Goal: Check status: Check status

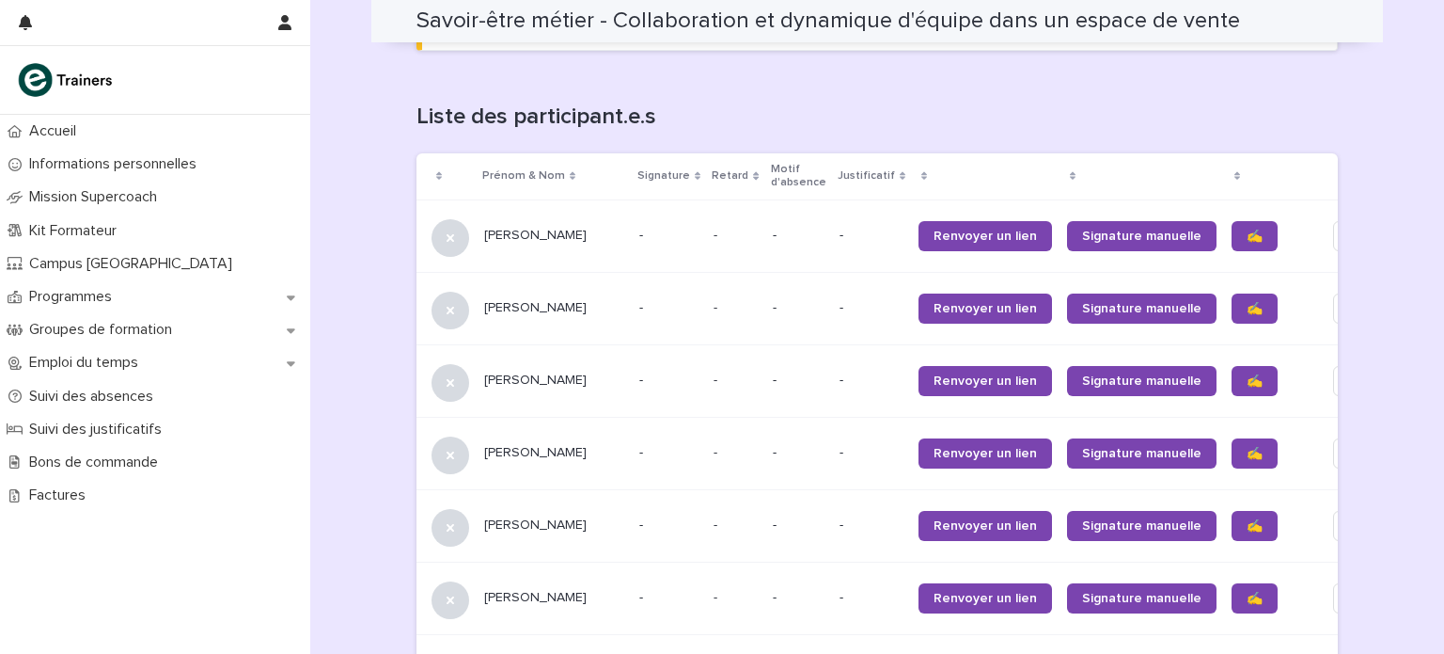
scroll to position [1187, 0]
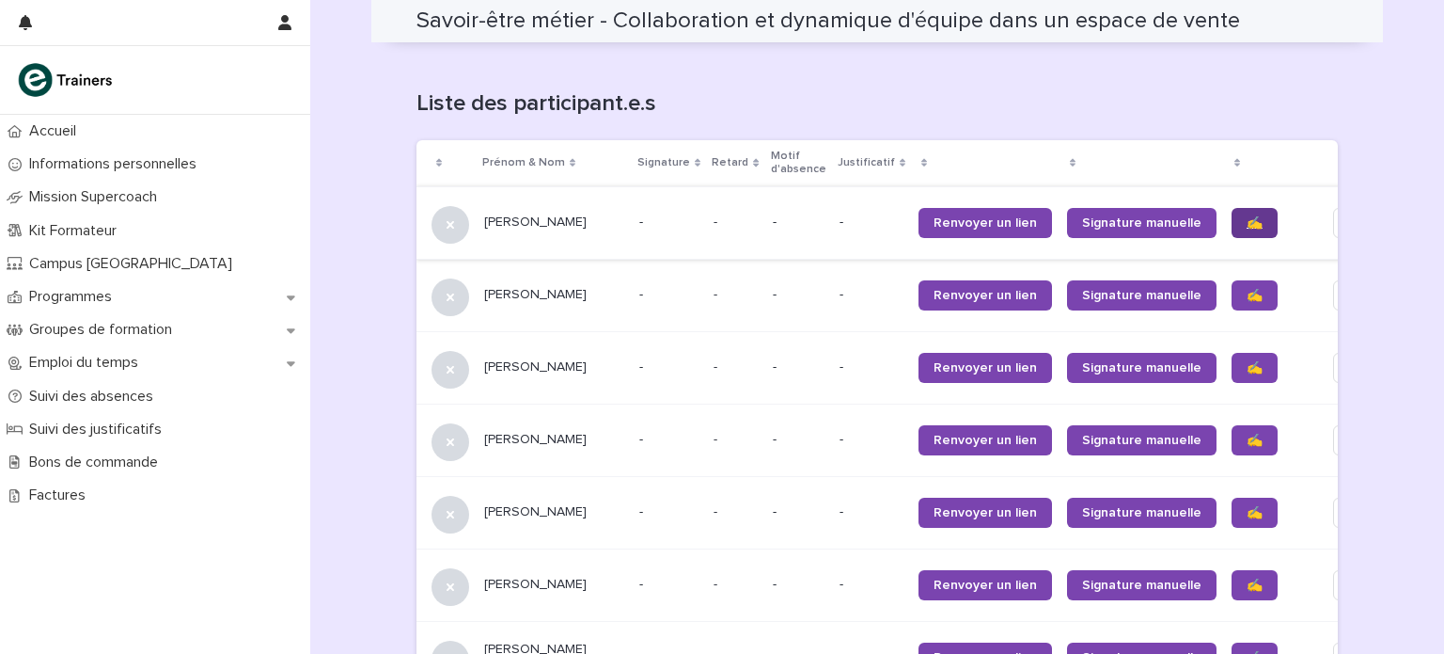
click at [1232, 218] on link "✍️" at bounding box center [1255, 223] width 46 height 30
click at [1232, 283] on link "✍️" at bounding box center [1255, 295] width 46 height 30
click at [1232, 359] on link "✍️" at bounding box center [1255, 368] width 46 height 30
click at [1247, 434] on span "✍️" at bounding box center [1255, 440] width 16 height 13
click at [1247, 506] on span "✍️" at bounding box center [1255, 512] width 16 height 13
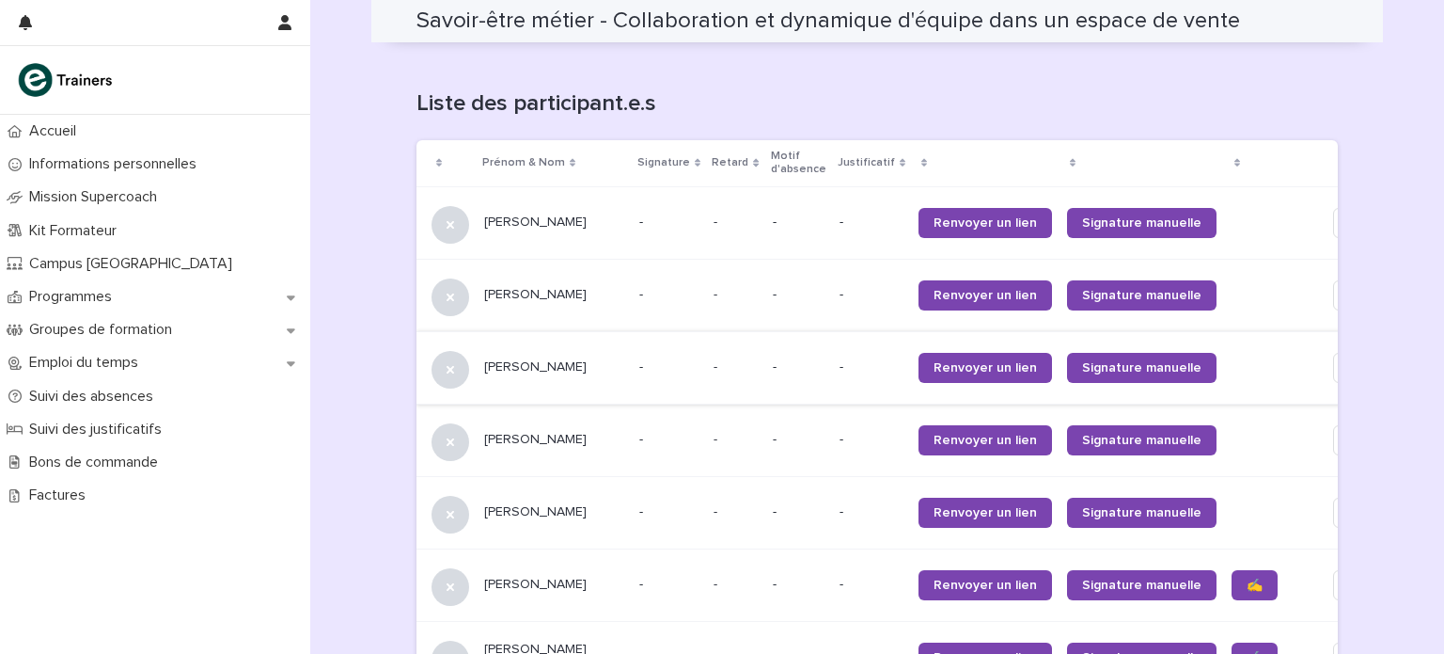
click at [1232, 504] on p at bounding box center [1271, 512] width 79 height 16
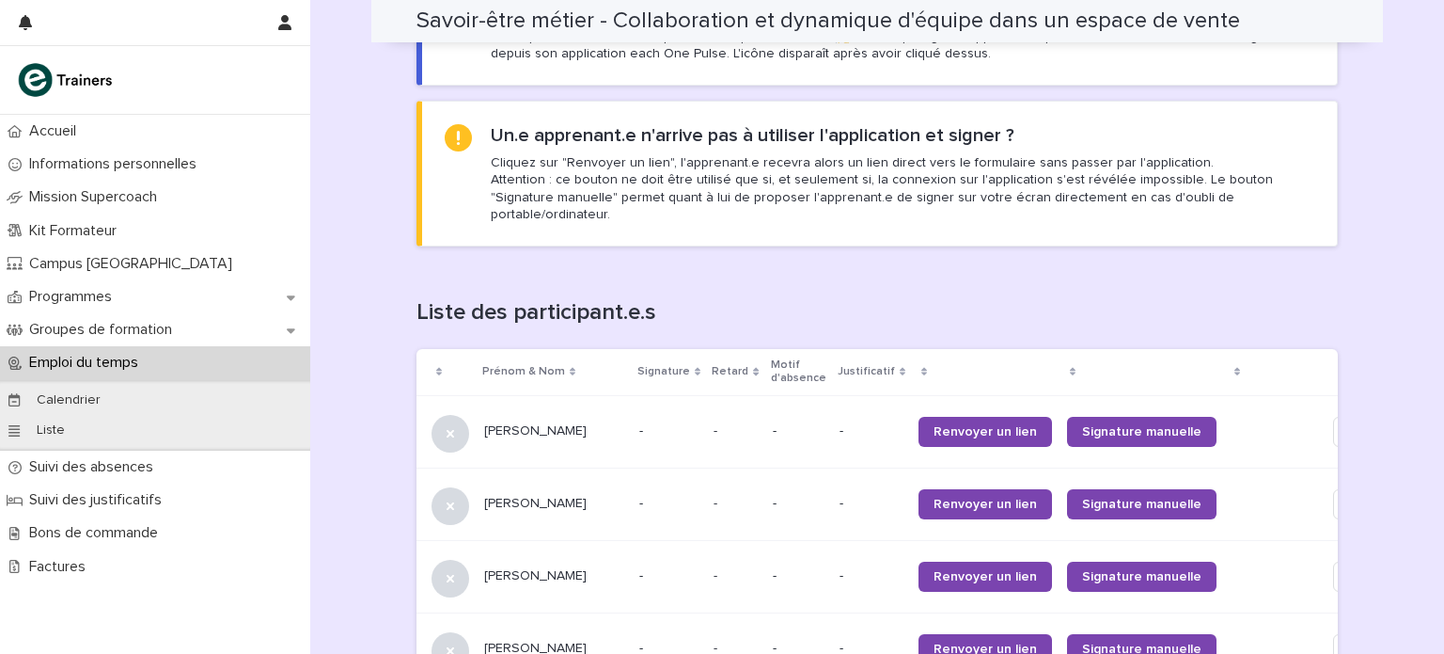
scroll to position [1383, 0]
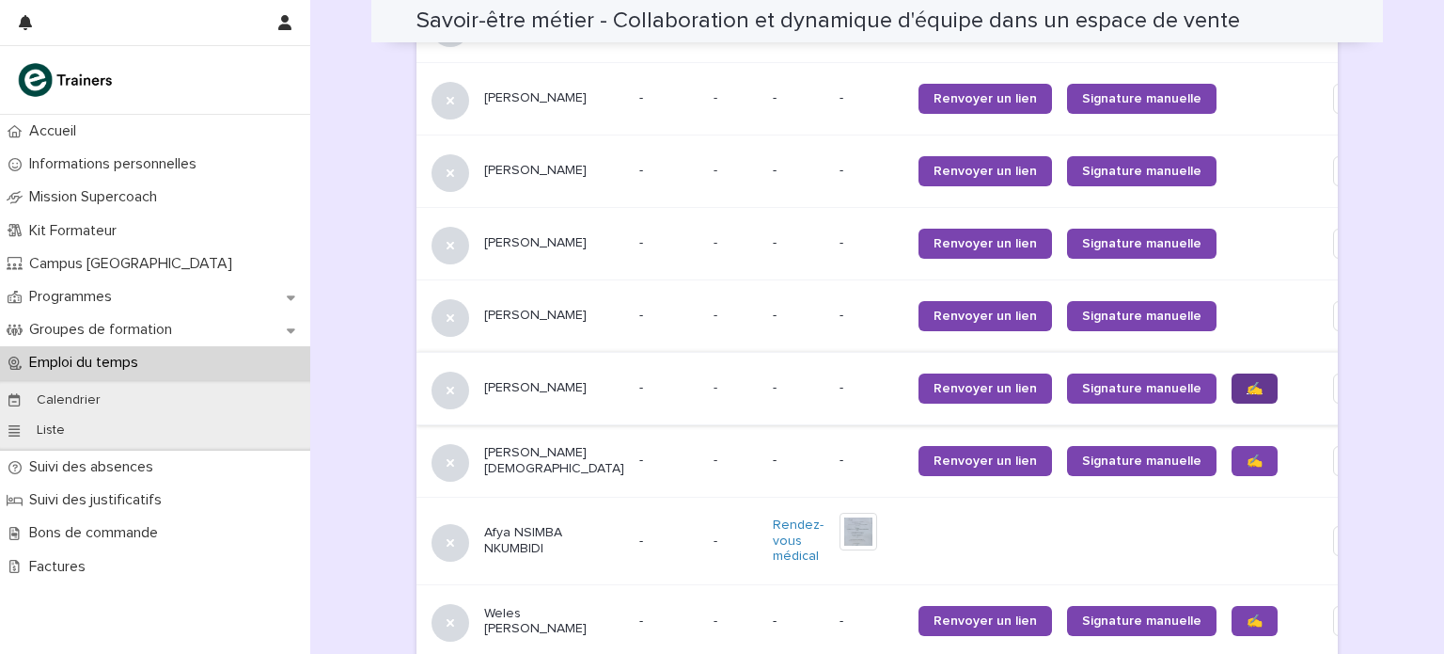
click at [1247, 382] on span "✍️" at bounding box center [1255, 388] width 16 height 13
click at [1247, 454] on span "✍️" at bounding box center [1255, 460] width 16 height 13
click at [840, 533] on img at bounding box center [859, 532] width 38 height 38
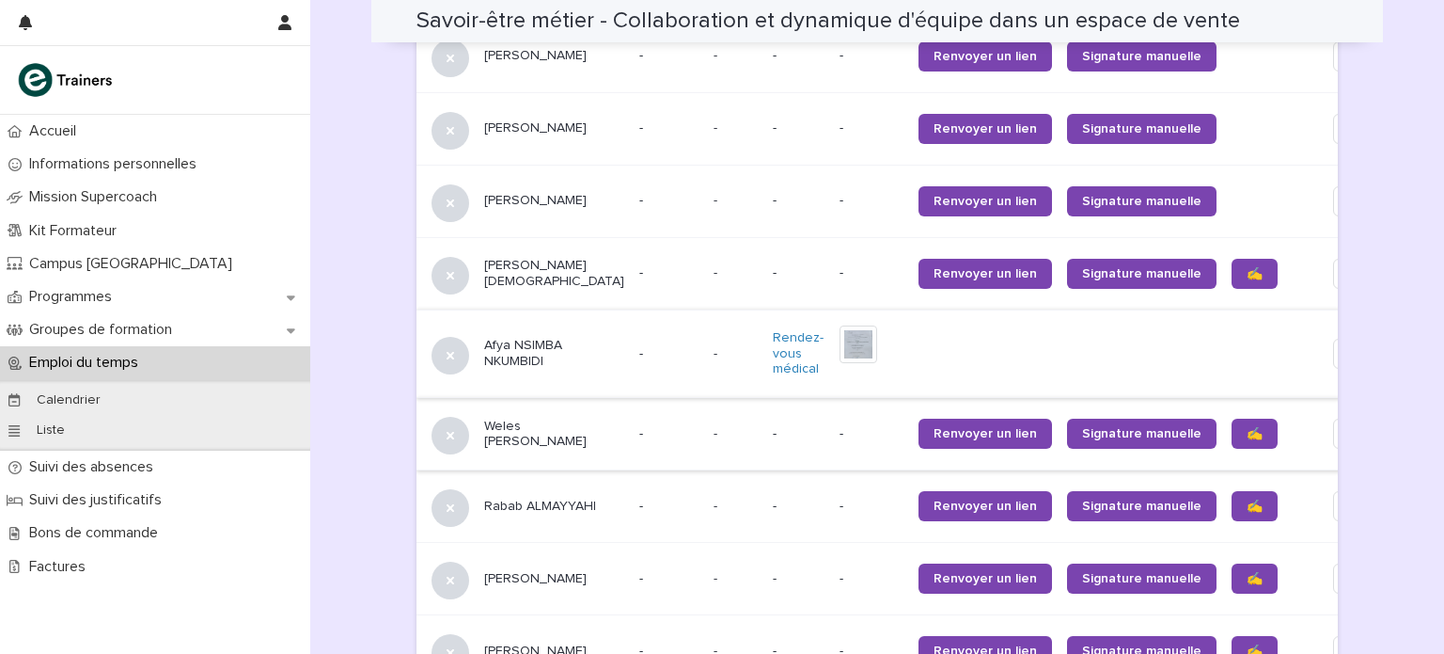
scroll to position [1614, 0]
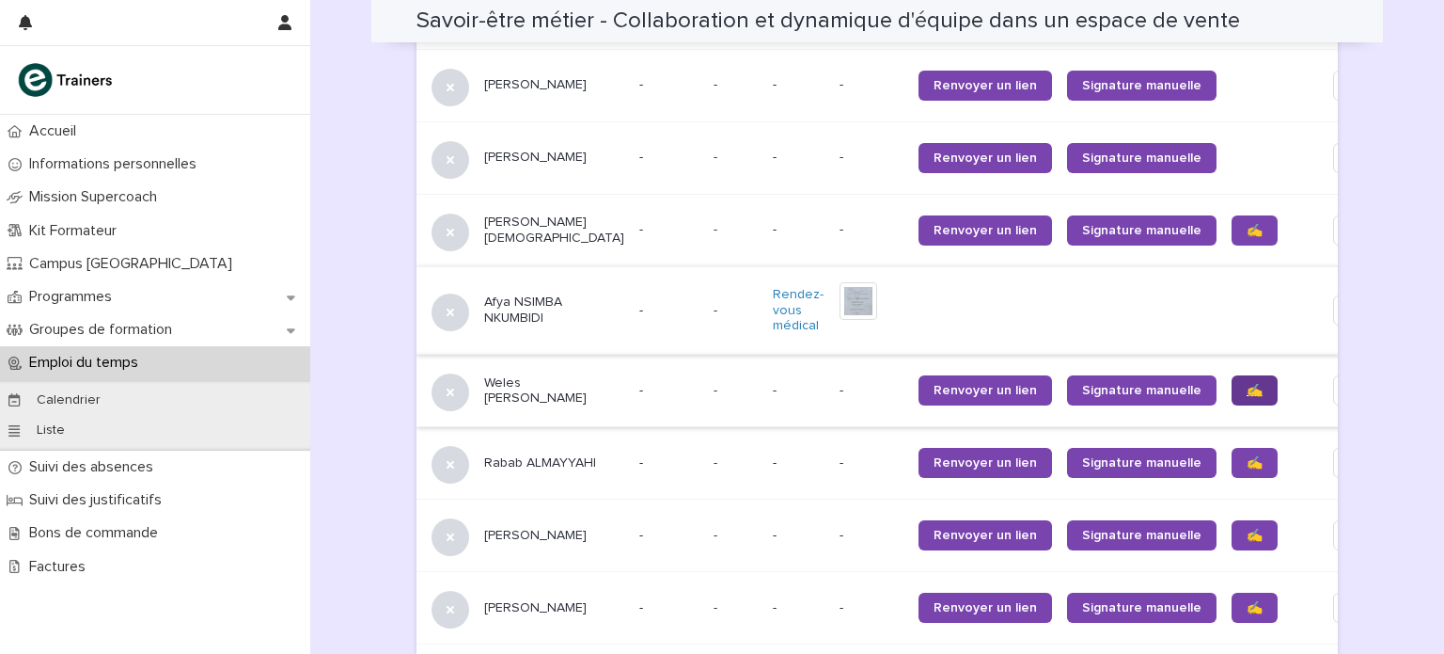
click at [1247, 384] on span "✍️" at bounding box center [1255, 390] width 16 height 13
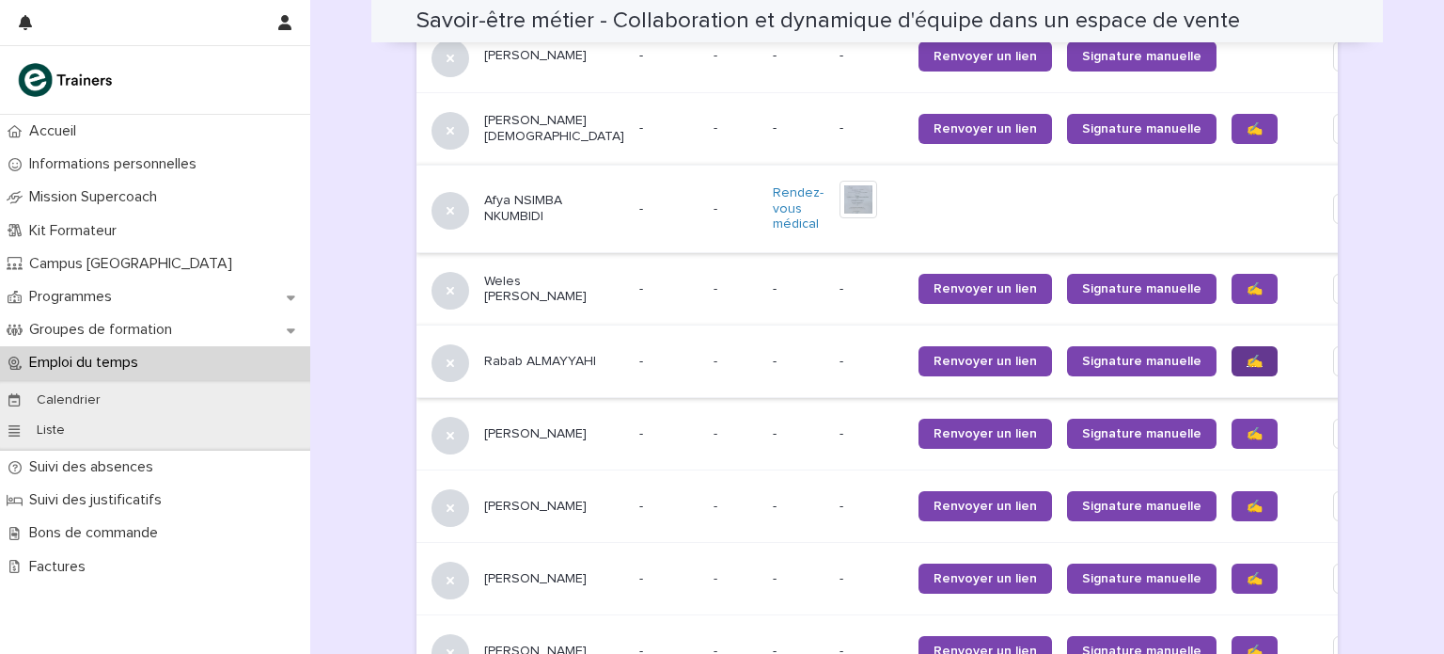
scroll to position [1715, 0]
click at [1232, 349] on link "✍️" at bounding box center [1255, 361] width 46 height 30
click at [1232, 428] on link "✍️" at bounding box center [1255, 433] width 46 height 30
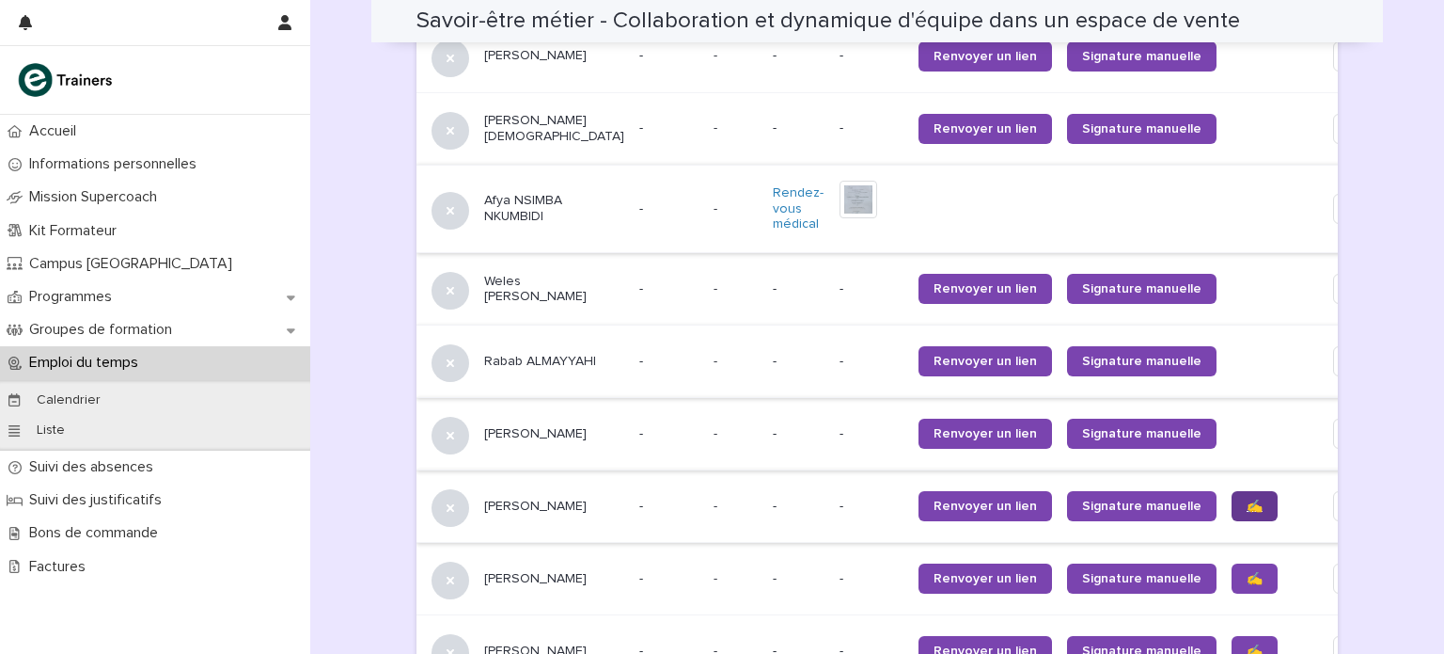
click at [1247, 499] on span "✍️" at bounding box center [1255, 505] width 16 height 13
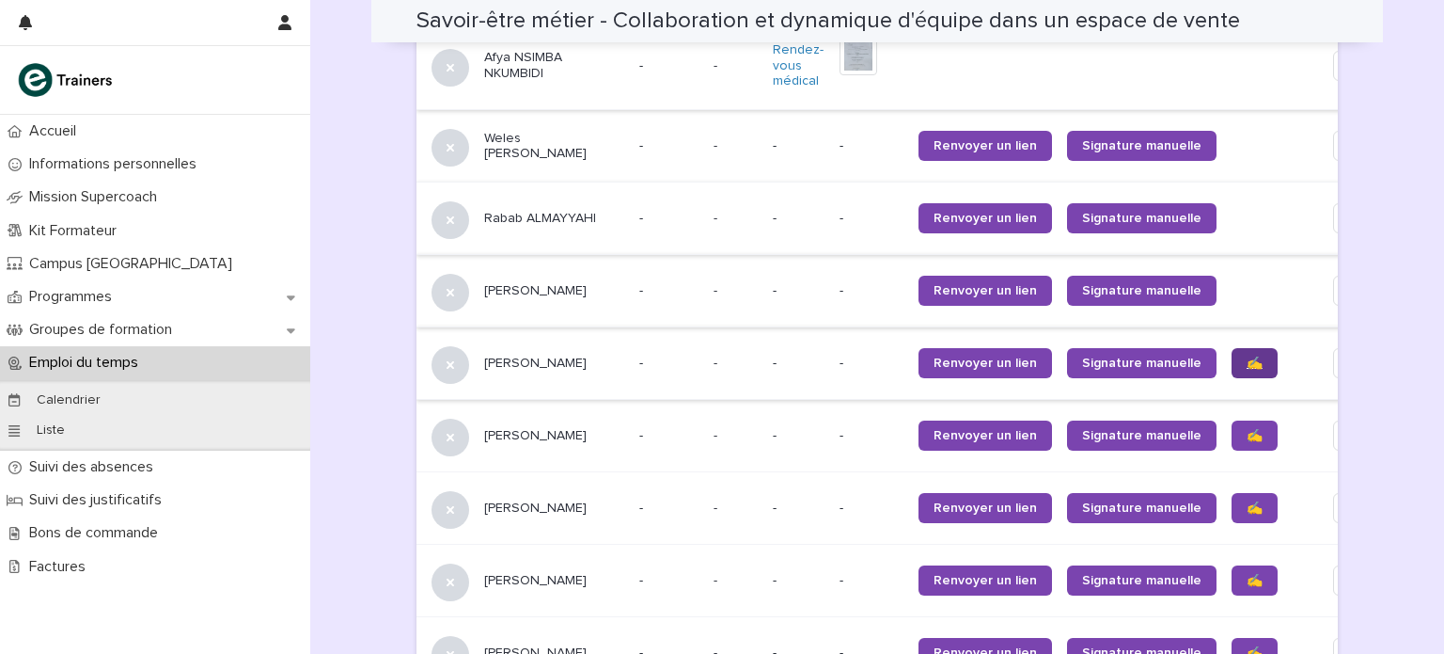
scroll to position [1862, 0]
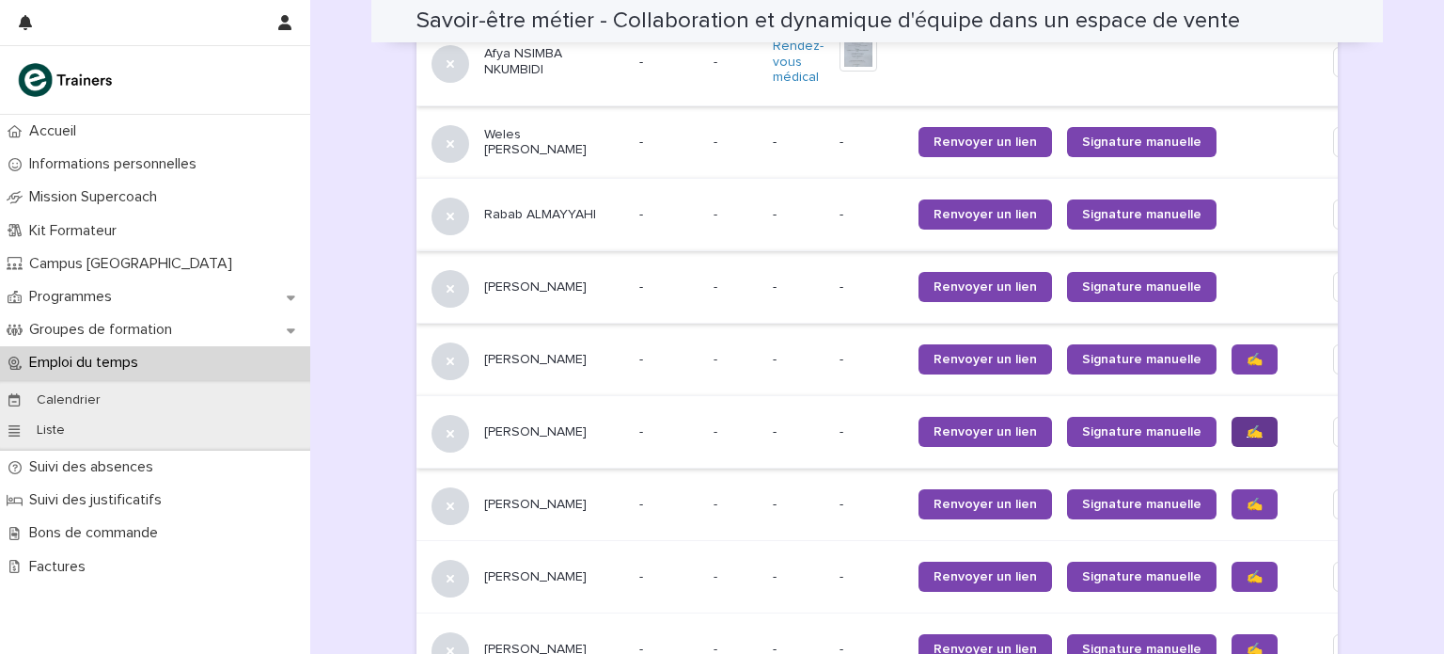
click at [1232, 417] on link "✍️" at bounding box center [1255, 432] width 46 height 30
click at [1247, 497] on span "✍️" at bounding box center [1255, 503] width 16 height 13
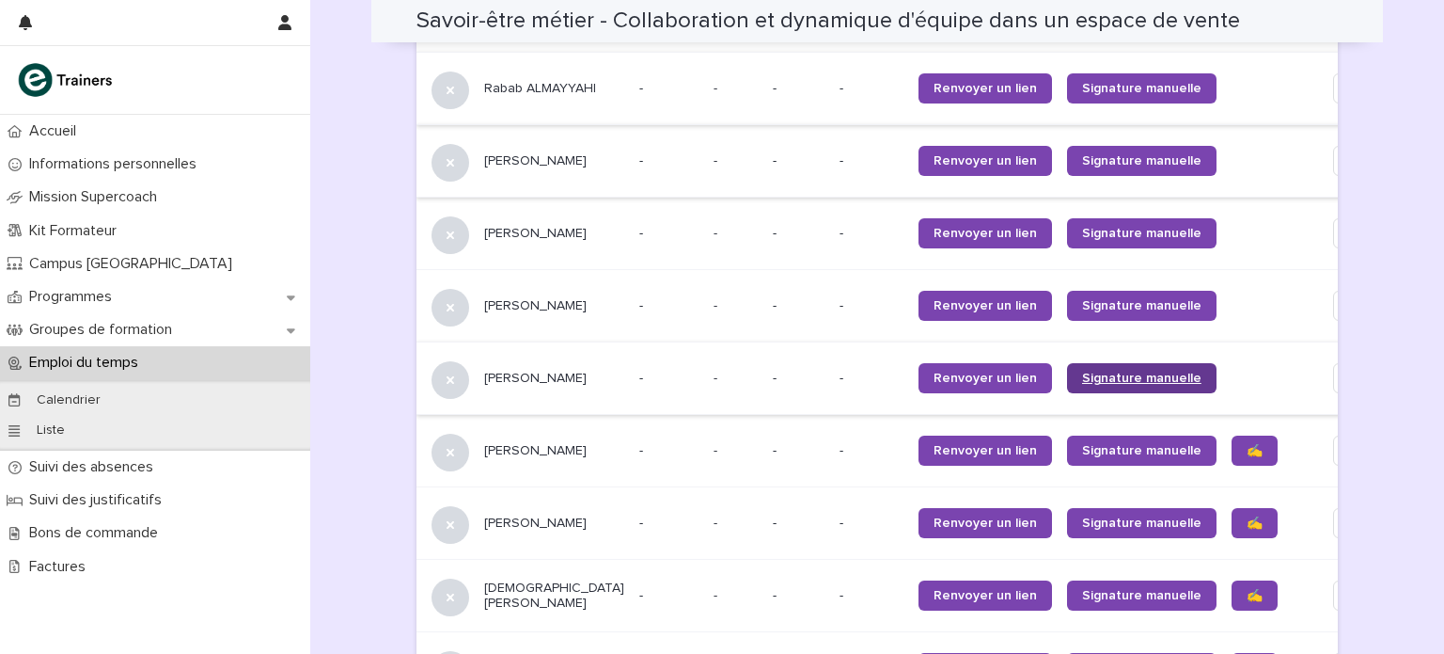
scroll to position [1997, 0]
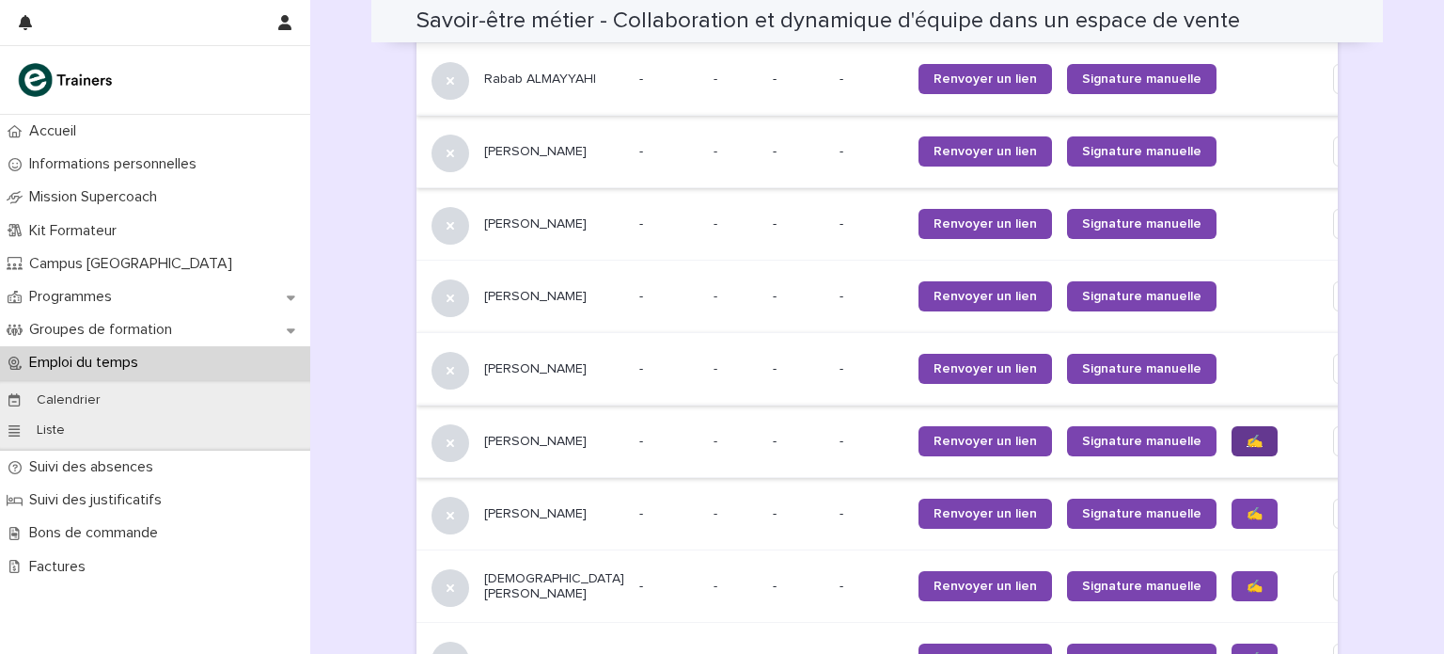
click at [1247, 434] on span "✍️" at bounding box center [1255, 440] width 16 height 13
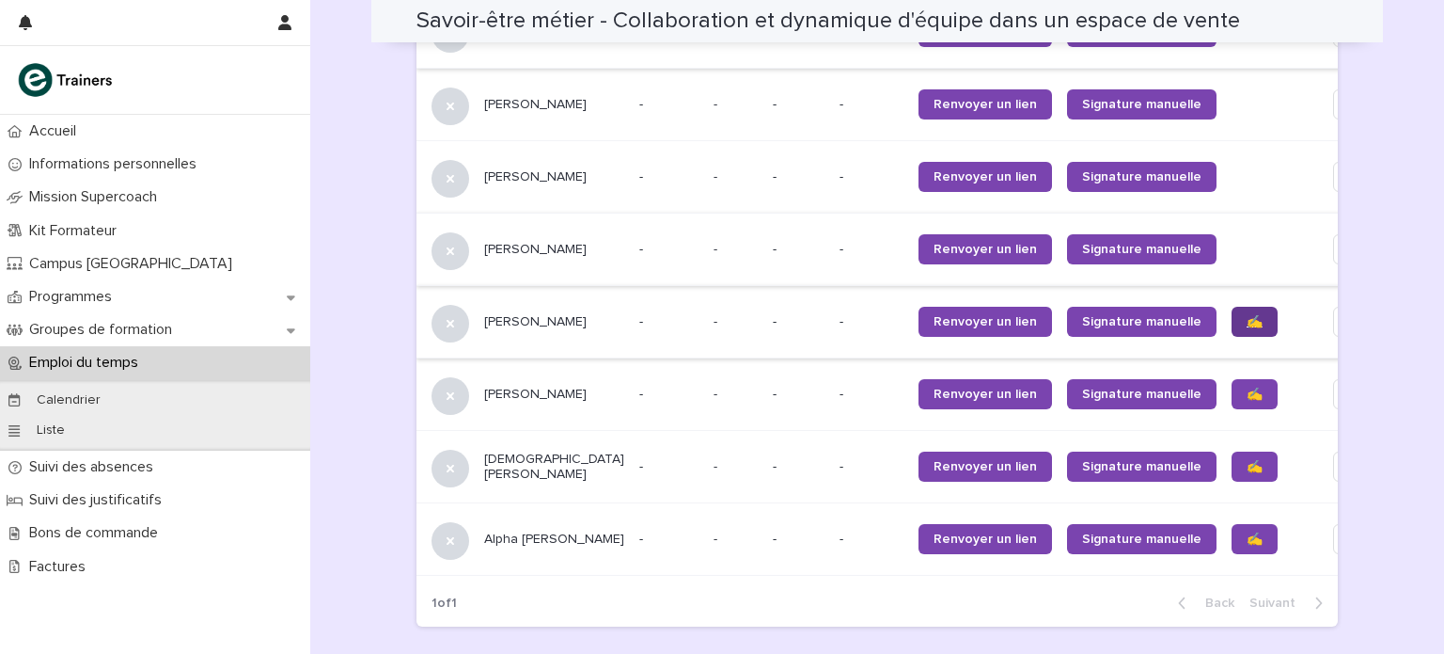
scroll to position [2118, 0]
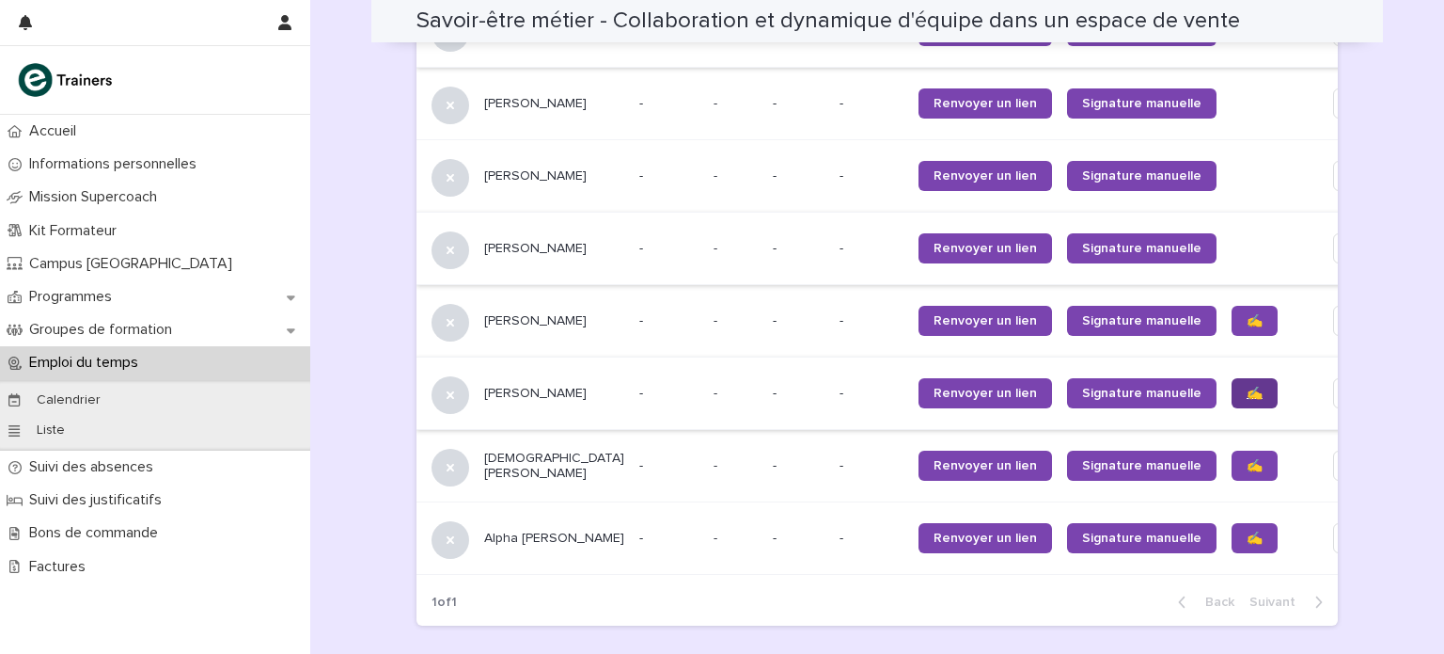
click at [1247, 387] on span "✍️" at bounding box center [1255, 393] width 16 height 13
click at [1247, 459] on span "✍️" at bounding box center [1255, 465] width 16 height 13
click at [1247, 531] on span "✍️" at bounding box center [1255, 537] width 16 height 13
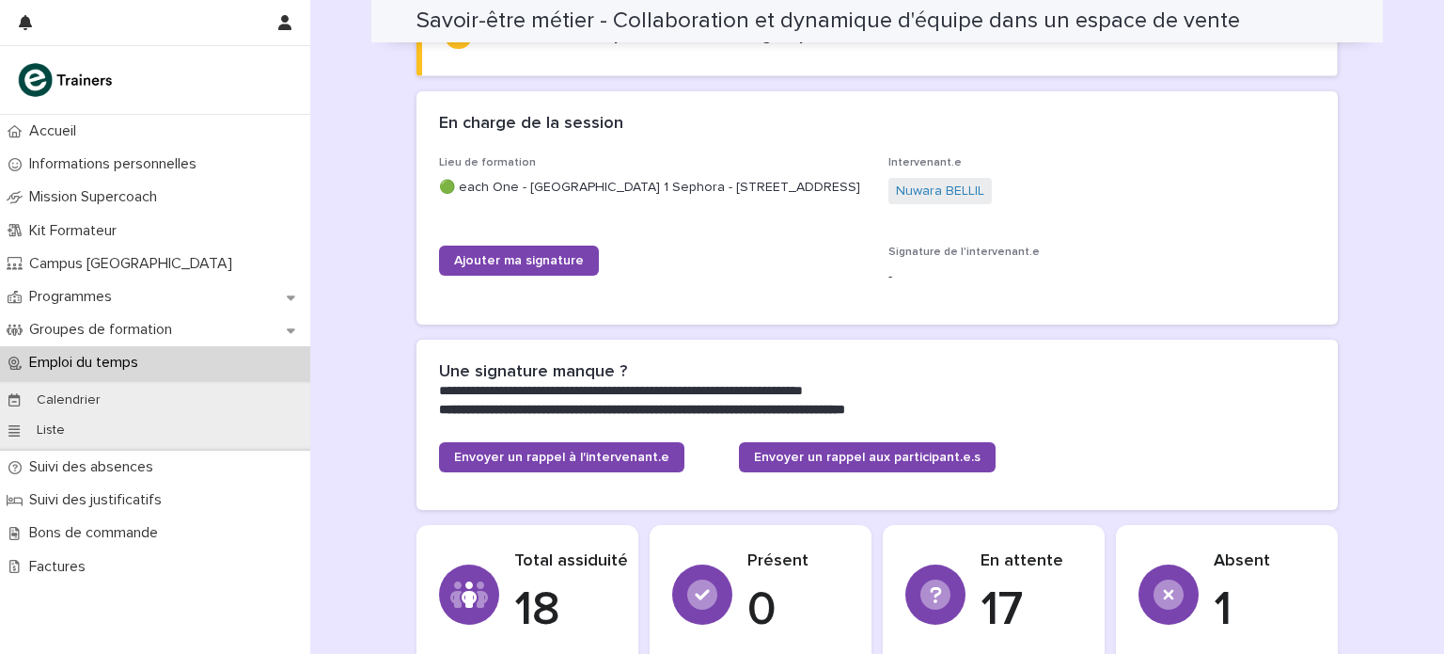
scroll to position [222, 0]
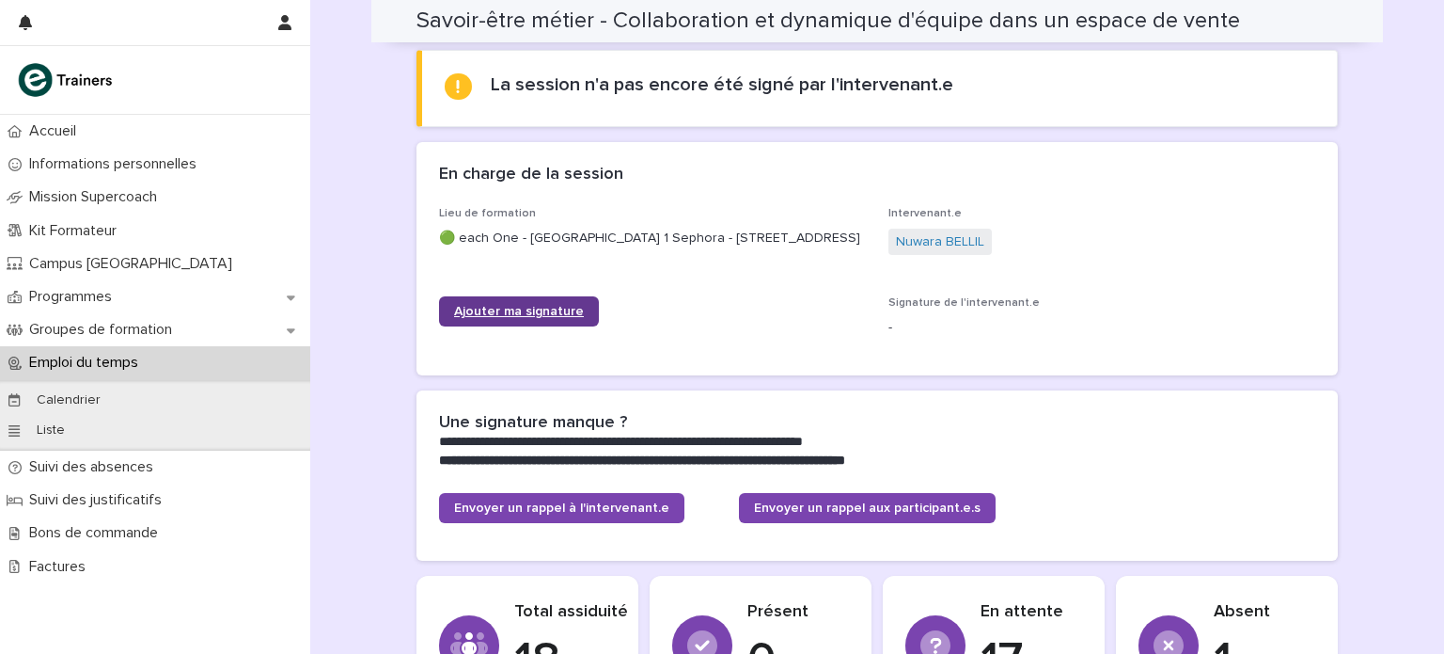
click at [506, 308] on link "Ajouter ma signature" at bounding box center [519, 311] width 160 height 30
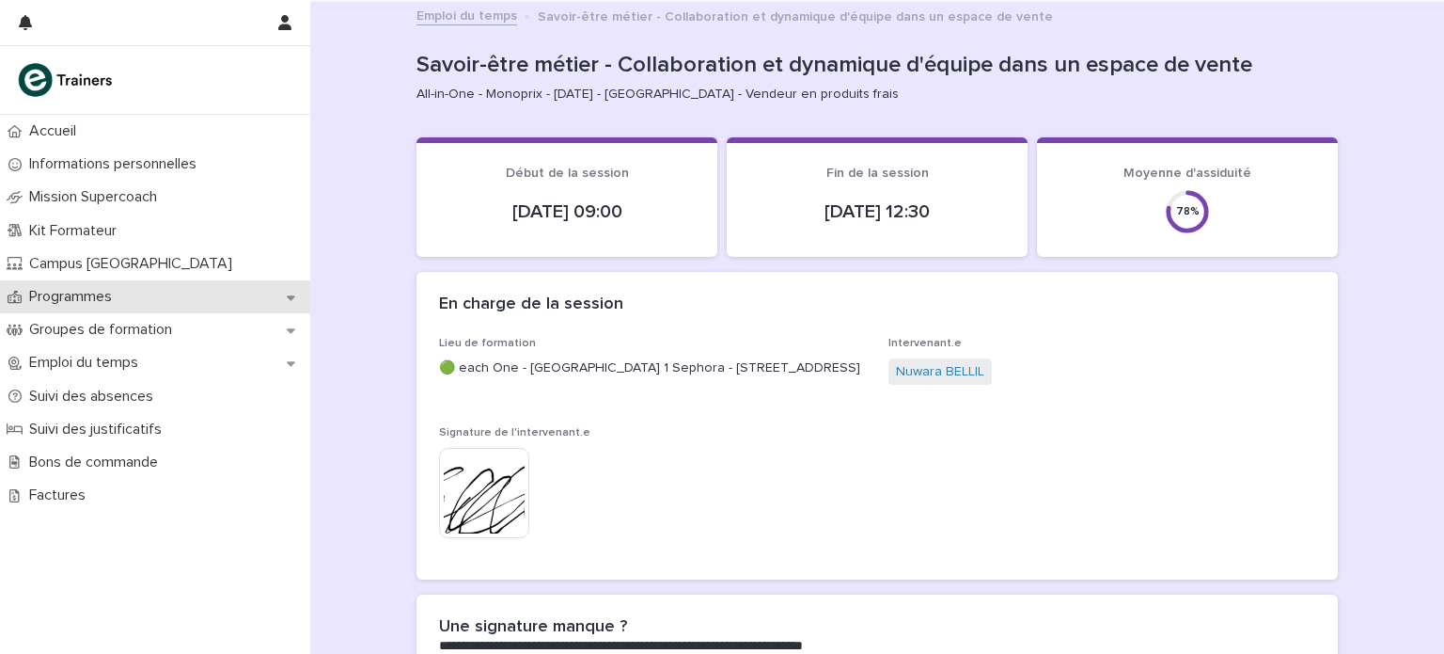
click at [118, 300] on p "Programmes" at bounding box center [74, 297] width 105 height 18
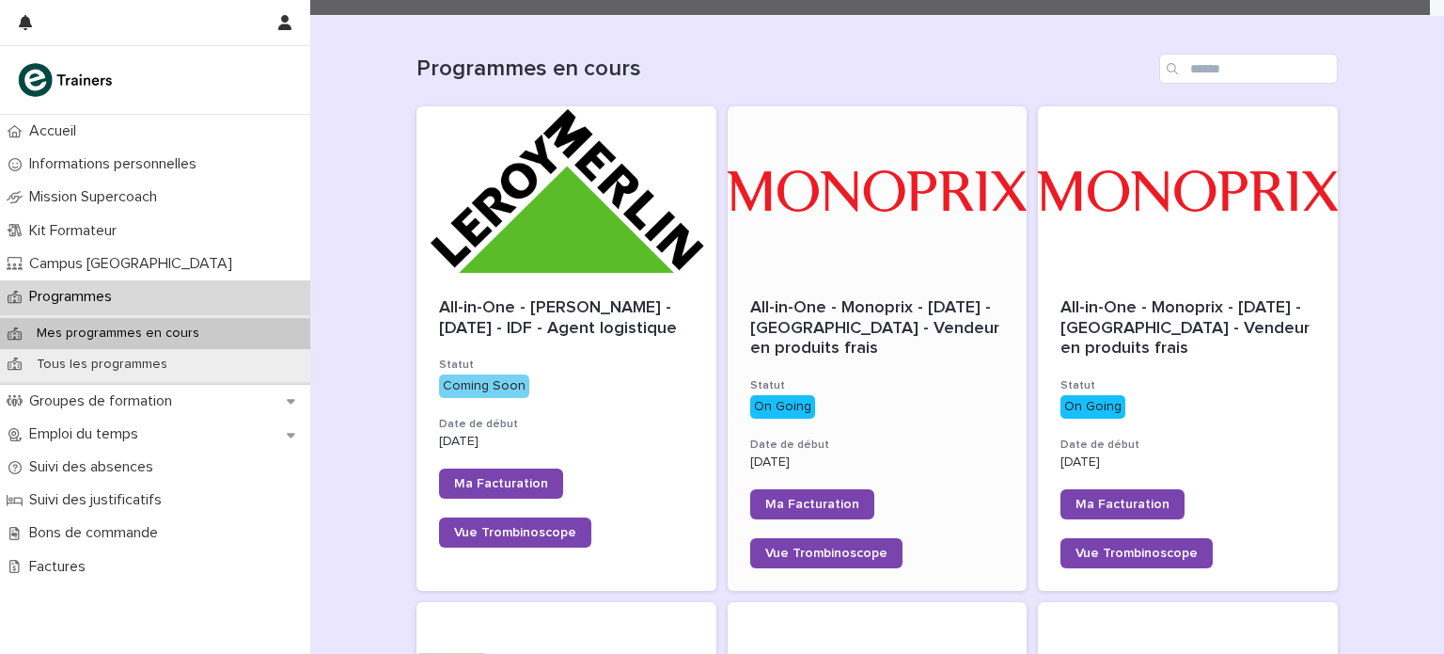
scroll to position [175, 0]
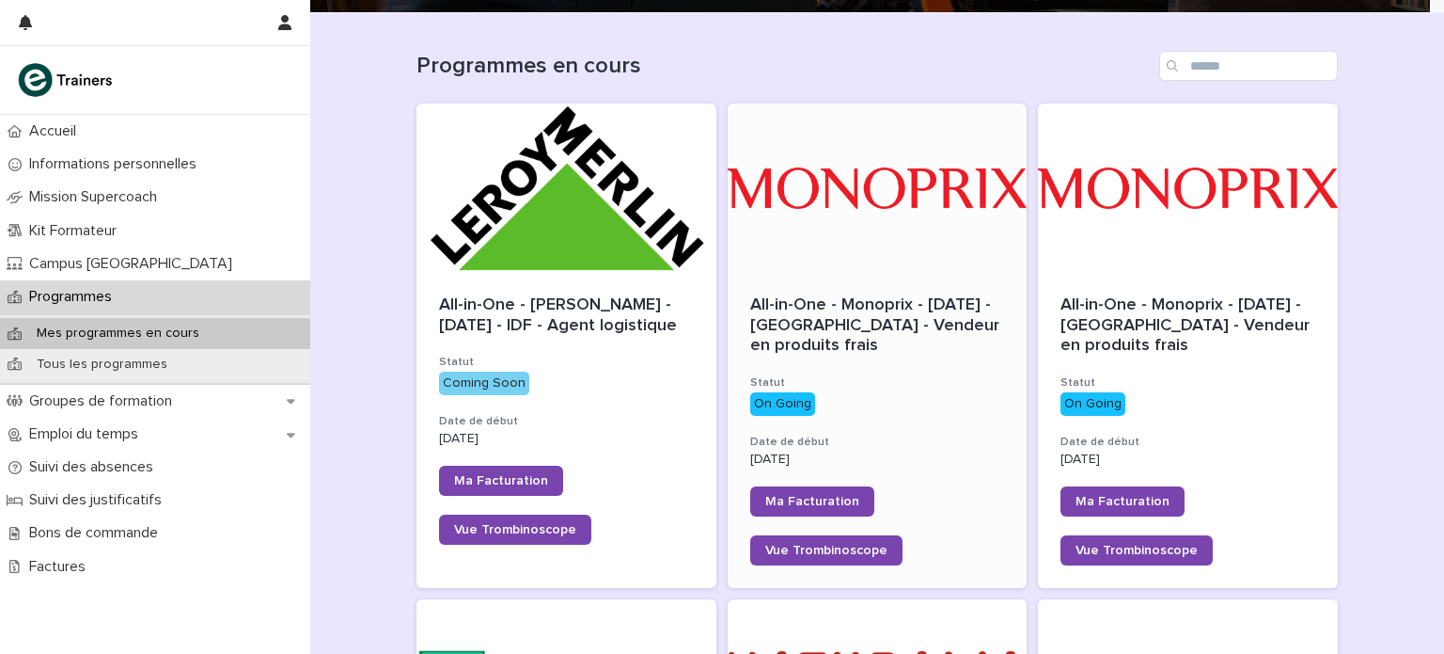
click at [846, 287] on div "All-in-One - Monoprix - [DATE] - [GEOGRAPHIC_DATA] - Vendeur en produits frais …" at bounding box center [878, 430] width 300 height 315
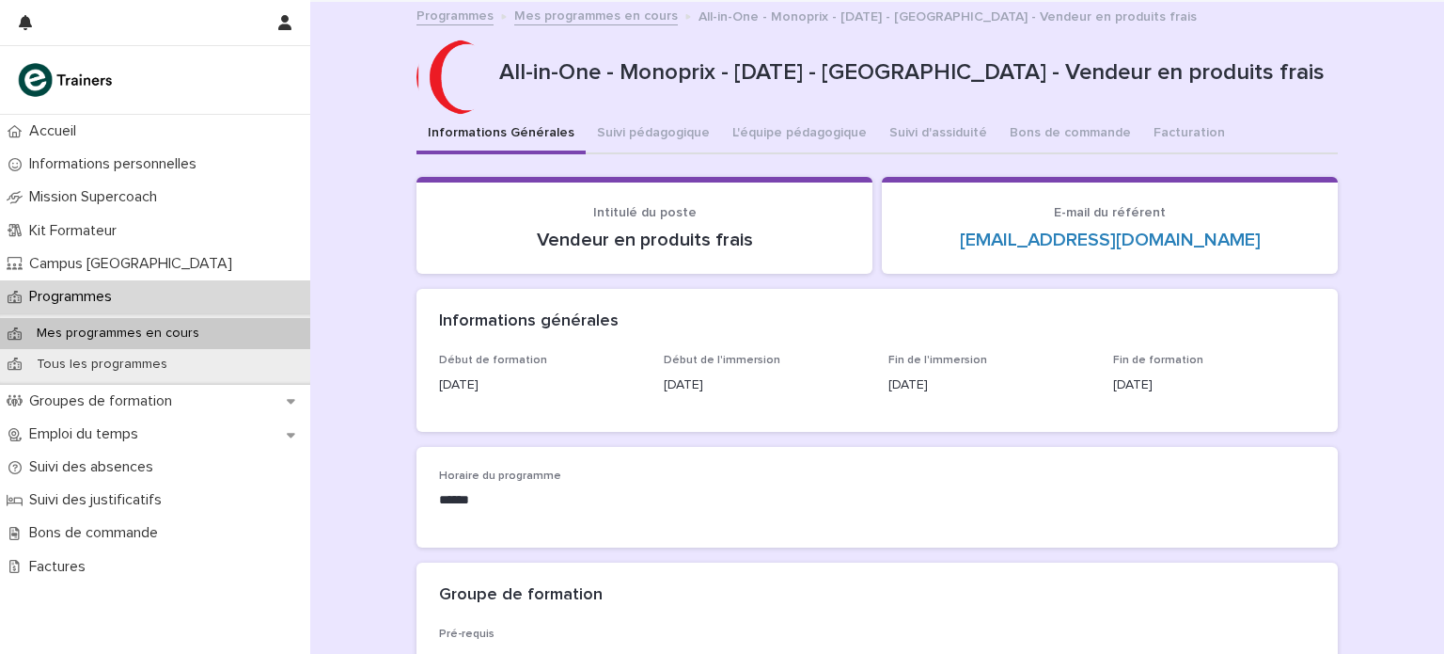
scroll to position [100, 0]
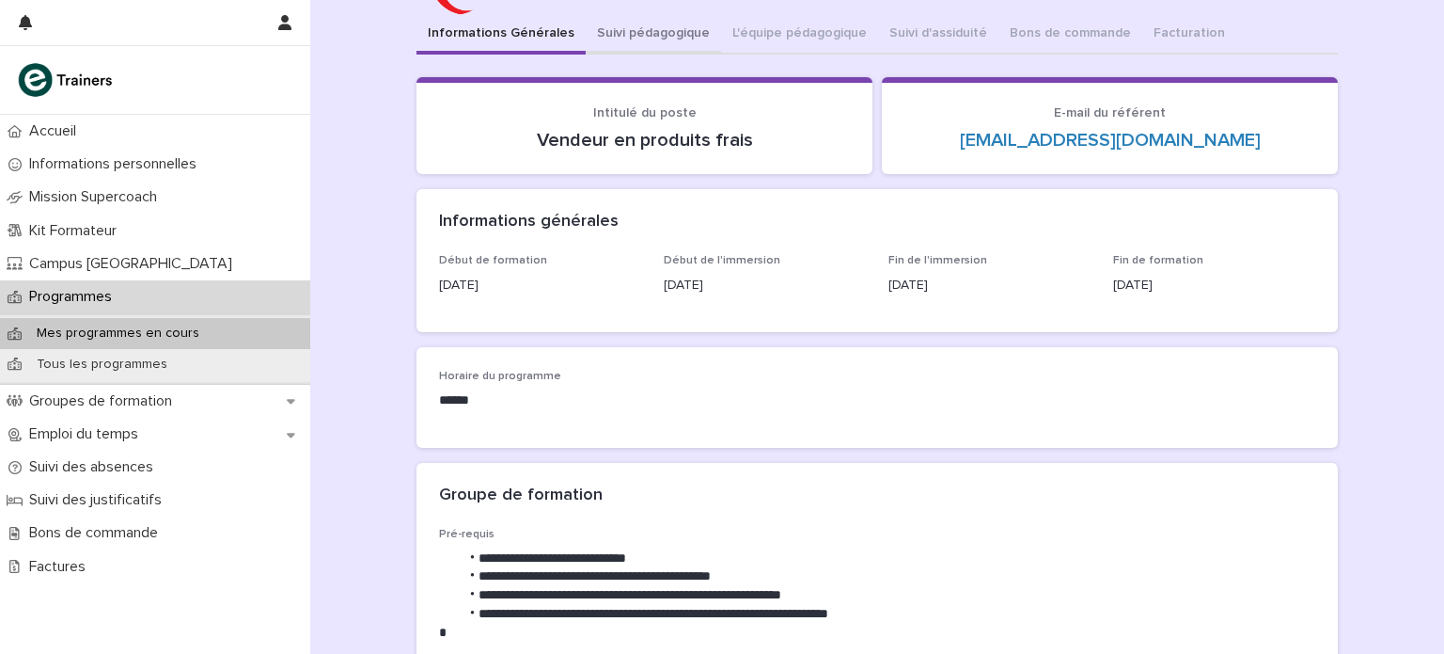
click at [655, 32] on button "Suivi pédagogique" at bounding box center [653, 34] width 135 height 39
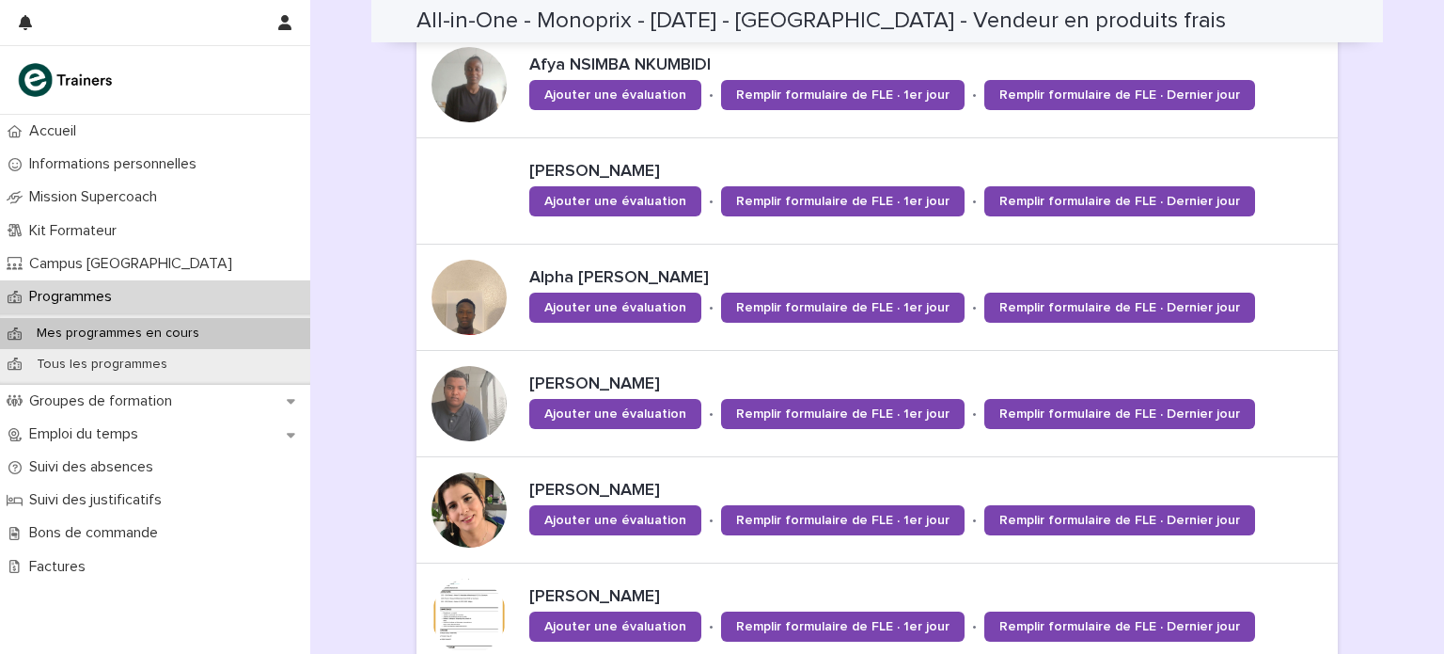
scroll to position [494, 0]
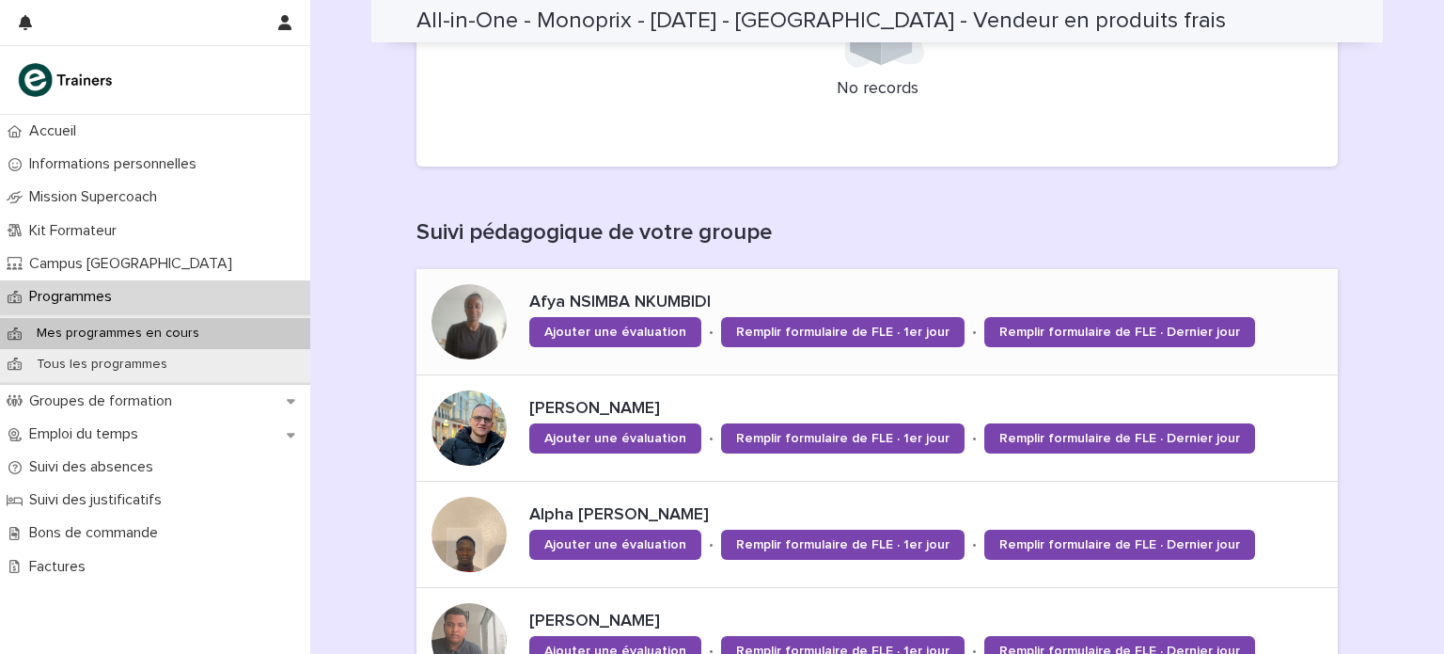
click at [444, 325] on div at bounding box center [469, 321] width 75 height 75
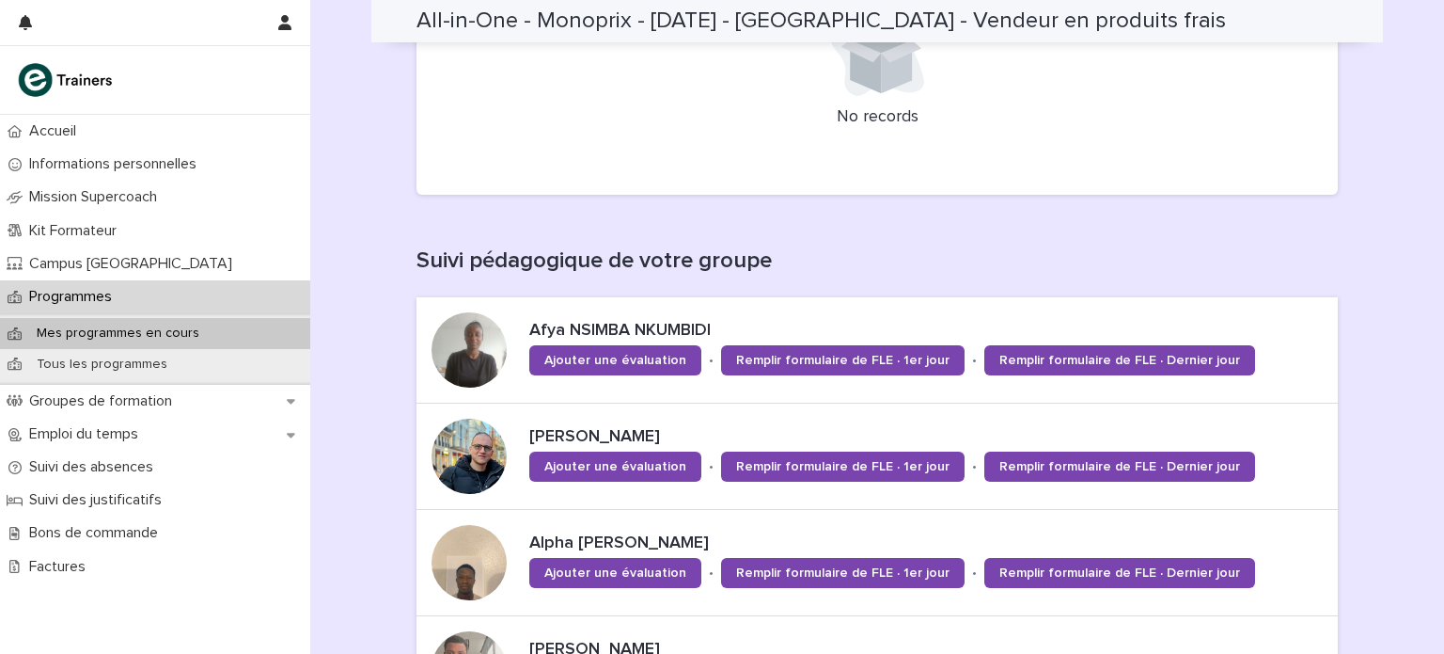
scroll to position [621, 0]
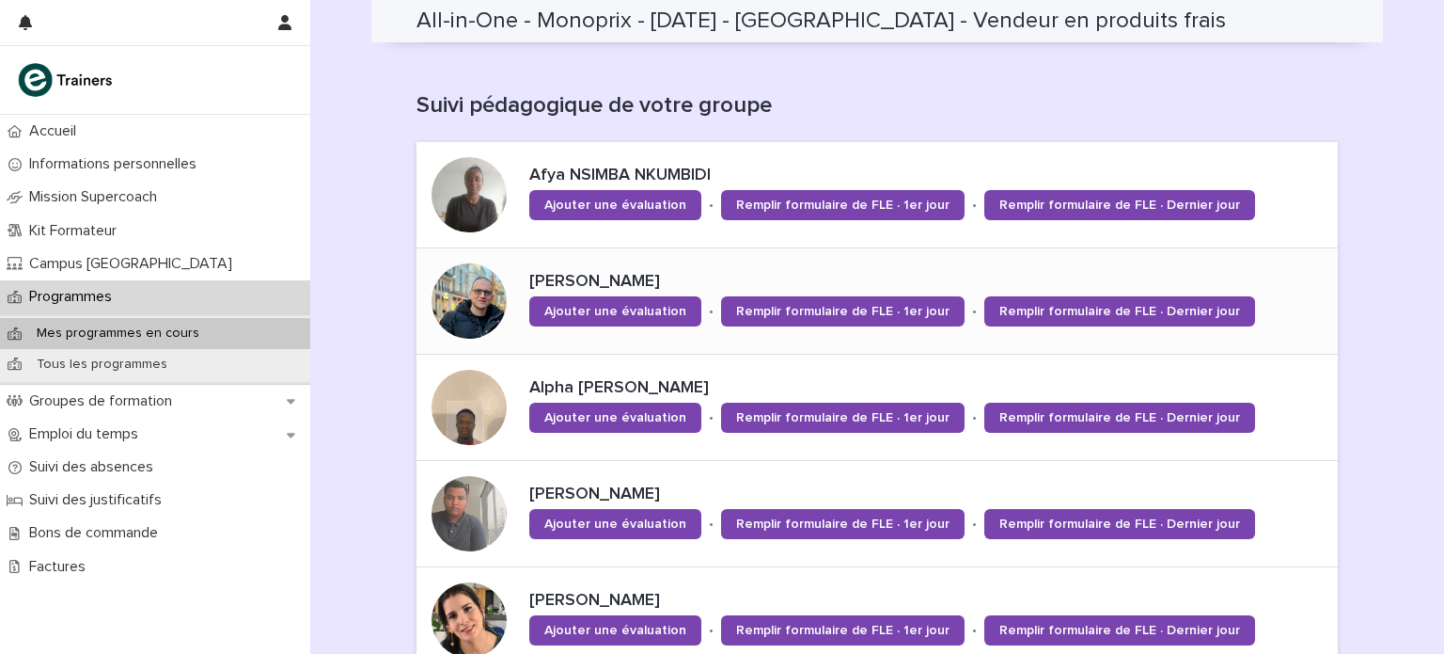
click at [479, 296] on div at bounding box center [469, 300] width 75 height 75
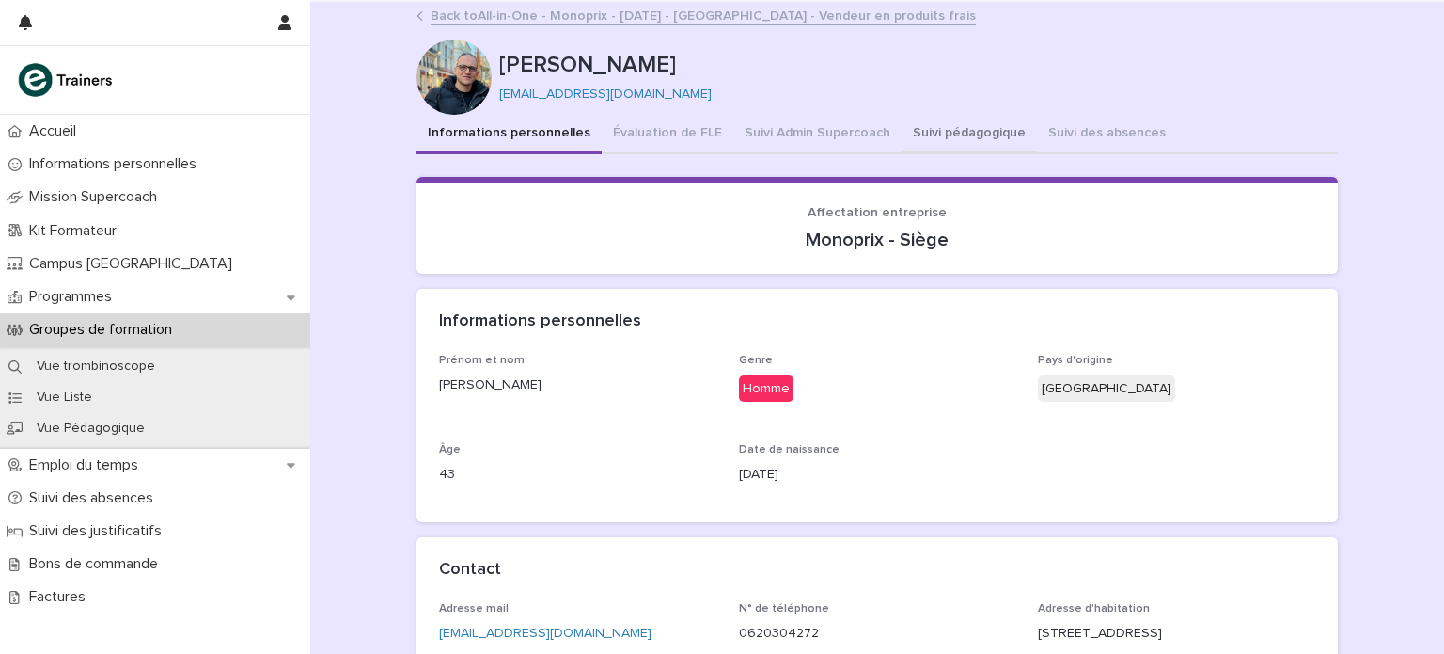
click at [913, 135] on button "Suivi pédagogique" at bounding box center [969, 134] width 135 height 39
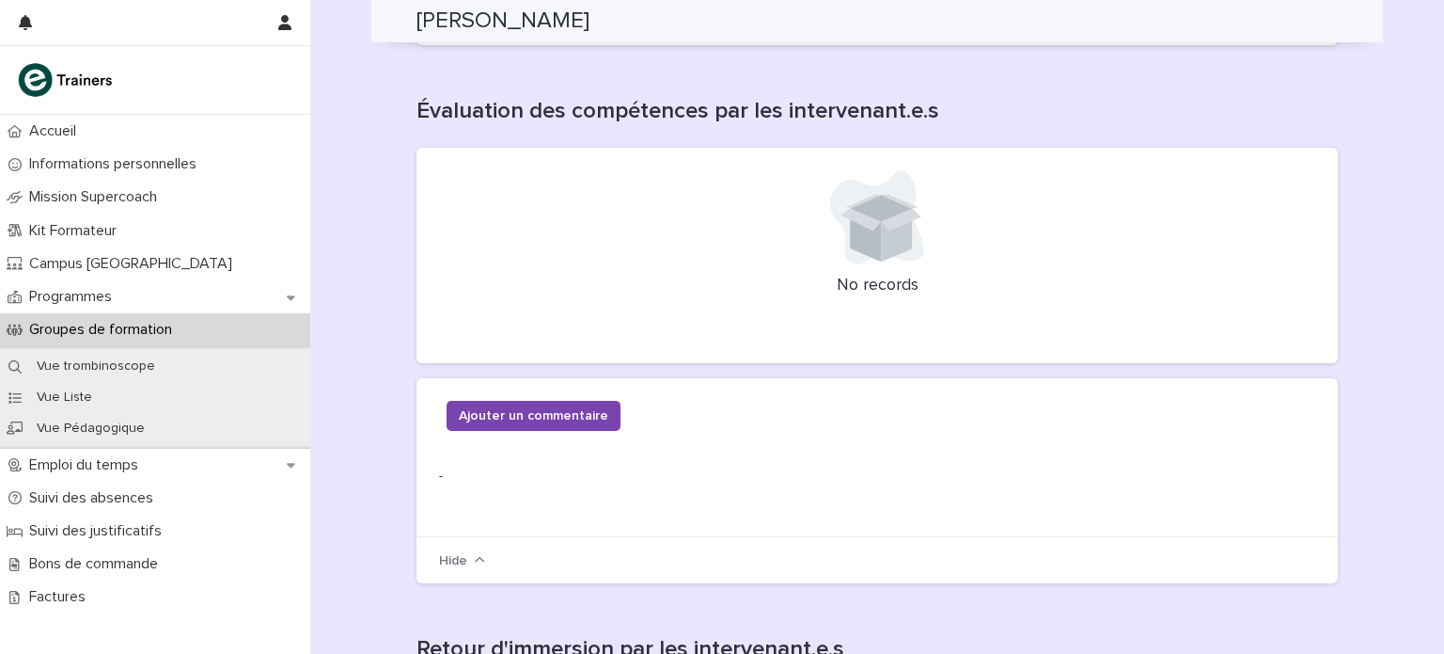
scroll to position [486, 0]
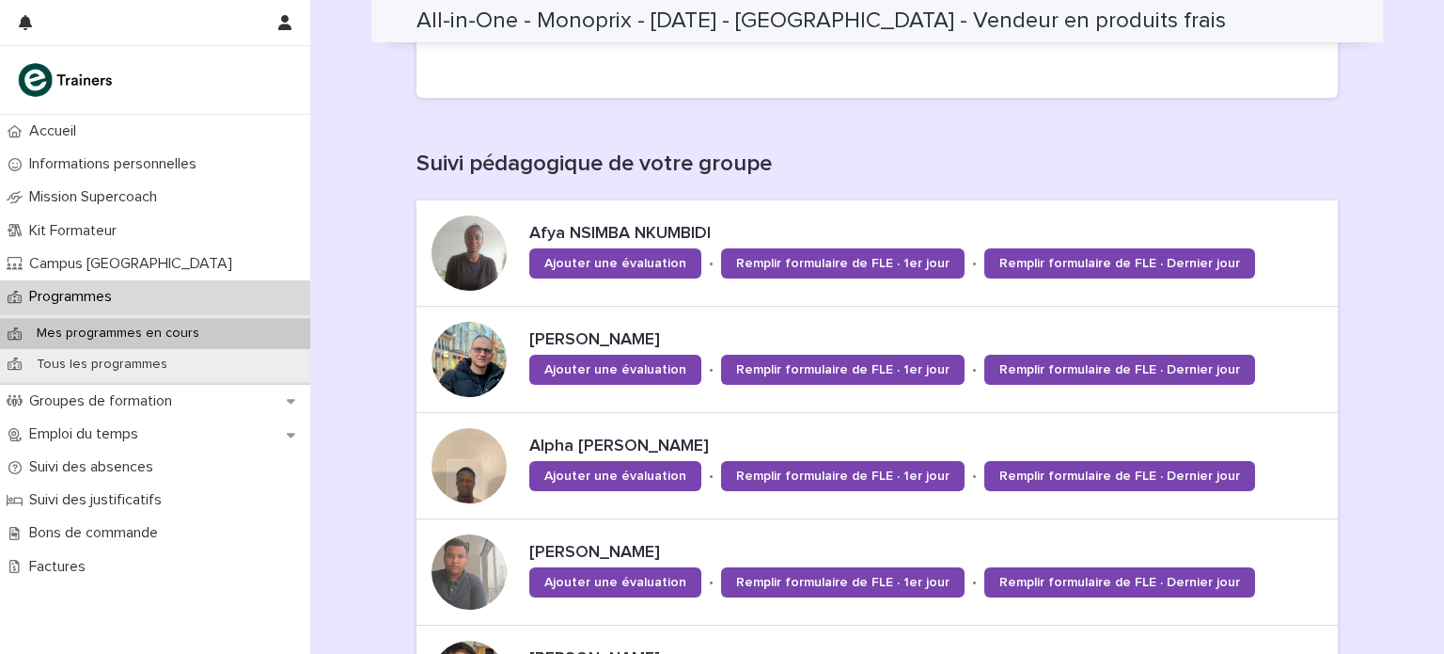
scroll to position [1109, 0]
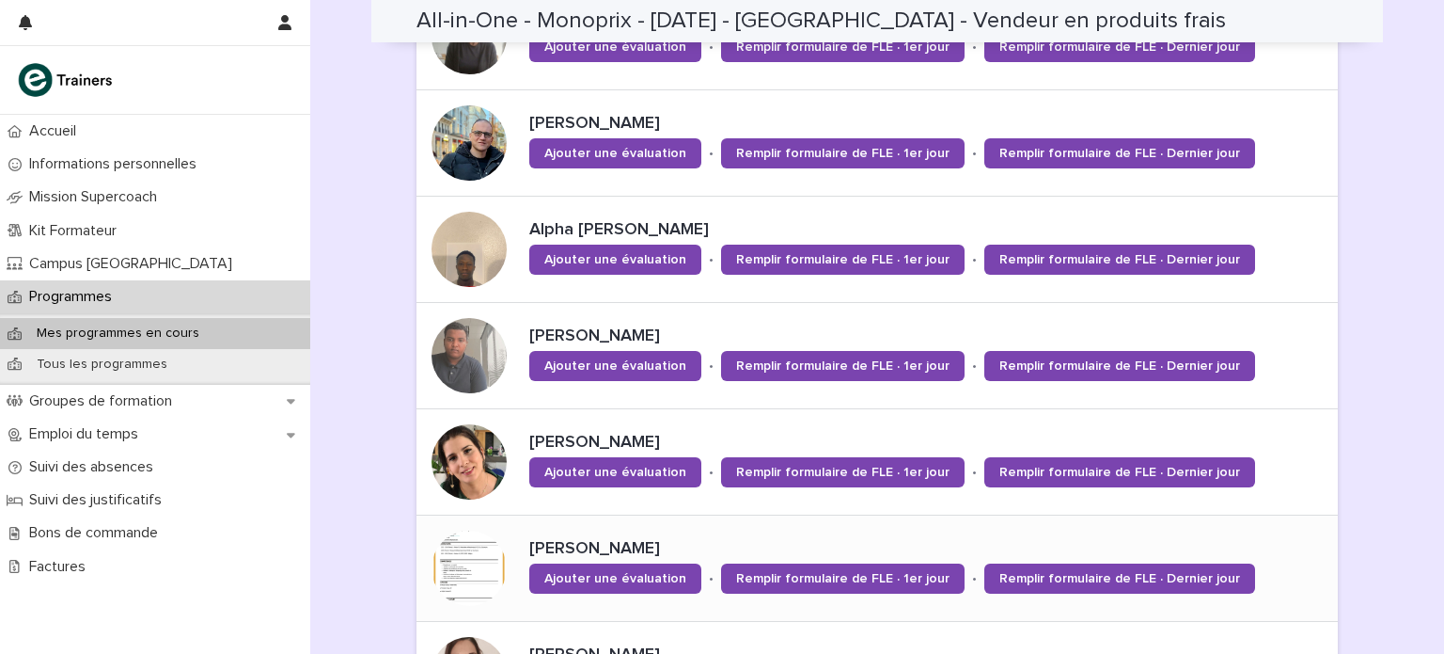
scroll to position [793, 0]
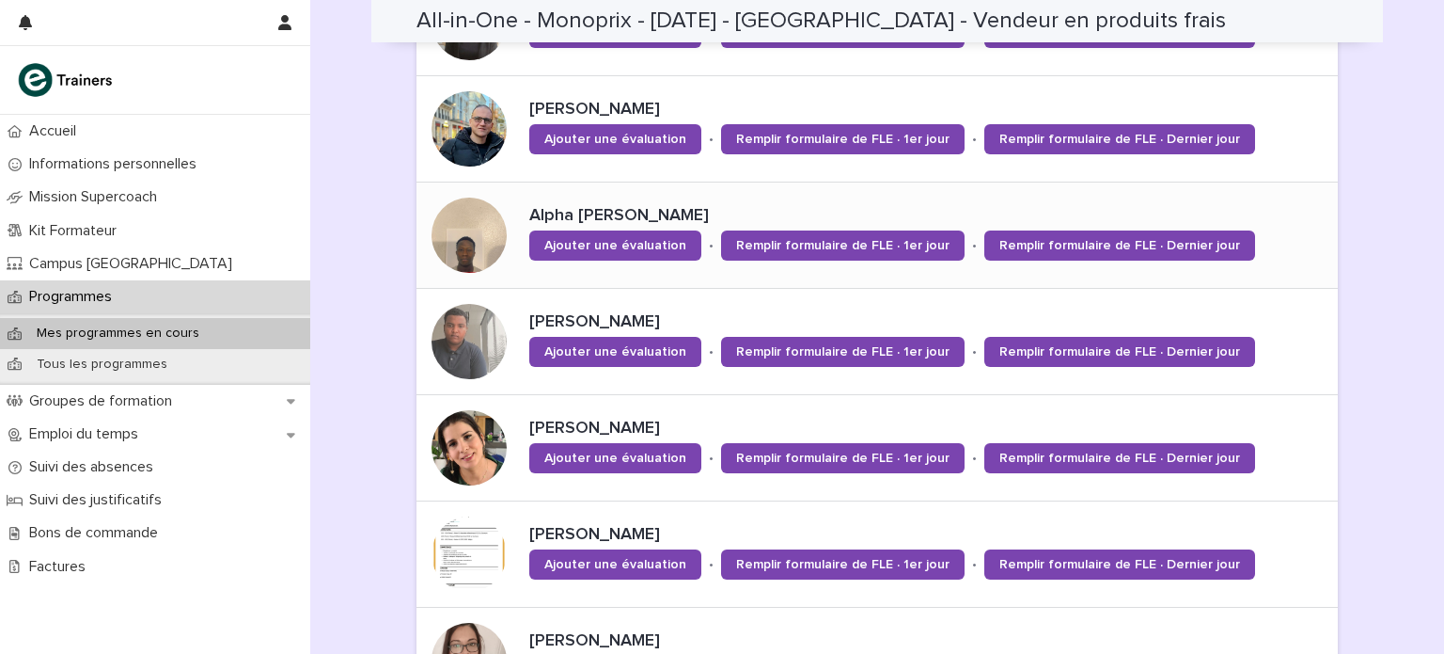
click at [423, 248] on div at bounding box center [469, 234] width 105 height 105
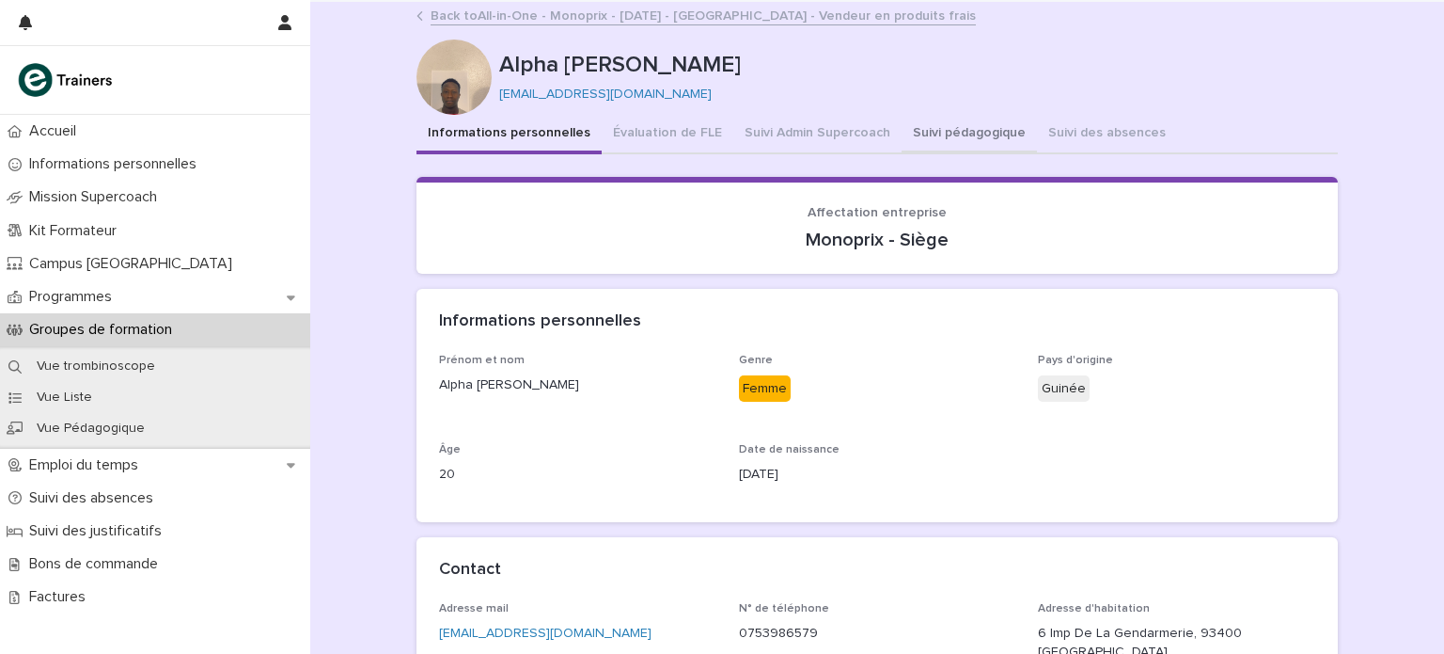
click at [924, 133] on button "Suivi pédagogique" at bounding box center [969, 134] width 135 height 39
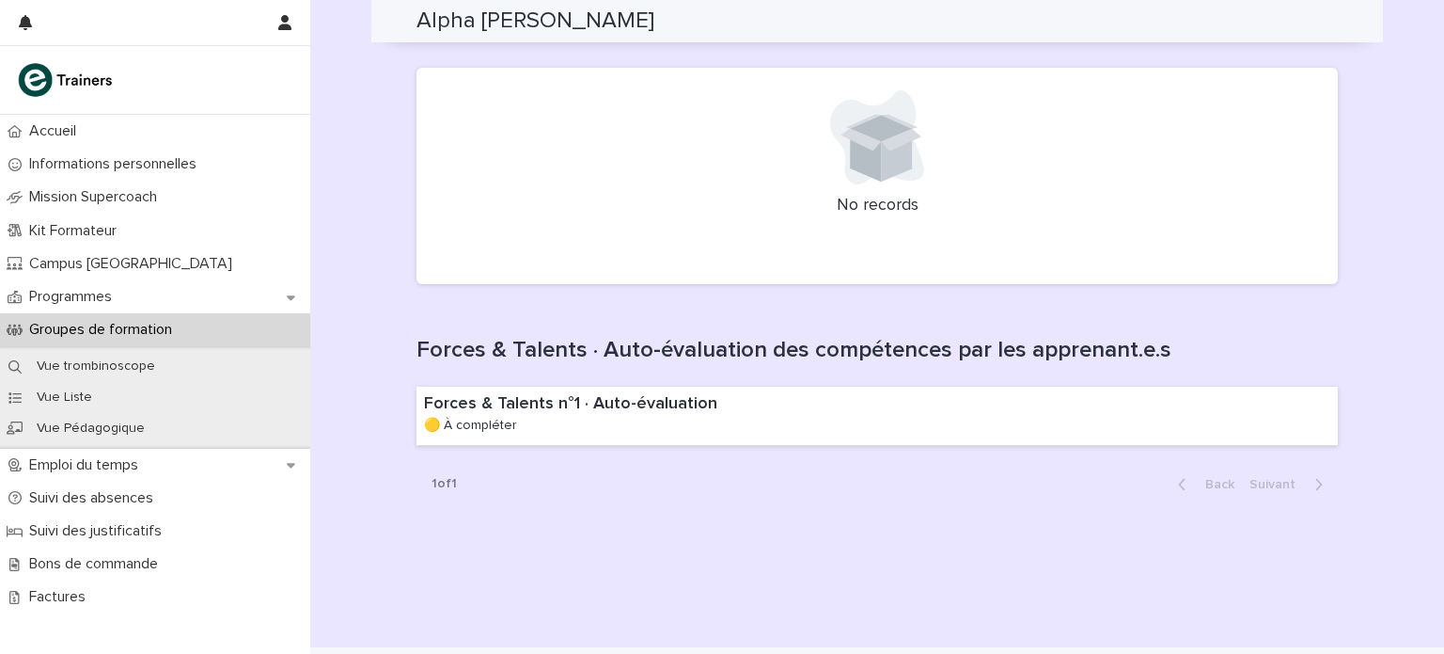
scroll to position [1648, 0]
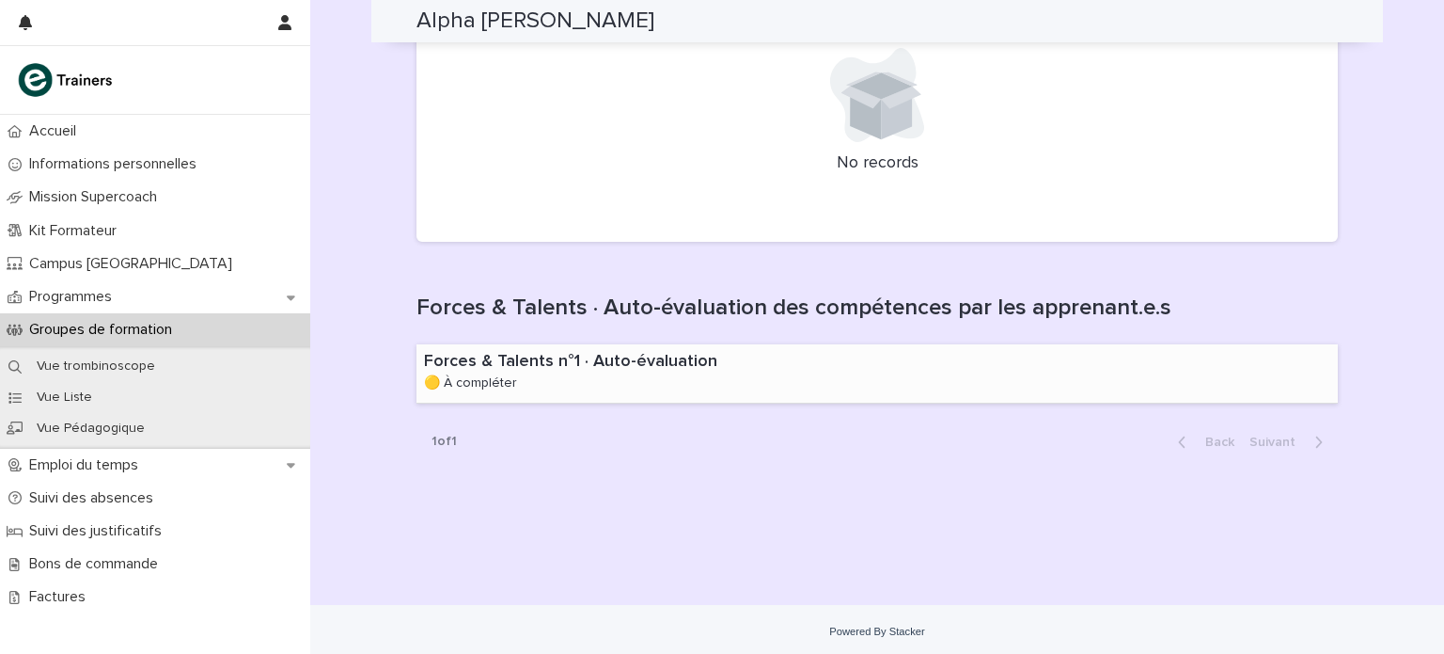
click at [478, 376] on p "🟡 À compléter" at bounding box center [470, 383] width 93 height 16
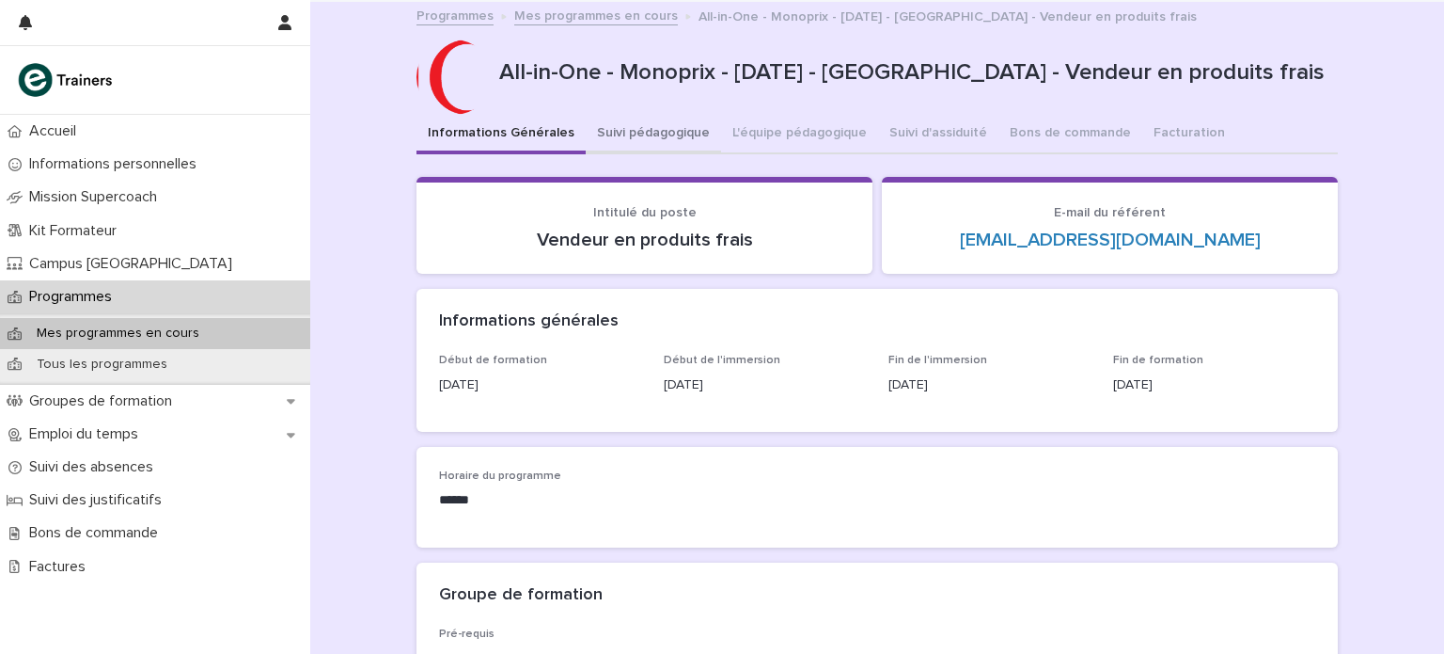
click at [622, 134] on button "Suivi pédagogique" at bounding box center [653, 134] width 135 height 39
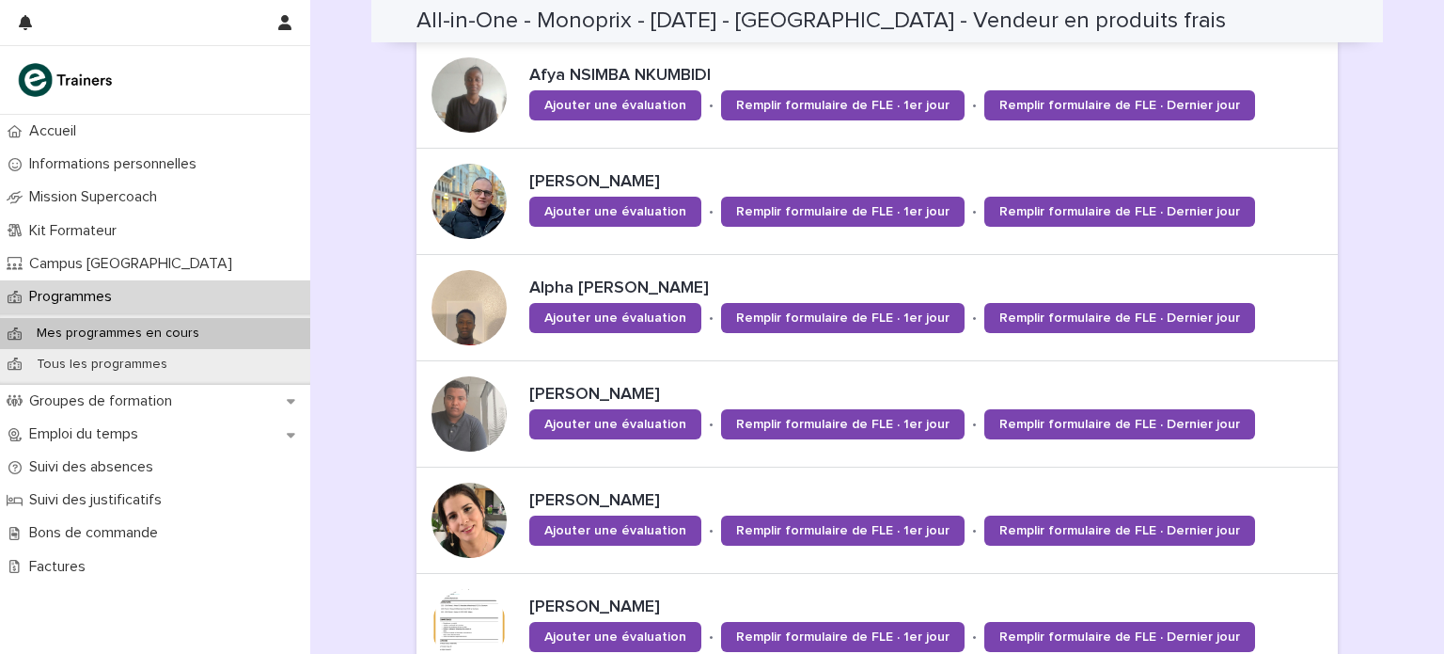
scroll to position [842, 0]
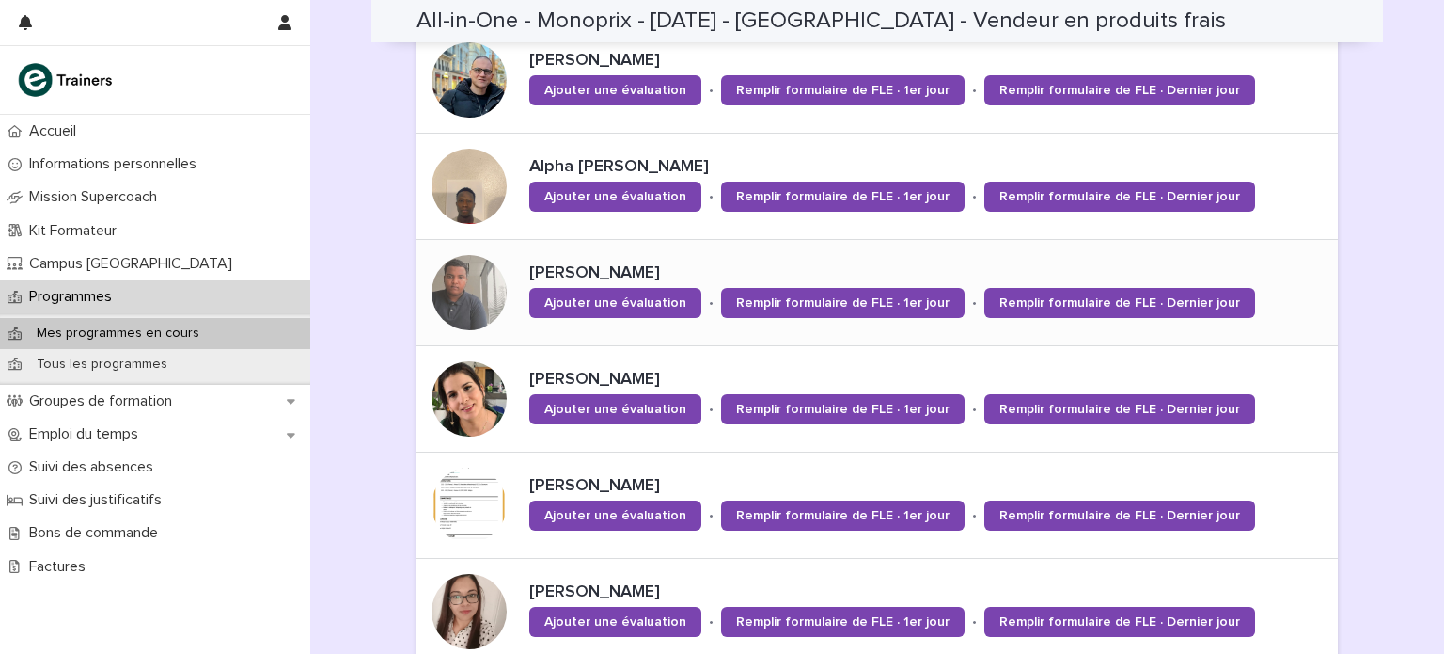
click at [482, 296] on div at bounding box center [469, 292] width 75 height 75
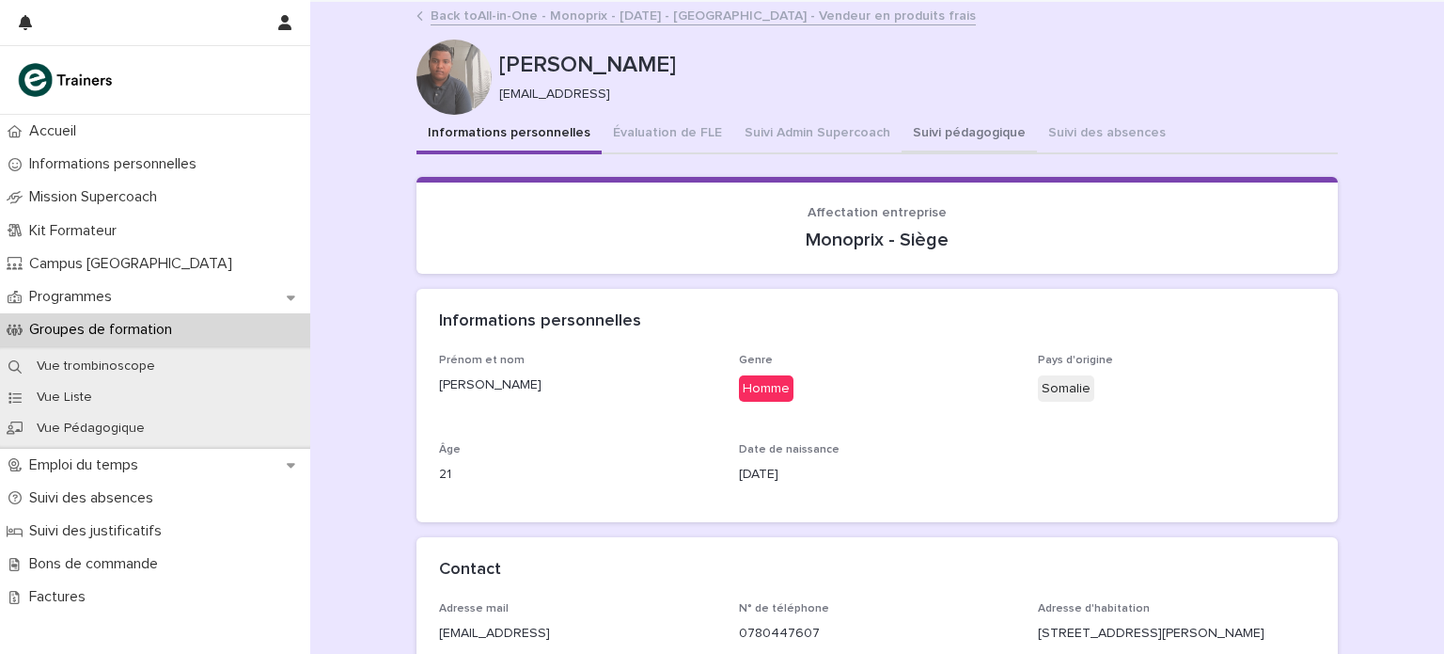
click at [929, 133] on button "Suivi pédagogique" at bounding box center [969, 134] width 135 height 39
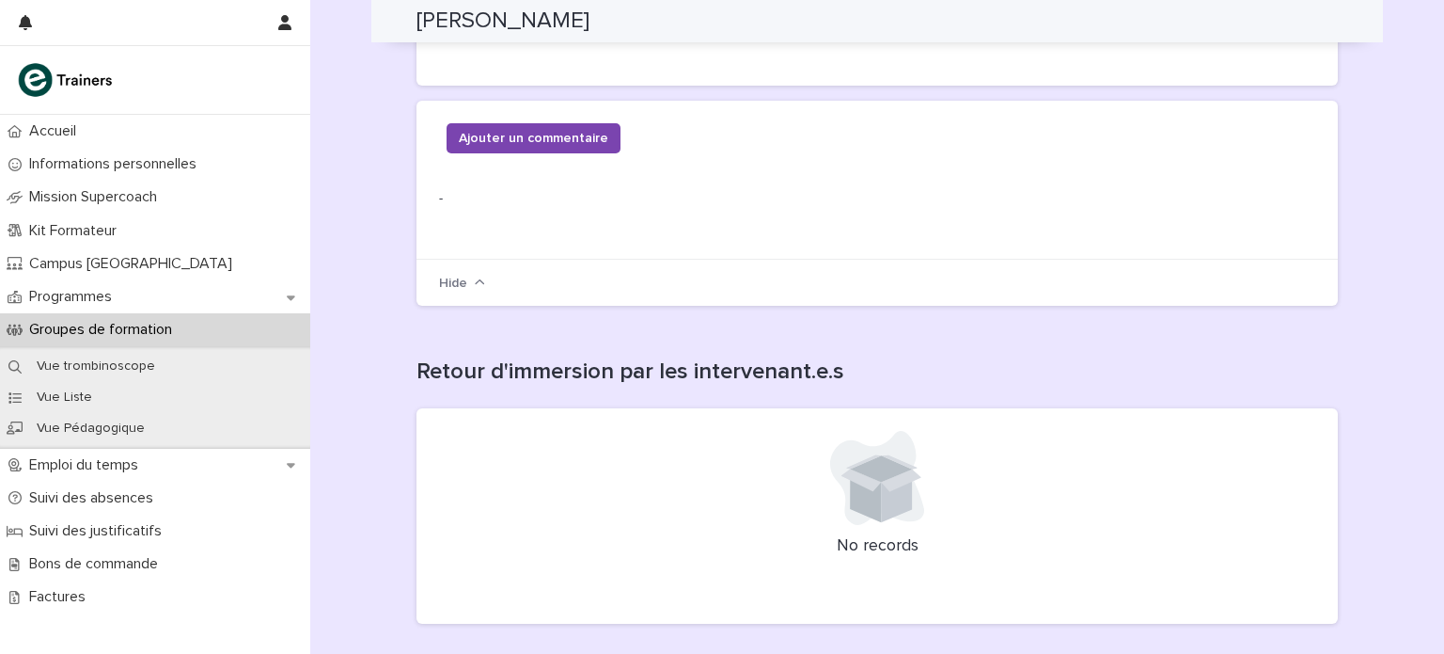
scroll to position [617, 0]
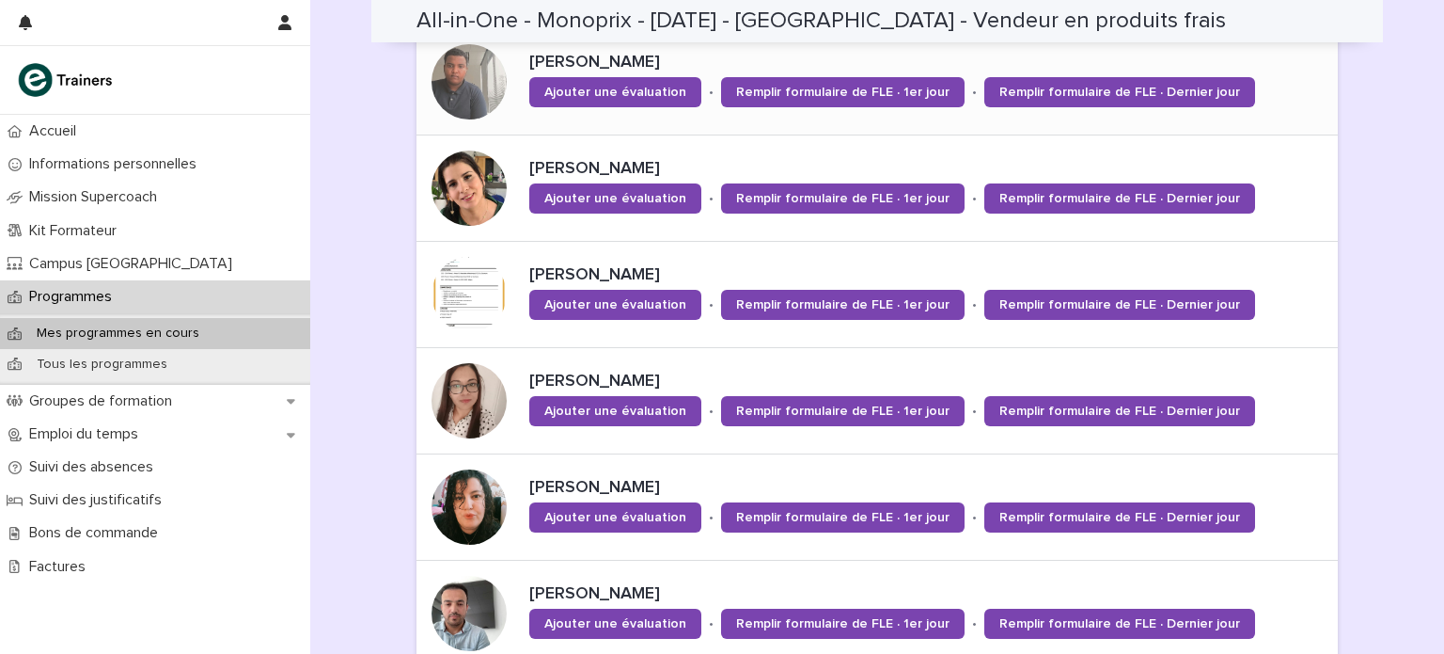
scroll to position [1053, 0]
click at [459, 187] on div at bounding box center [469, 187] width 75 height 75
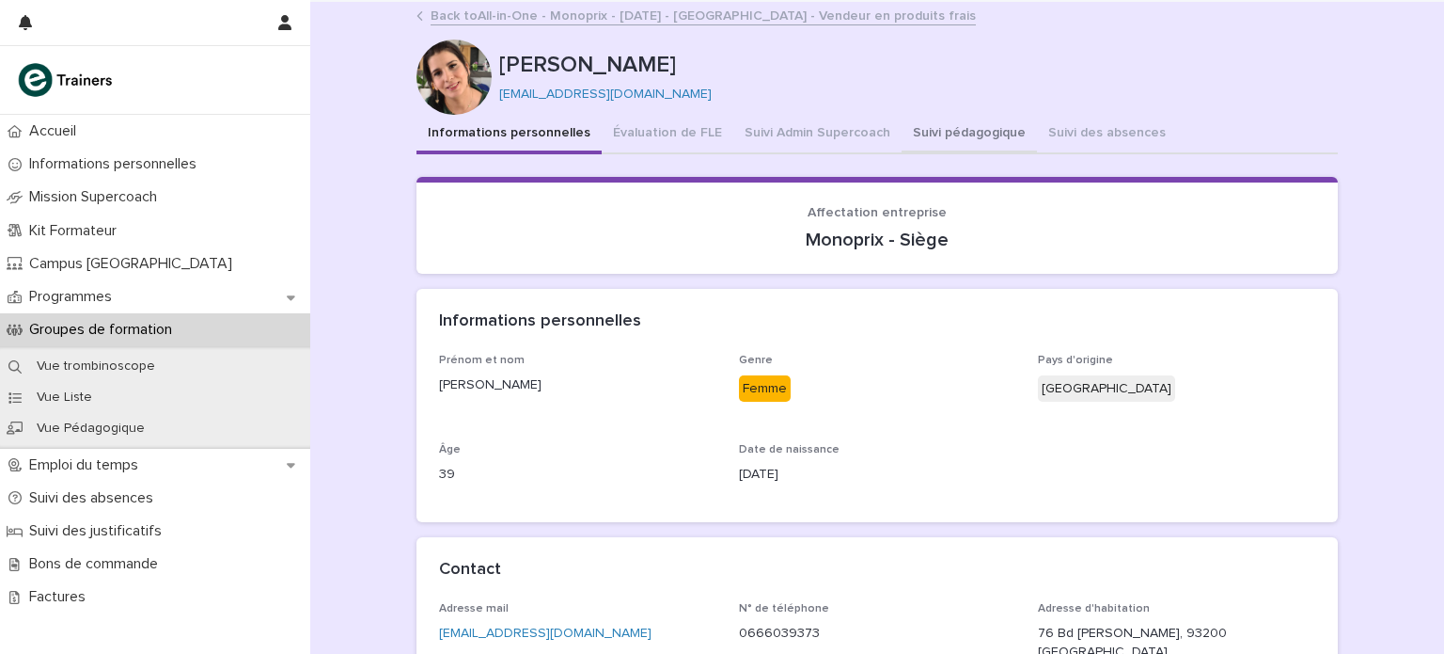
click at [910, 139] on button "Suivi pédagogique" at bounding box center [969, 134] width 135 height 39
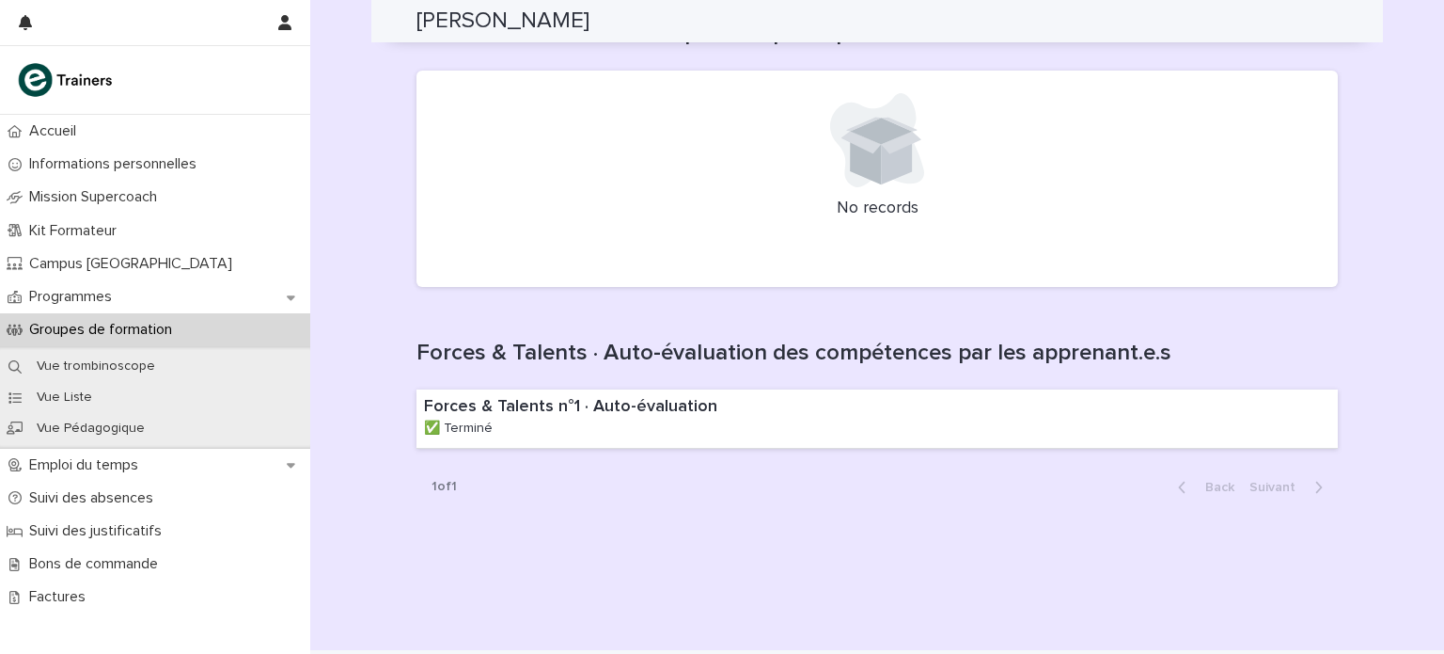
scroll to position [1508, 0]
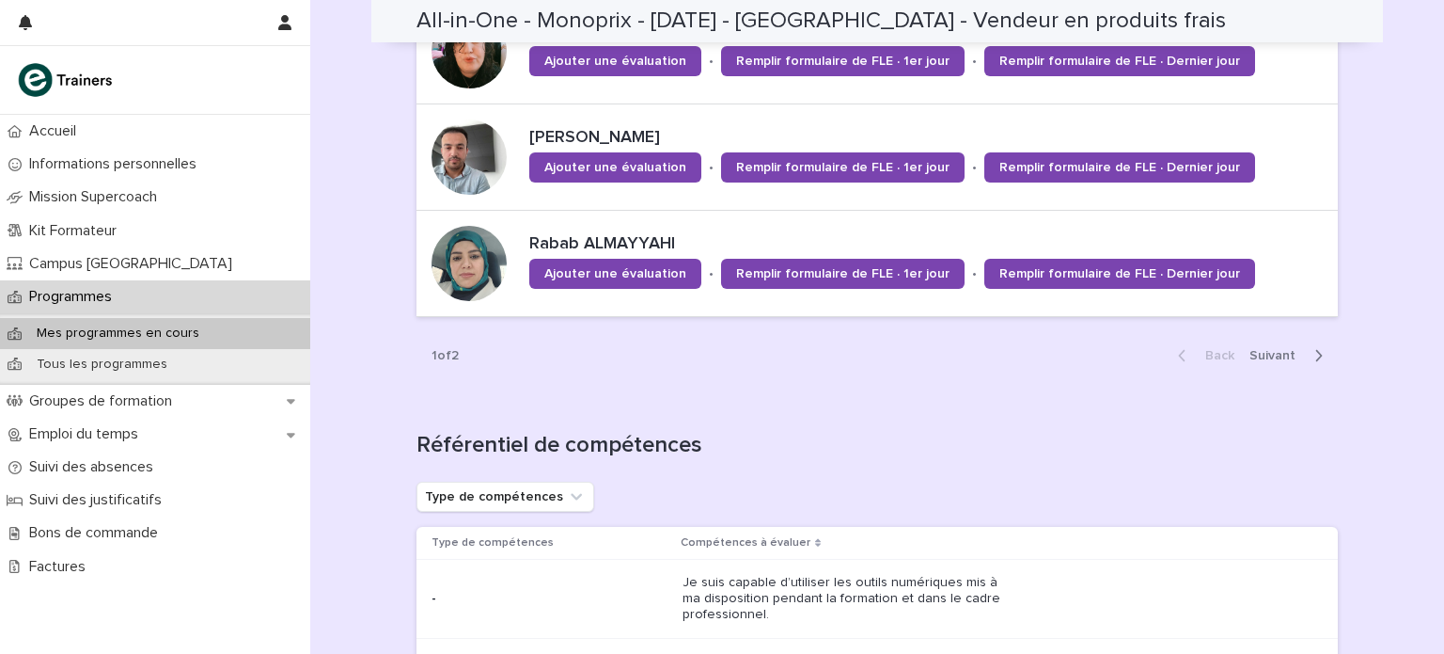
scroll to position [1051, 0]
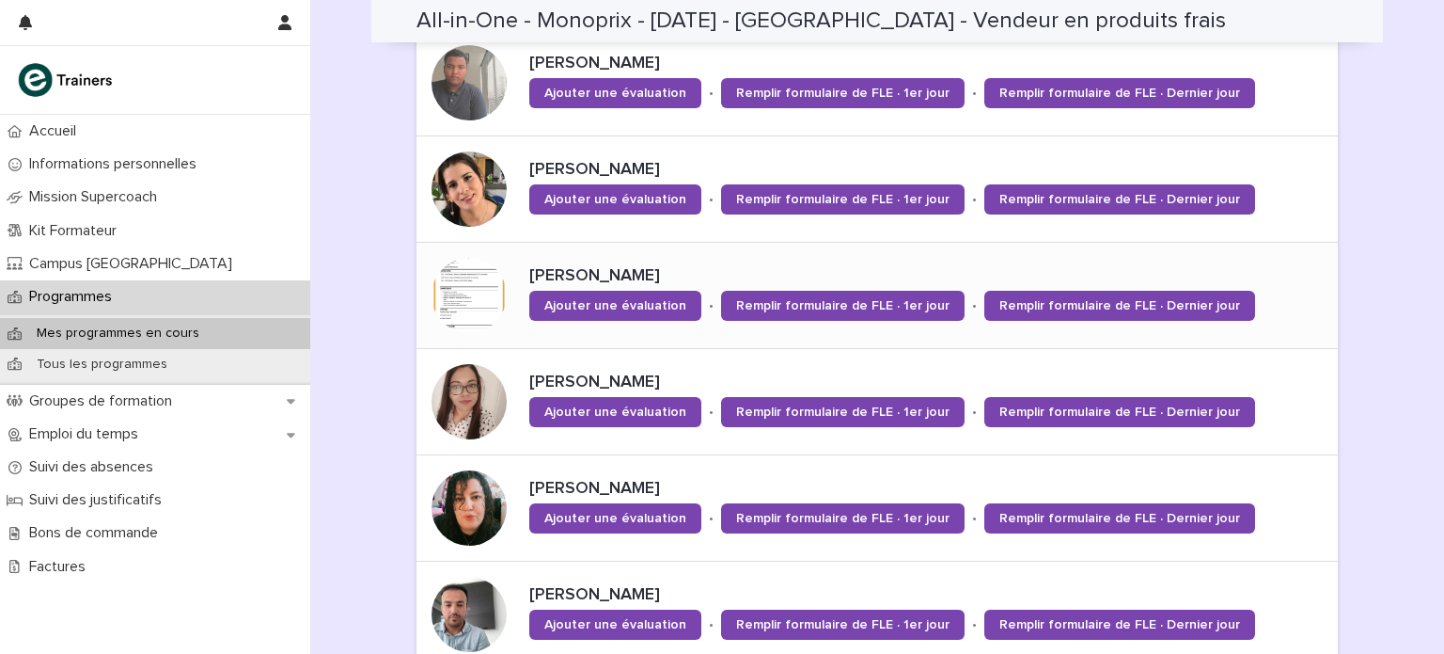
click at [463, 291] on div at bounding box center [469, 295] width 75 height 75
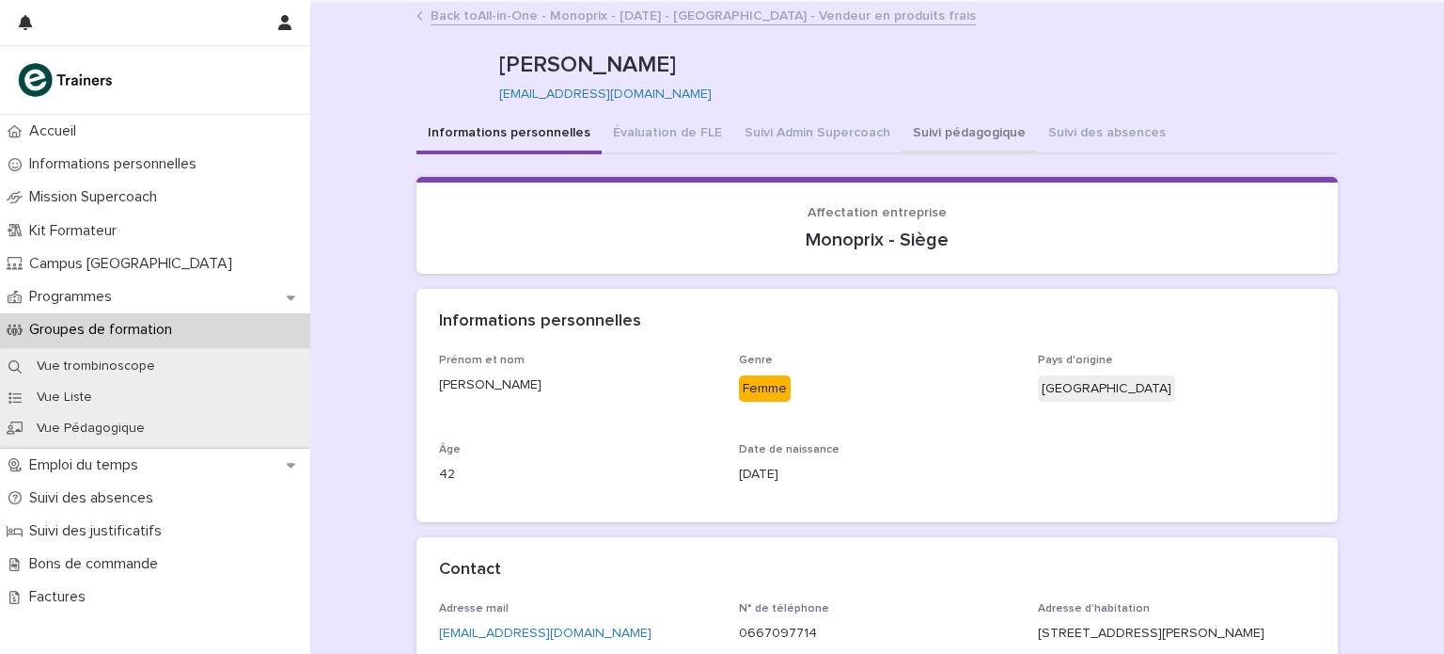
click at [959, 134] on button "Suivi pédagogique" at bounding box center [969, 134] width 135 height 39
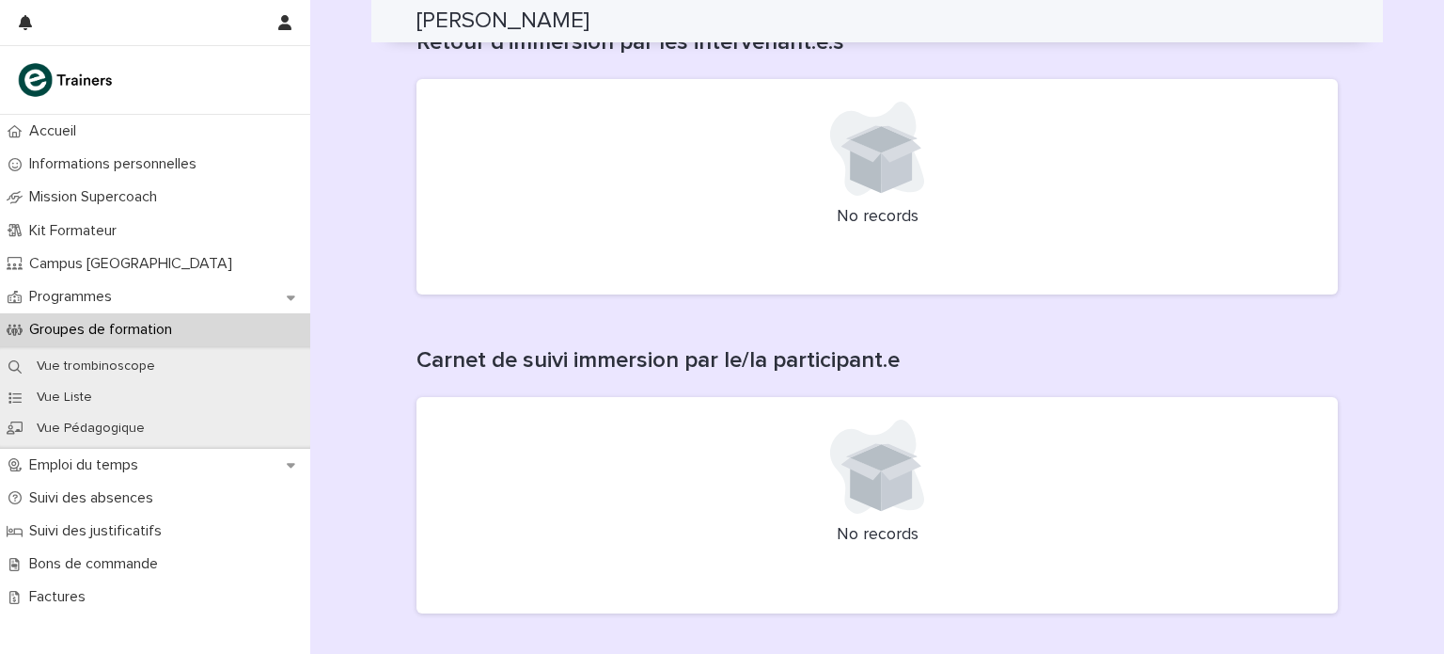
scroll to position [1300, 0]
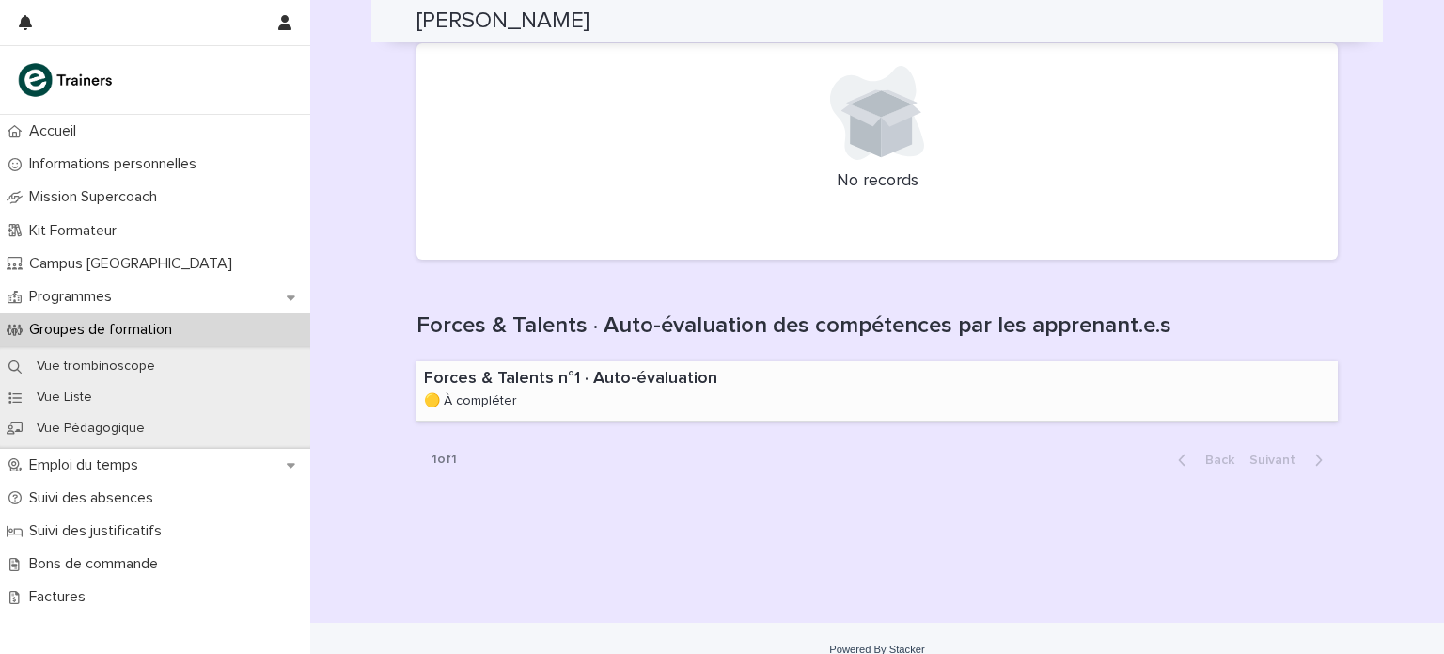
click at [627, 385] on p "Forces & Talents n°1 · Auto-évaluation" at bounding box center [617, 379] width 387 height 21
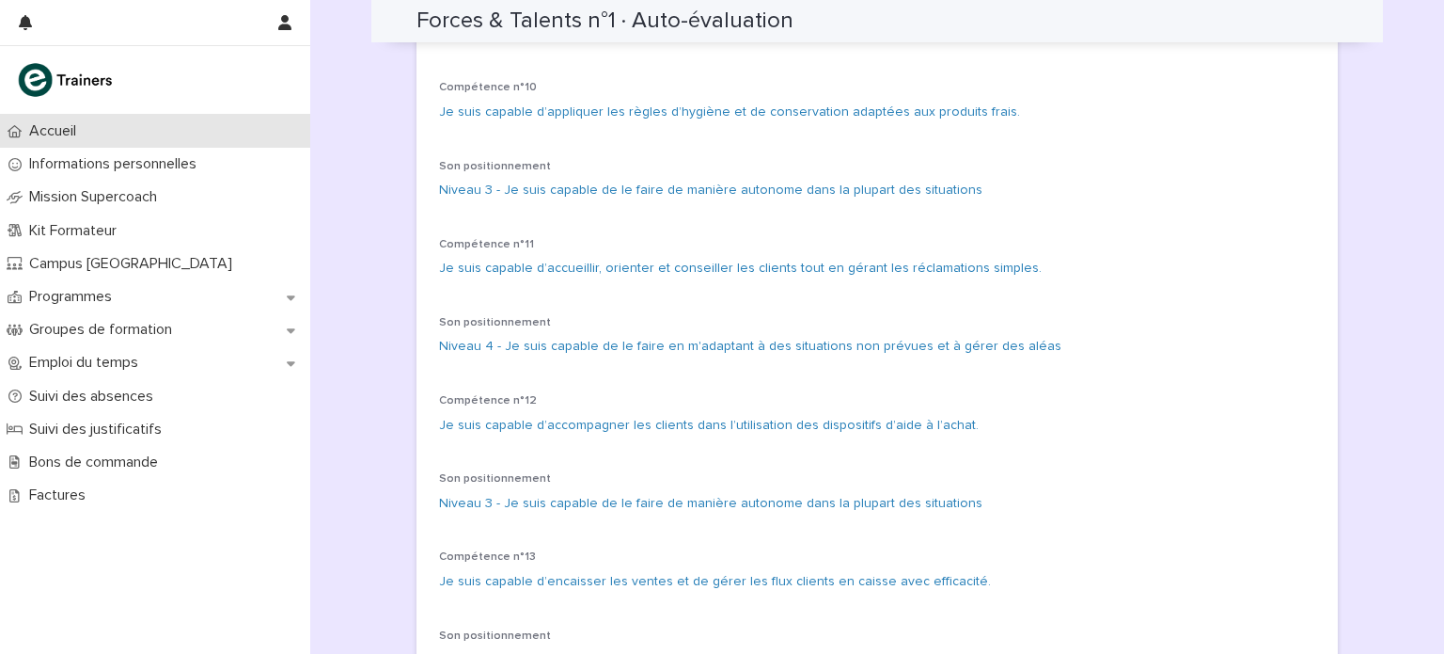
scroll to position [1602, 0]
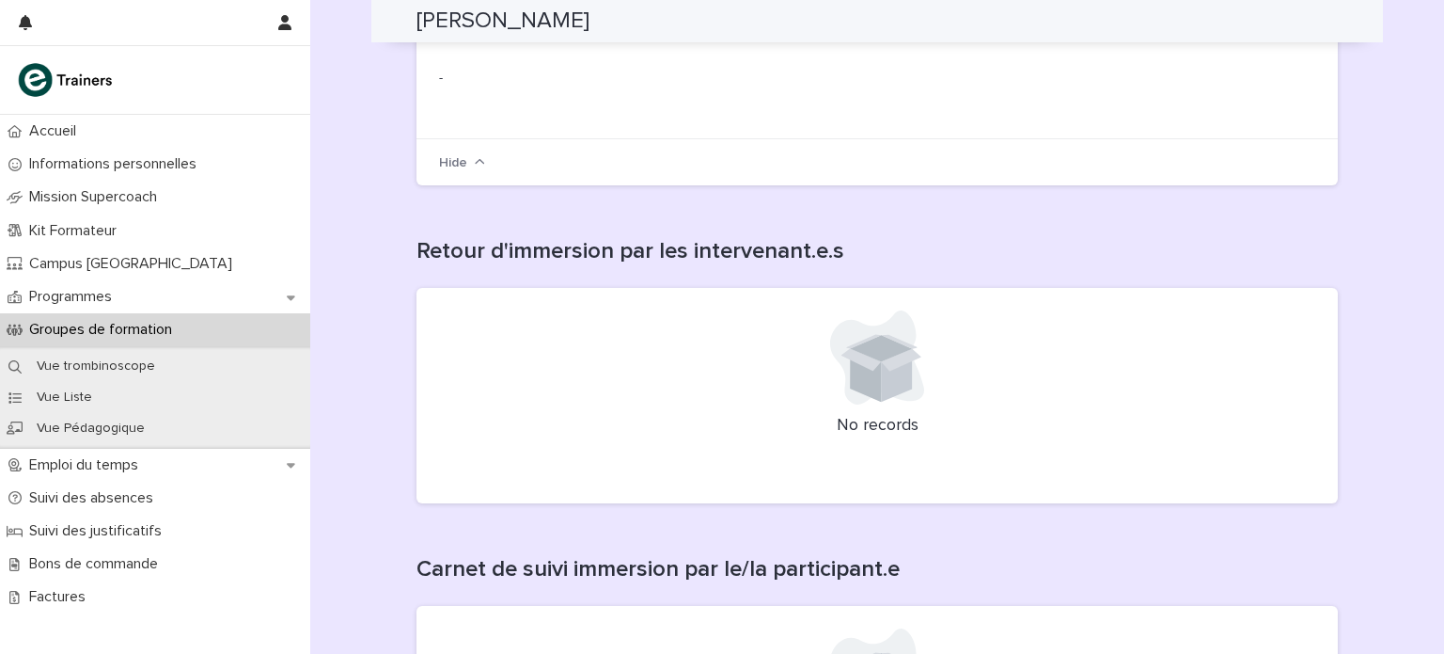
scroll to position [739, 0]
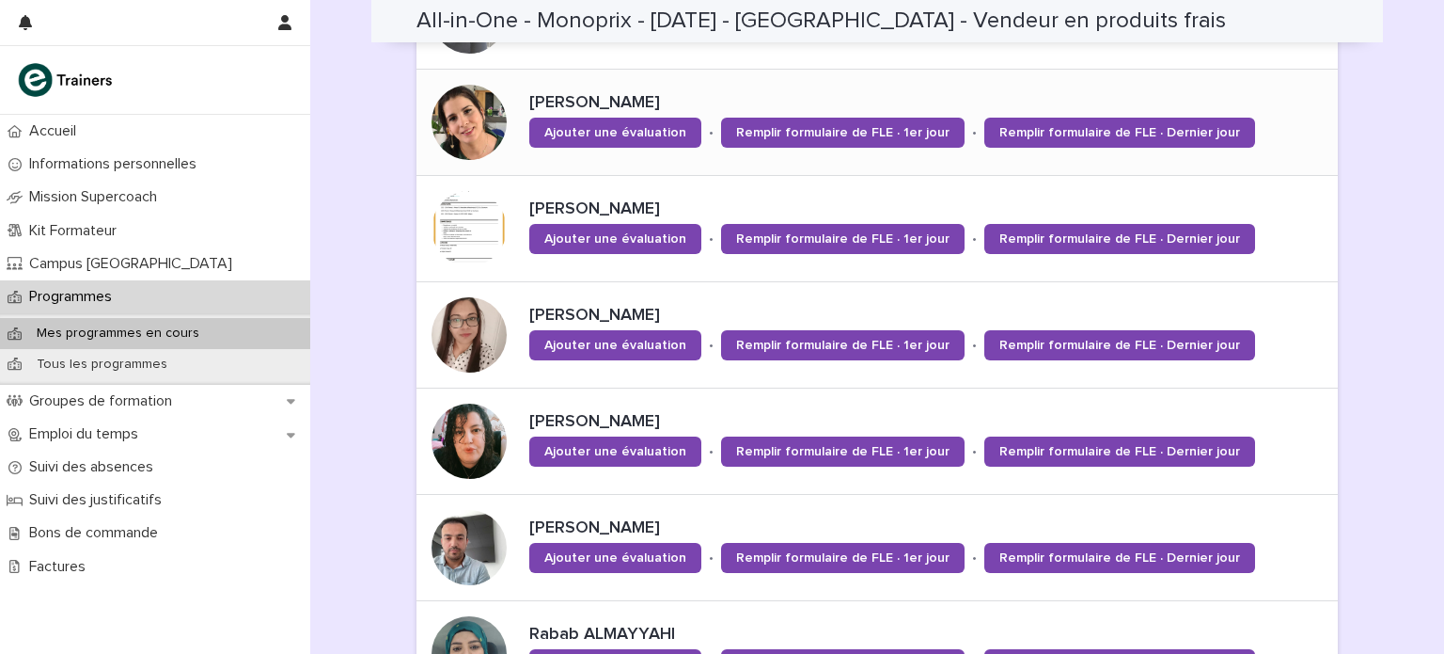
scroll to position [1125, 0]
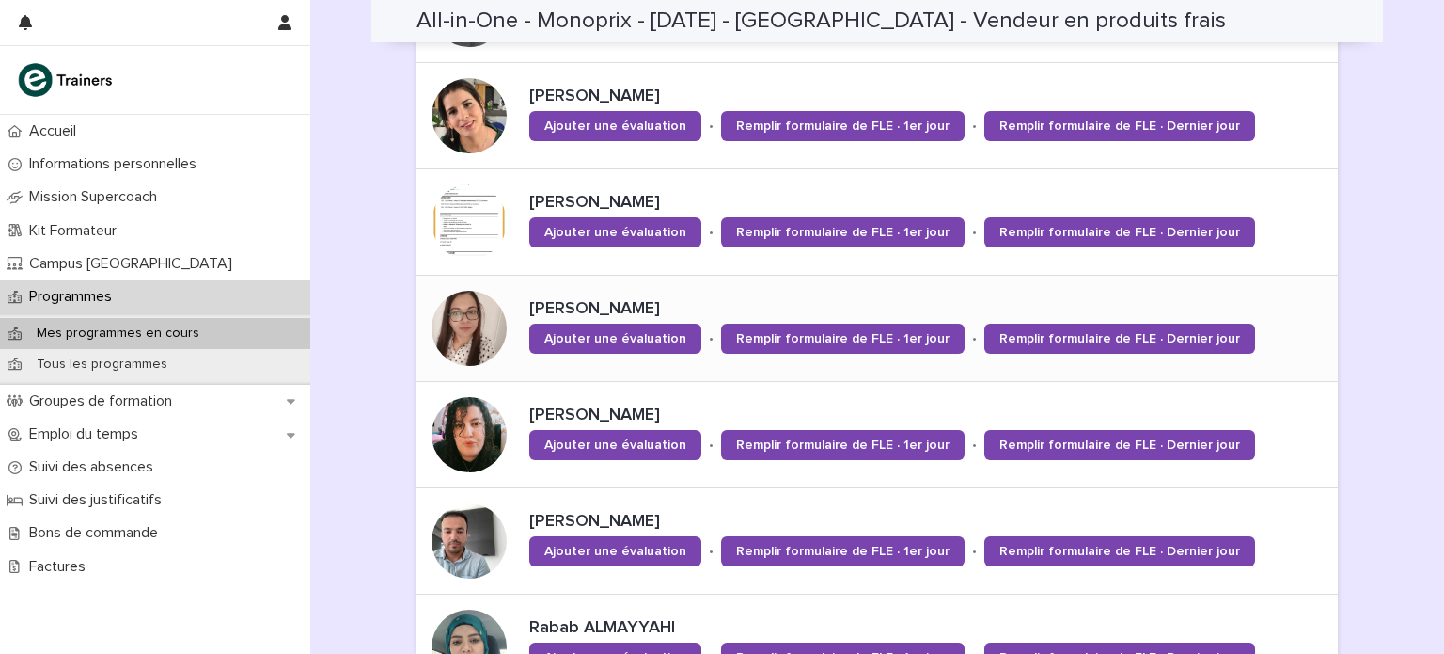
click at [474, 315] on div at bounding box center [469, 328] width 75 height 75
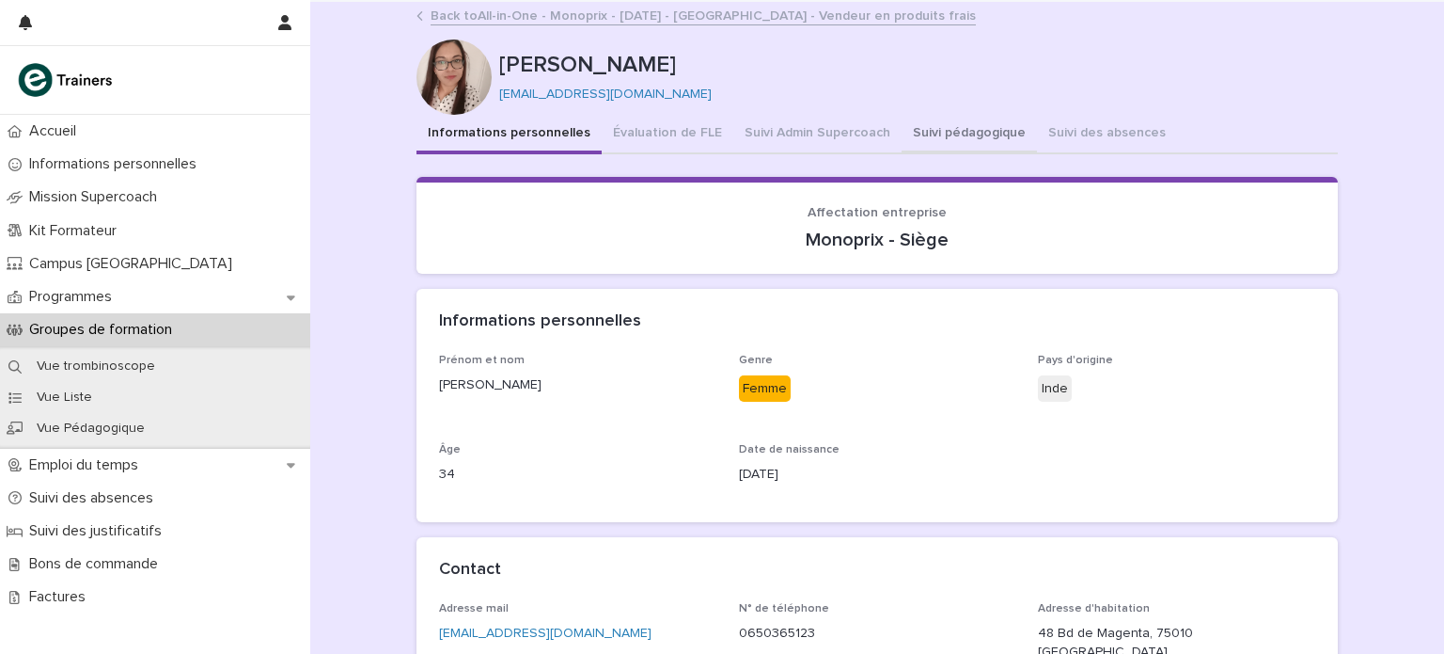
click at [952, 131] on button "Suivi pédagogique" at bounding box center [969, 134] width 135 height 39
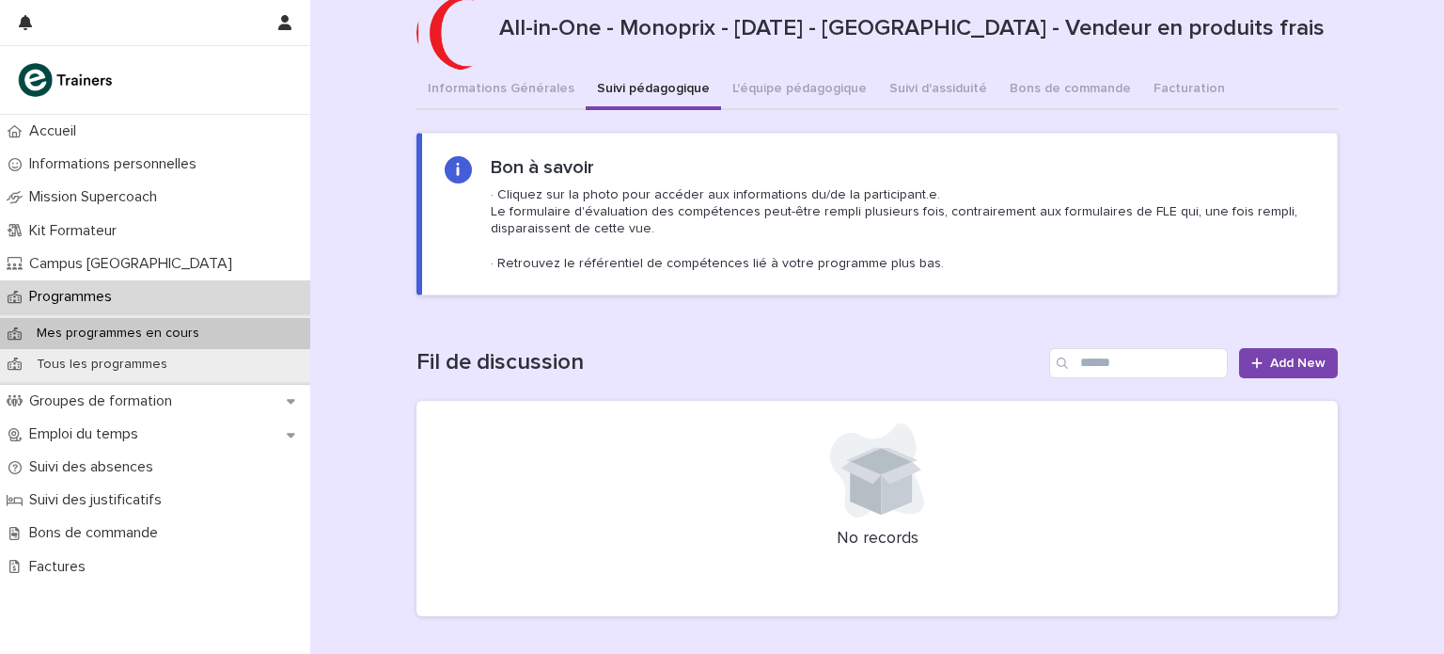
scroll to position [64, 0]
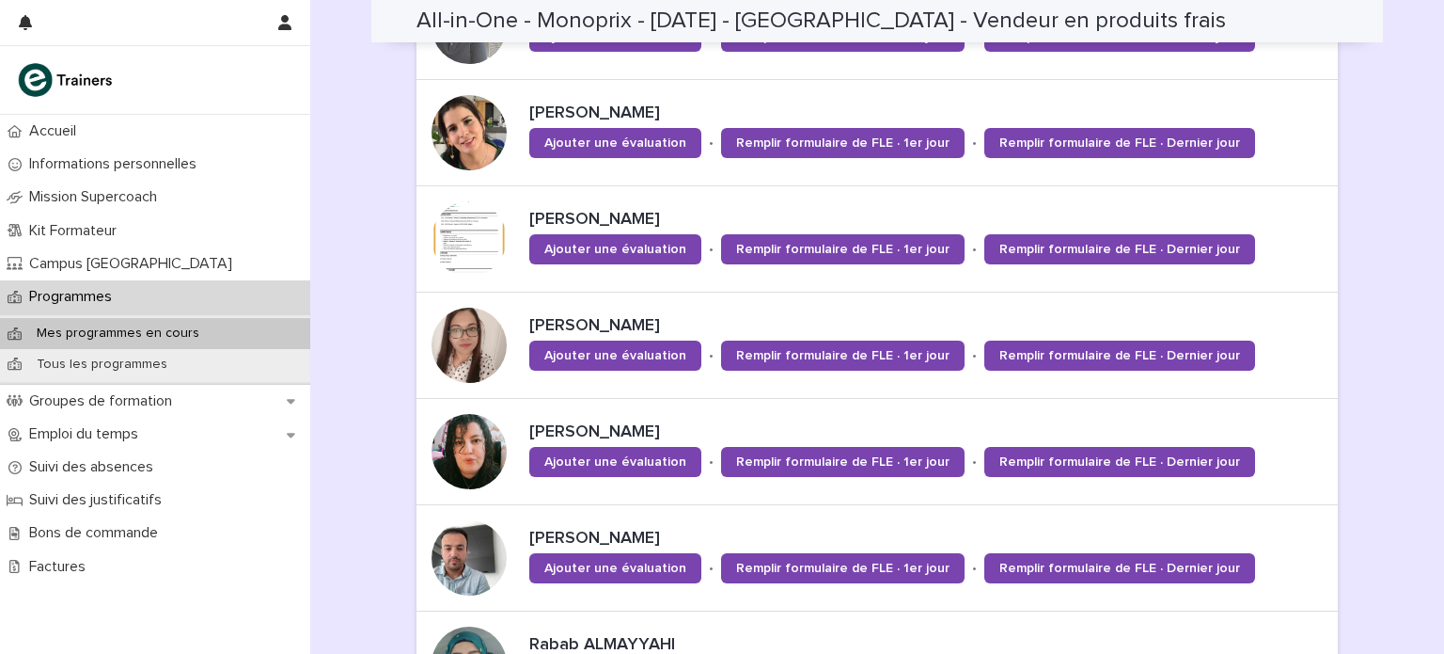
scroll to position [1221, 0]
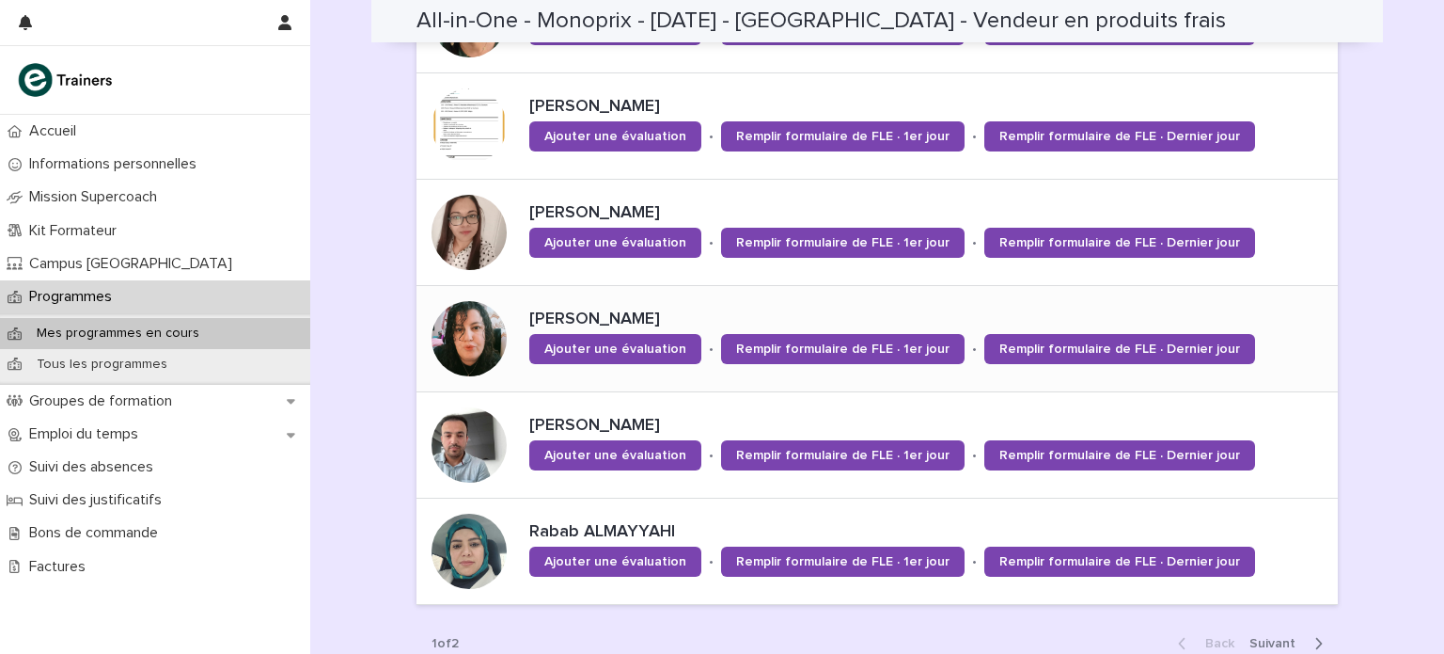
click at [446, 333] on div at bounding box center [469, 338] width 75 height 75
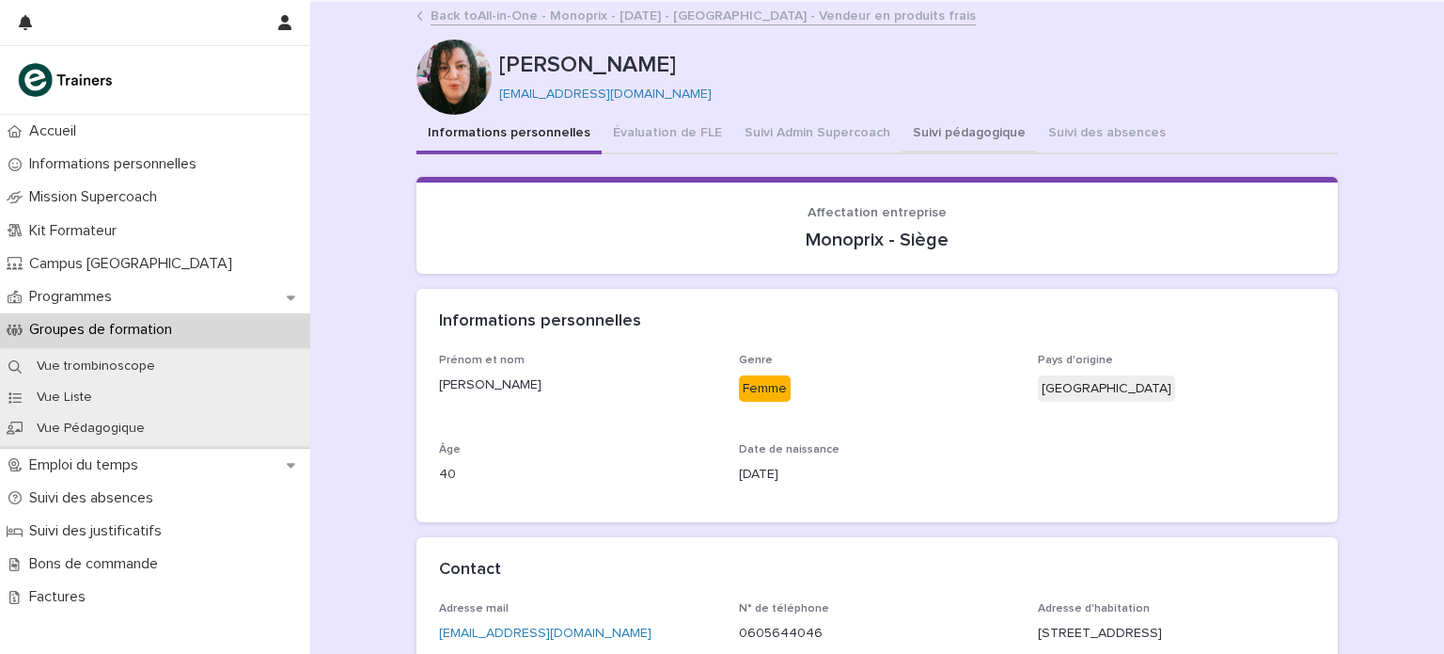
click at [933, 128] on button "Suivi pédagogique" at bounding box center [969, 134] width 135 height 39
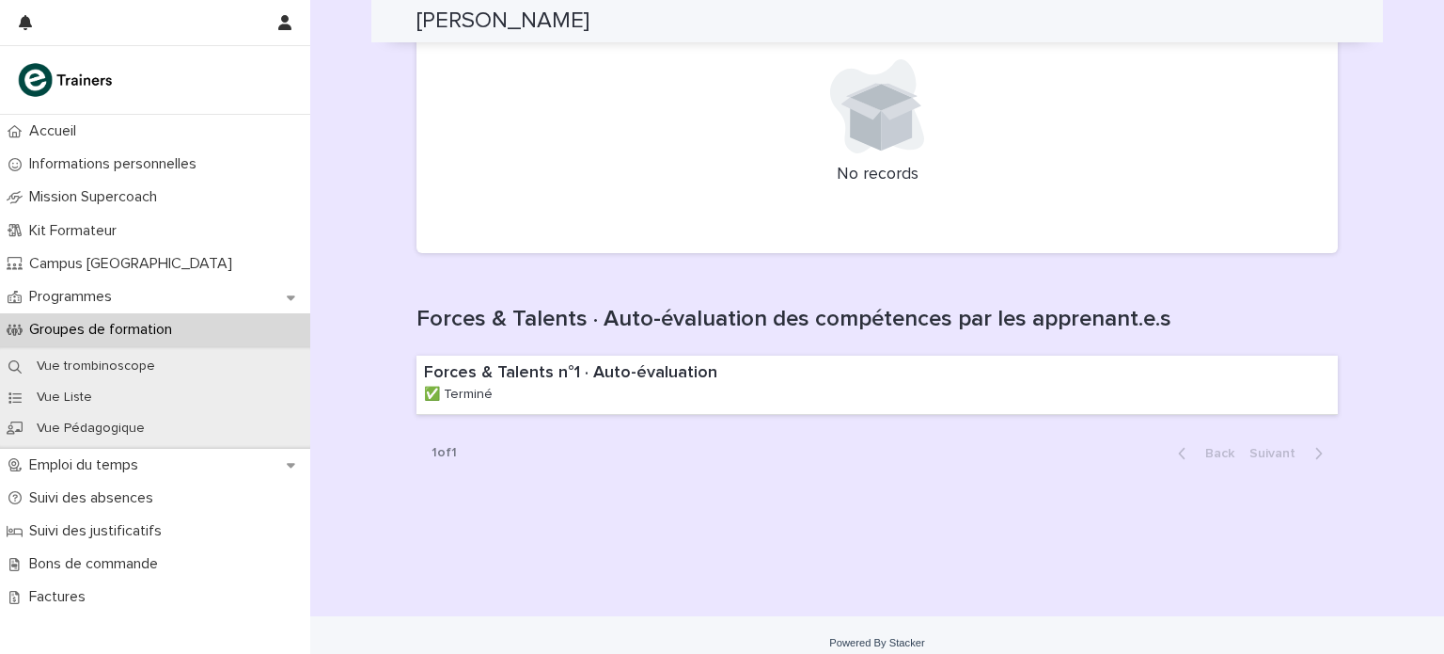
scroll to position [1556, 0]
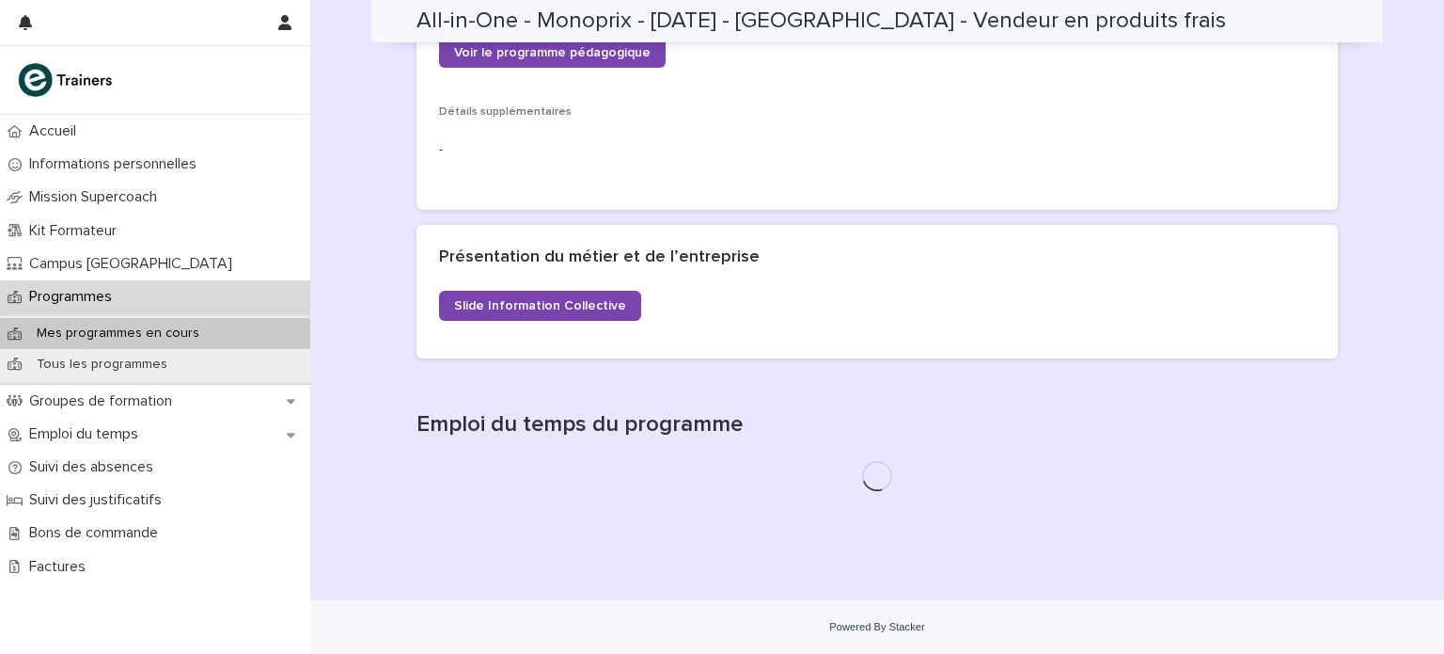
scroll to position [888, 0]
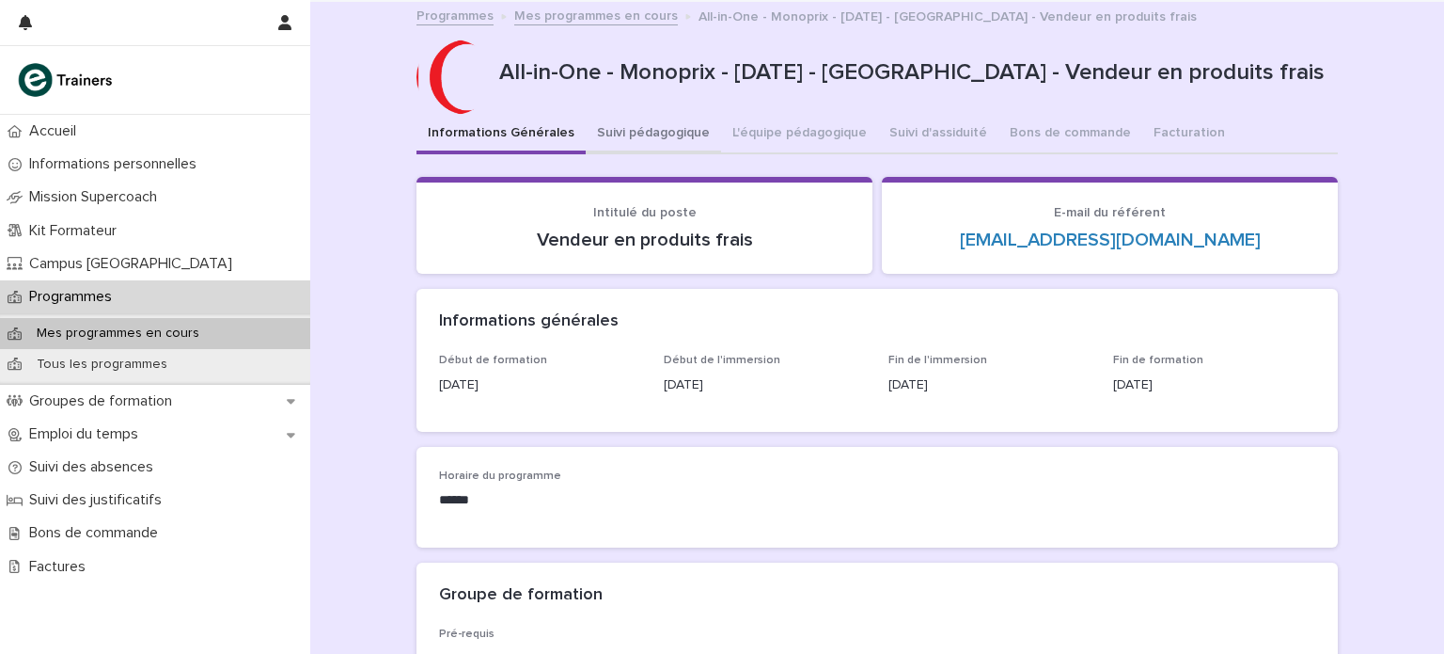
click at [641, 138] on button "Suivi pédagogique" at bounding box center [653, 134] width 135 height 39
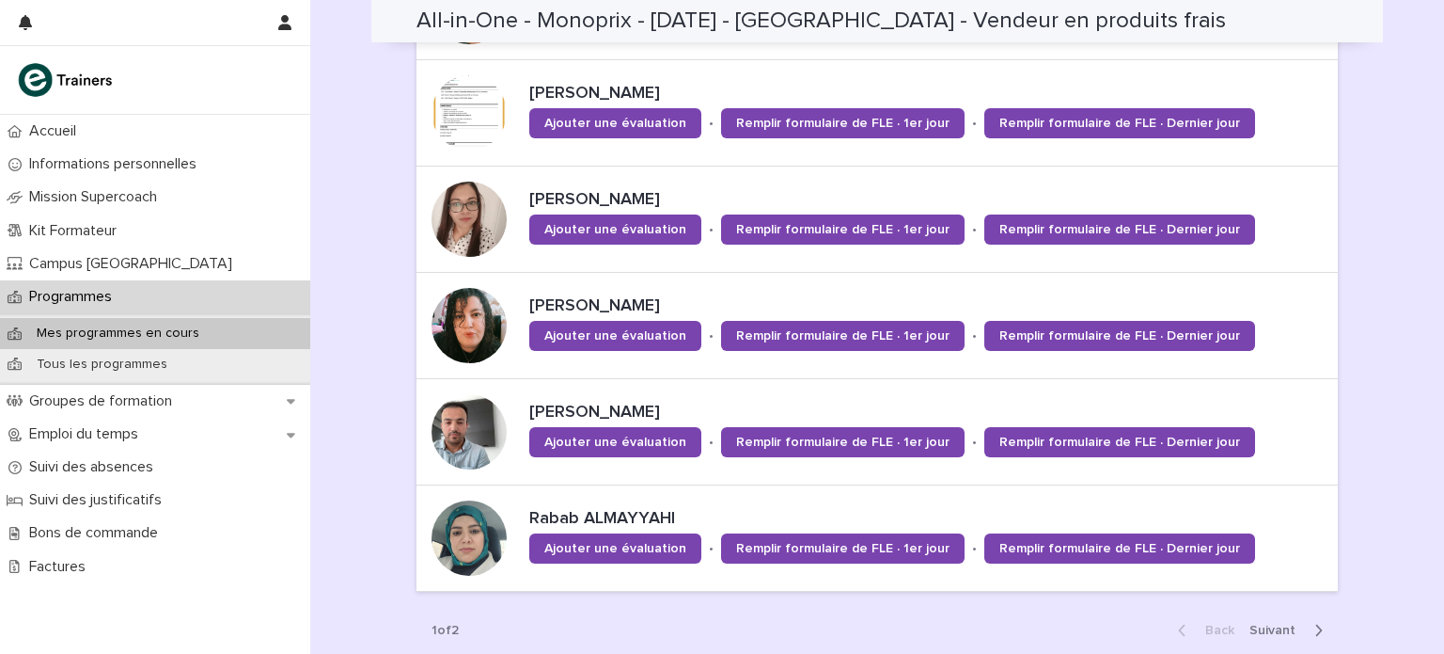
scroll to position [1263, 0]
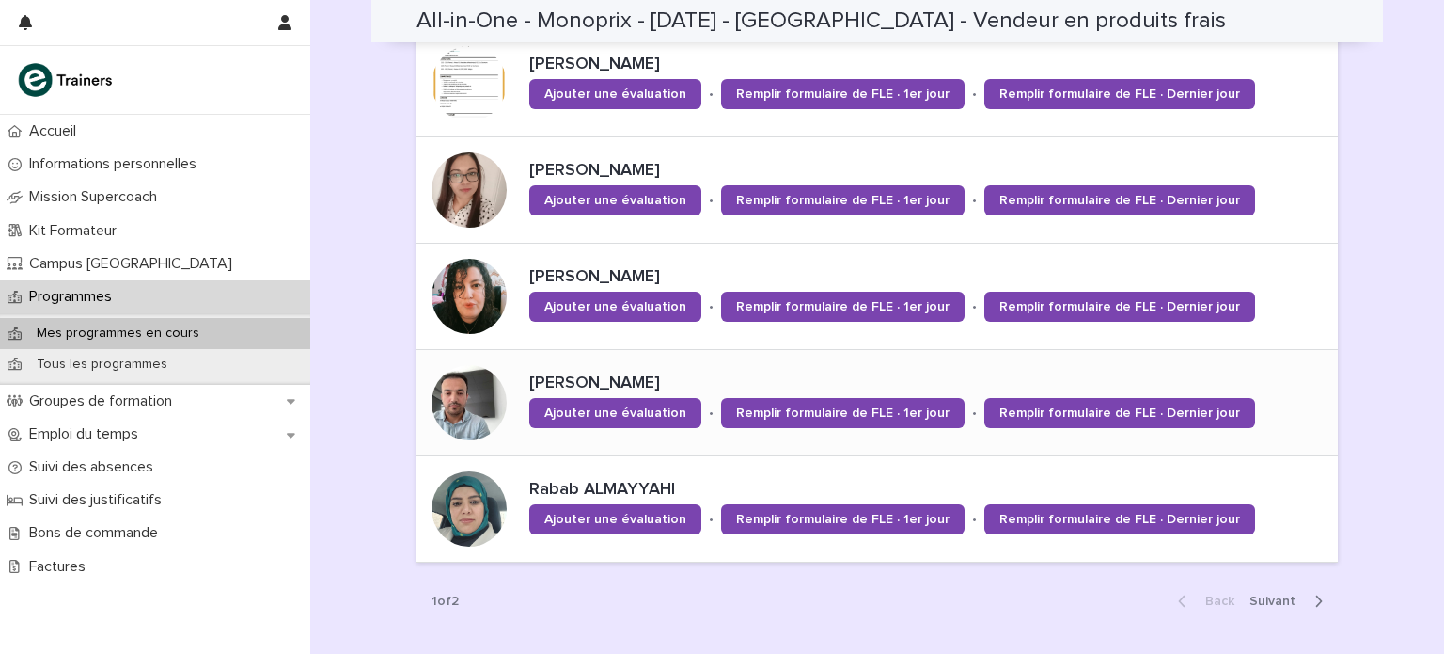
click at [463, 403] on div at bounding box center [469, 402] width 75 height 75
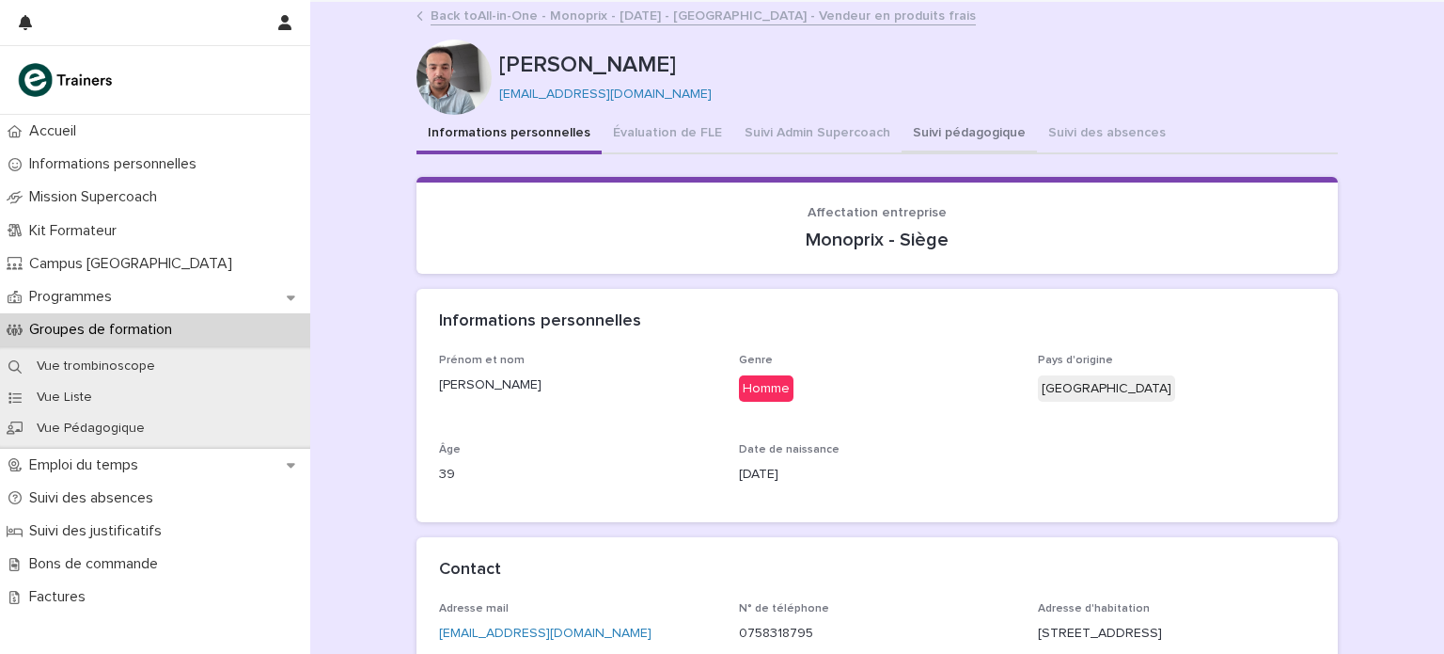
click at [955, 133] on button "Suivi pédagogique" at bounding box center [969, 134] width 135 height 39
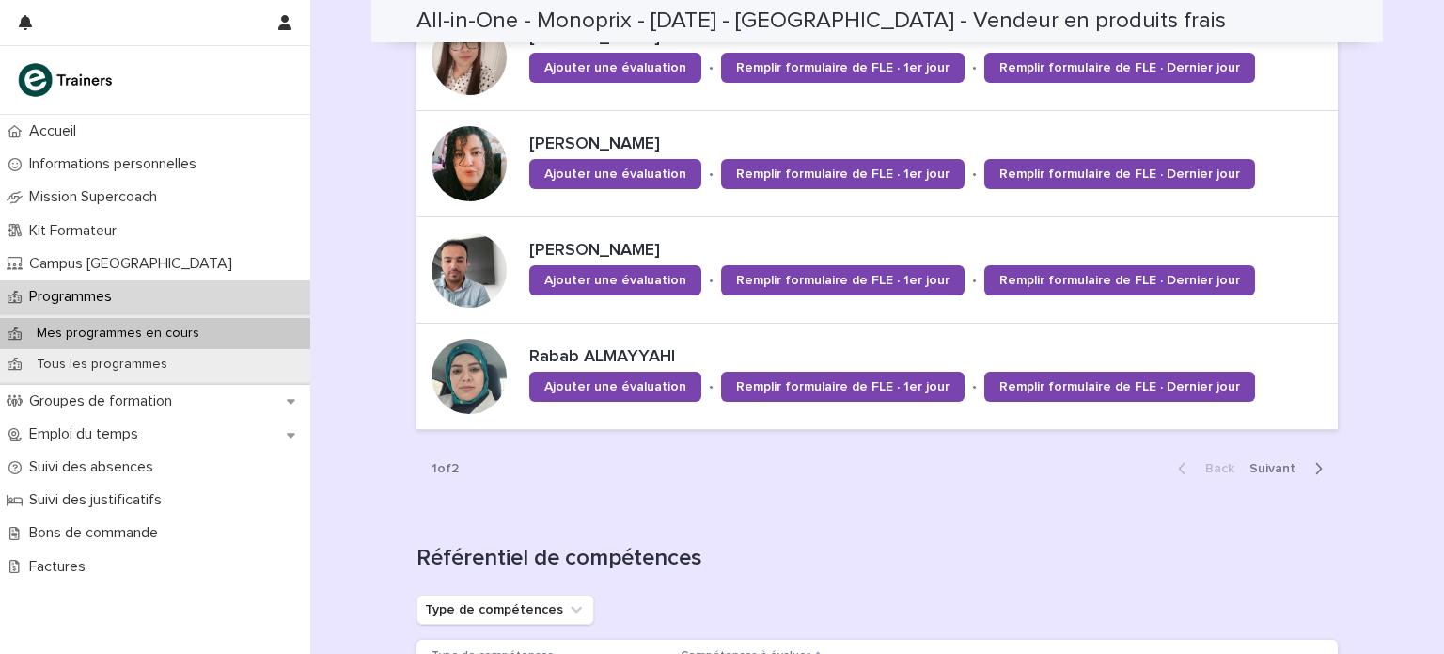
scroll to position [1398, 0]
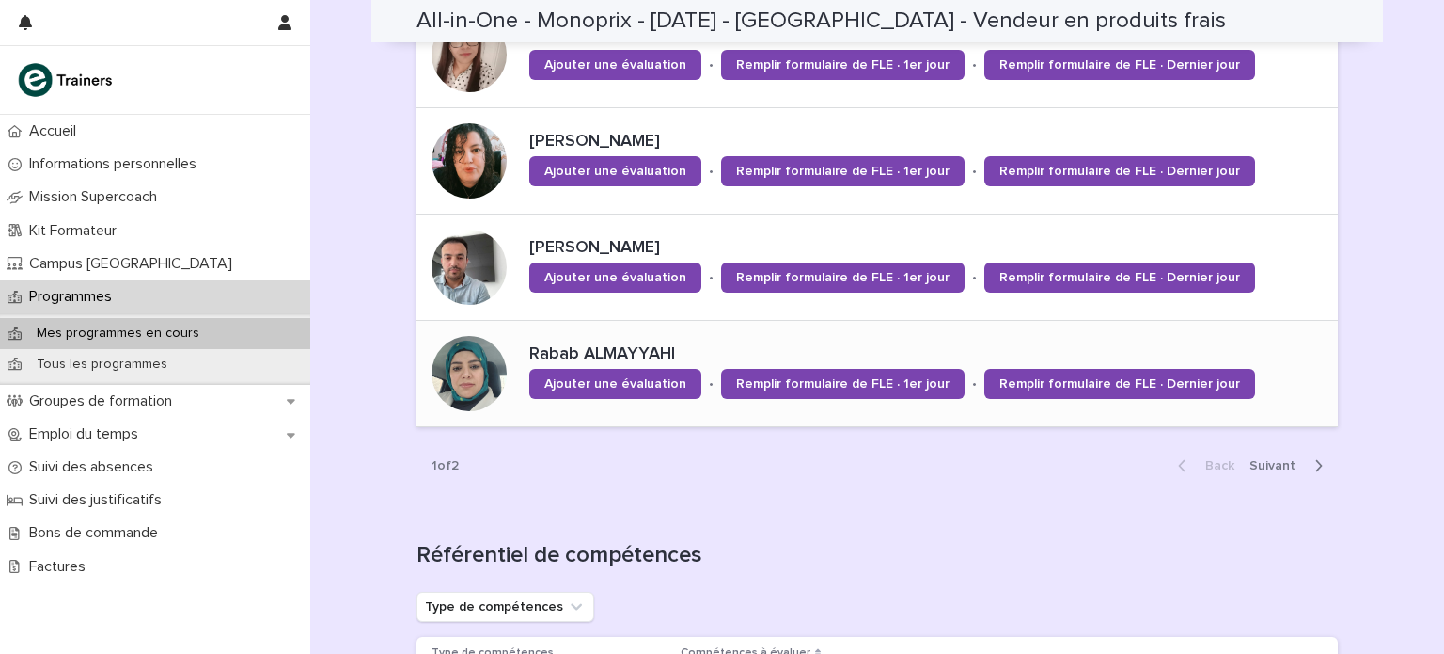
click at [479, 353] on div at bounding box center [469, 373] width 75 height 75
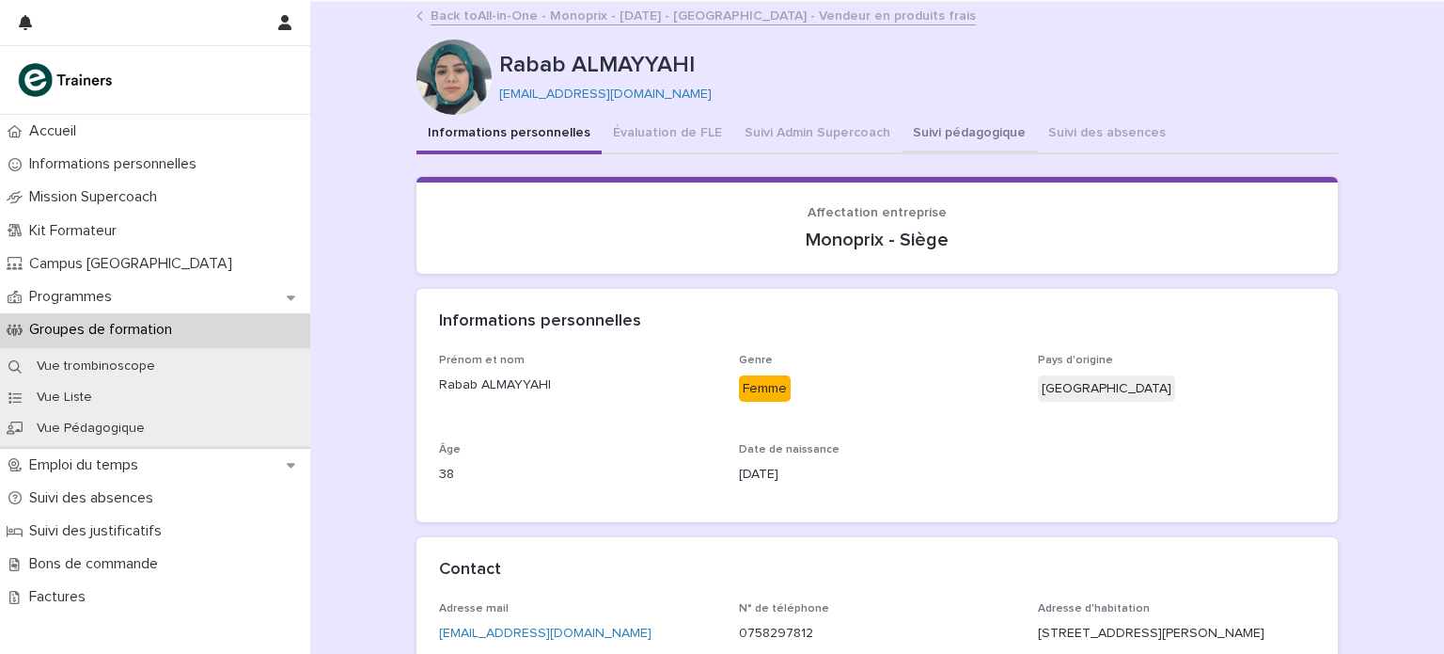
click at [943, 136] on button "Suivi pédagogique" at bounding box center [969, 134] width 135 height 39
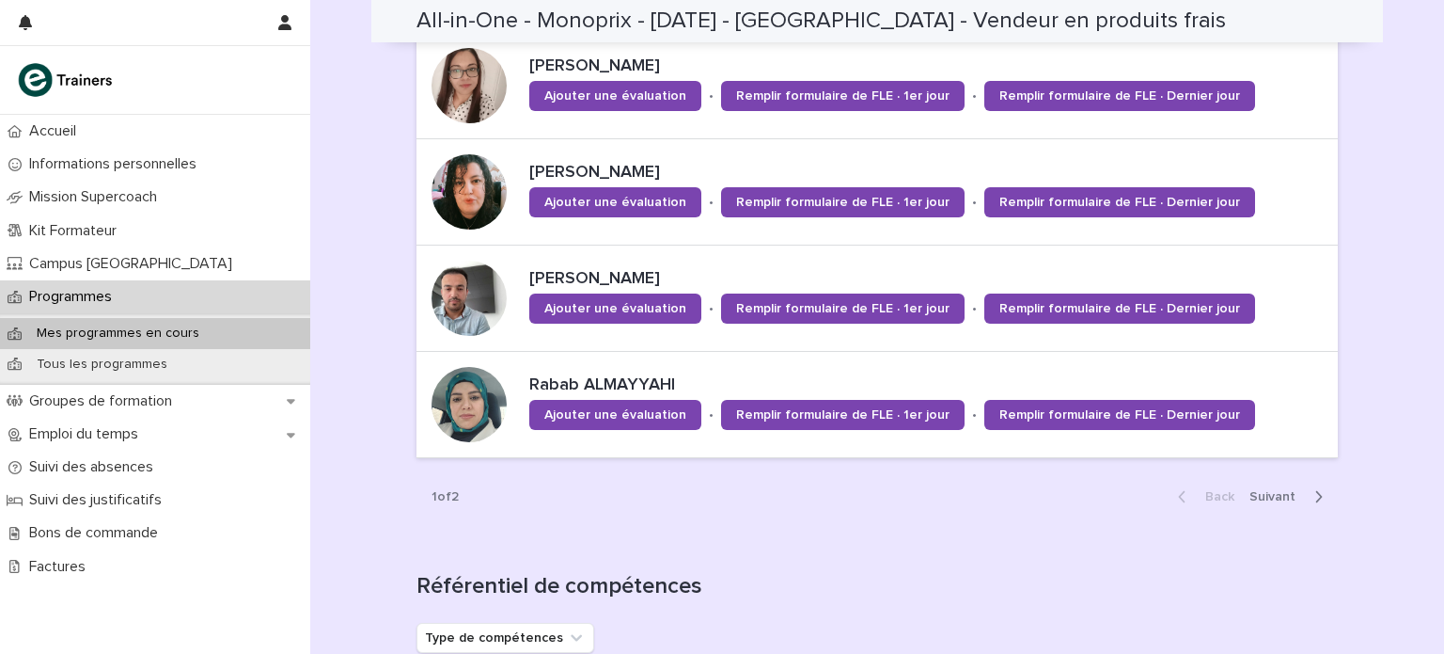
scroll to position [1368, 0]
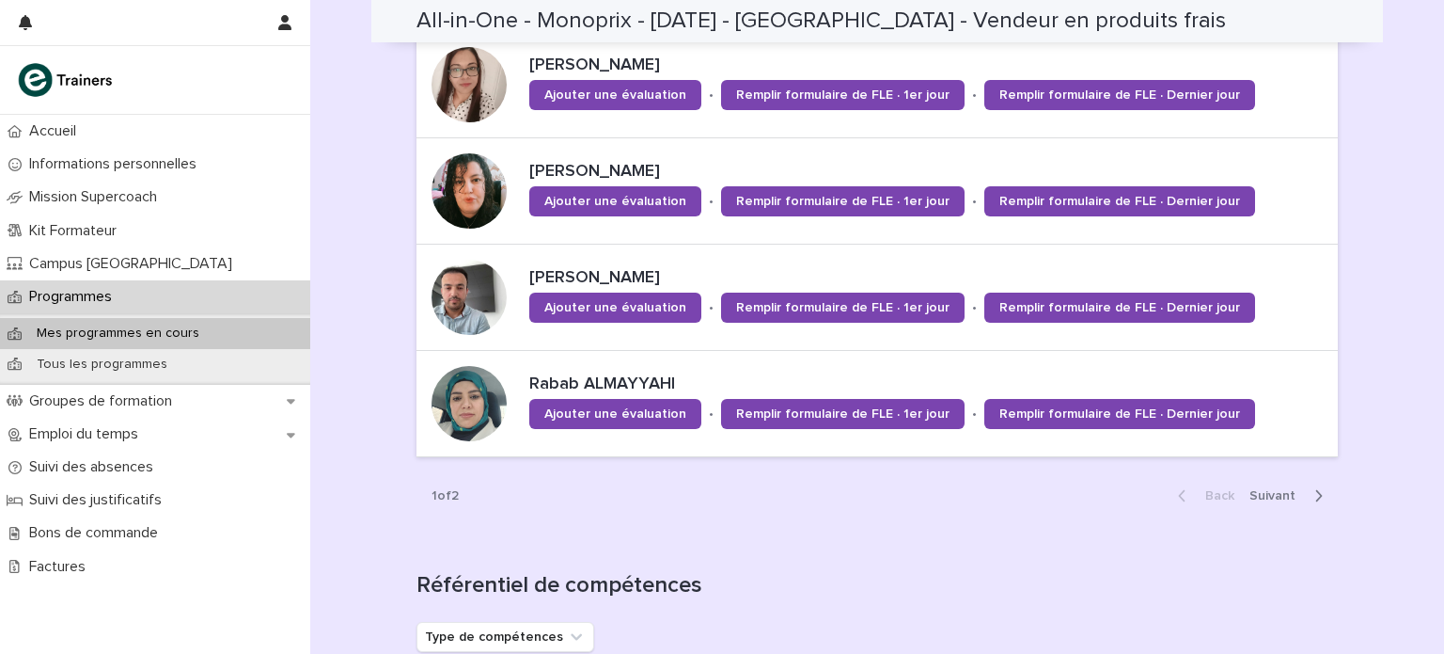
click at [1267, 497] on span "Next" at bounding box center [1278, 495] width 57 height 13
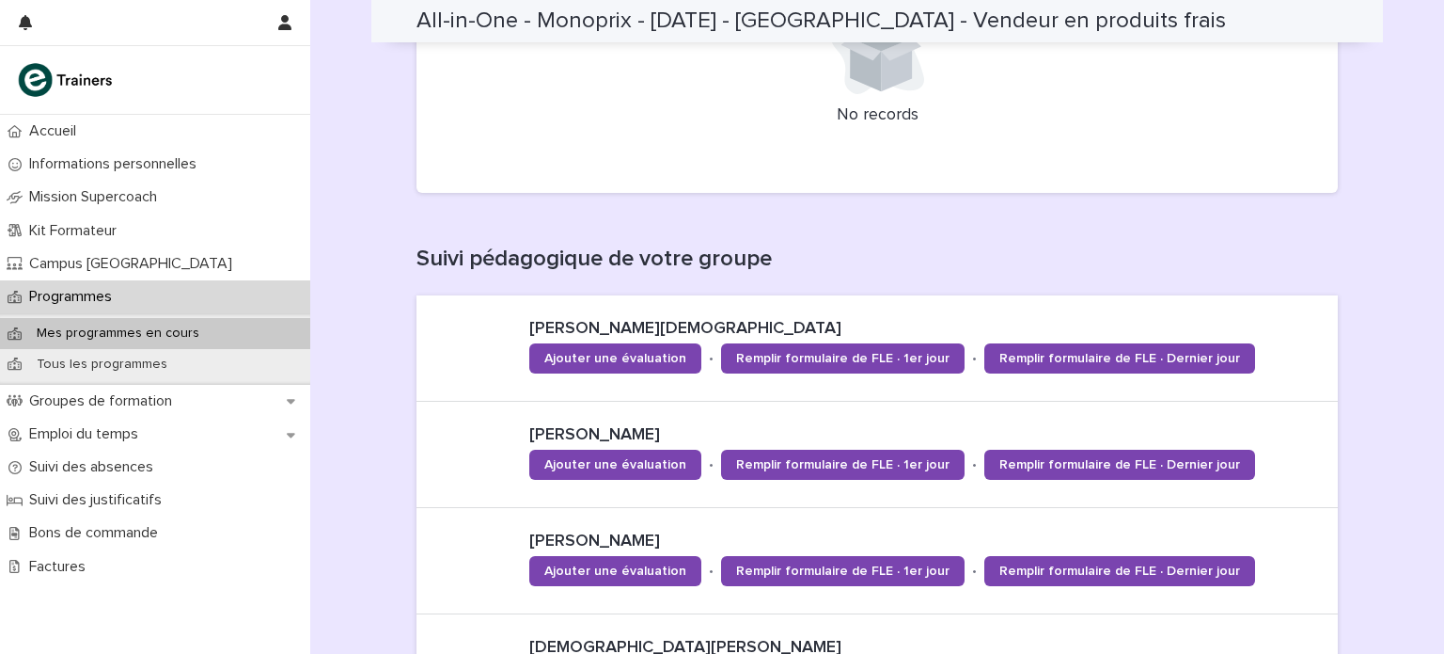
scroll to position [431, 0]
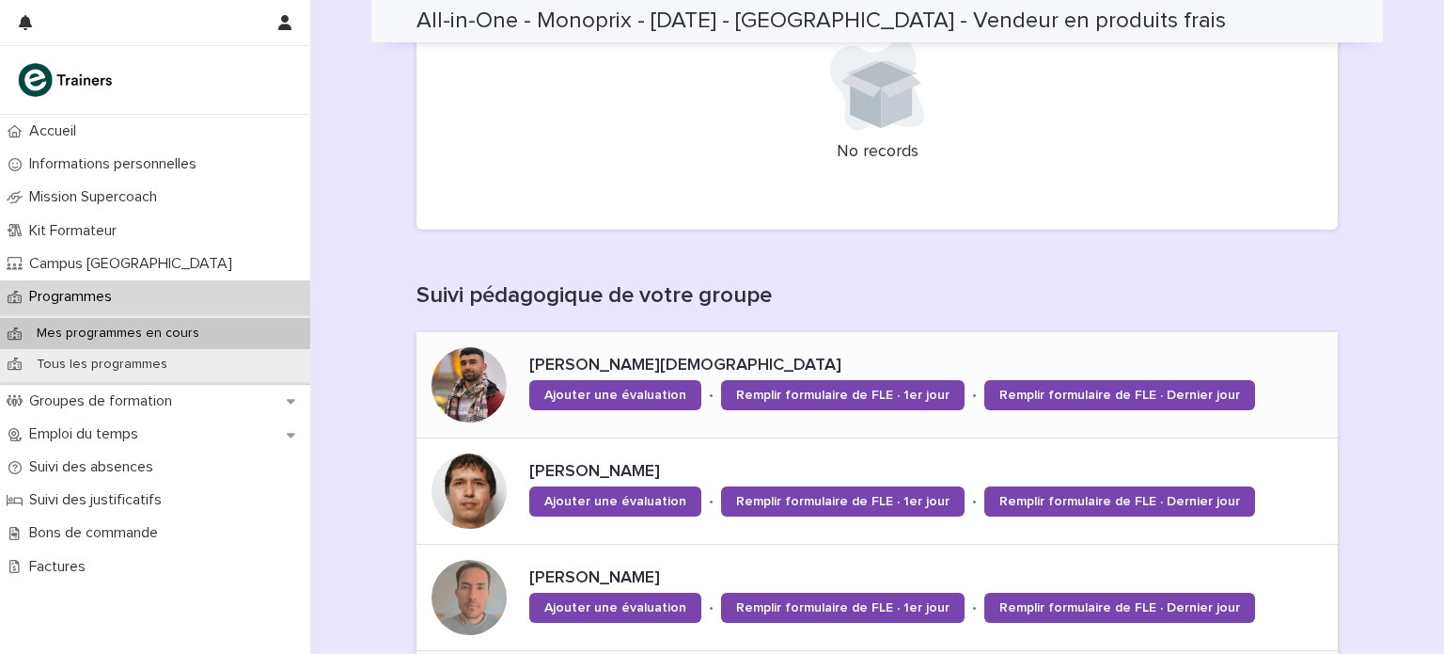
click at [476, 374] on div at bounding box center [469, 384] width 75 height 75
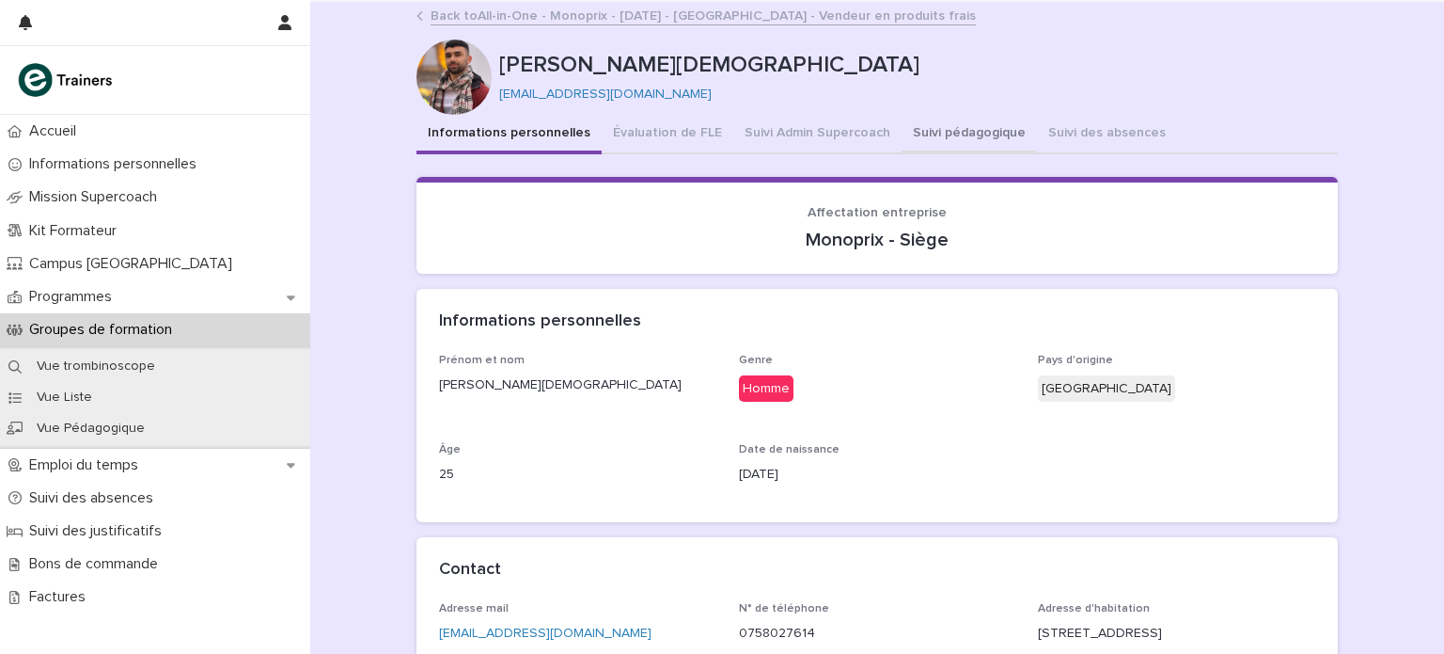
click at [938, 130] on button "Suivi pédagogique" at bounding box center [969, 134] width 135 height 39
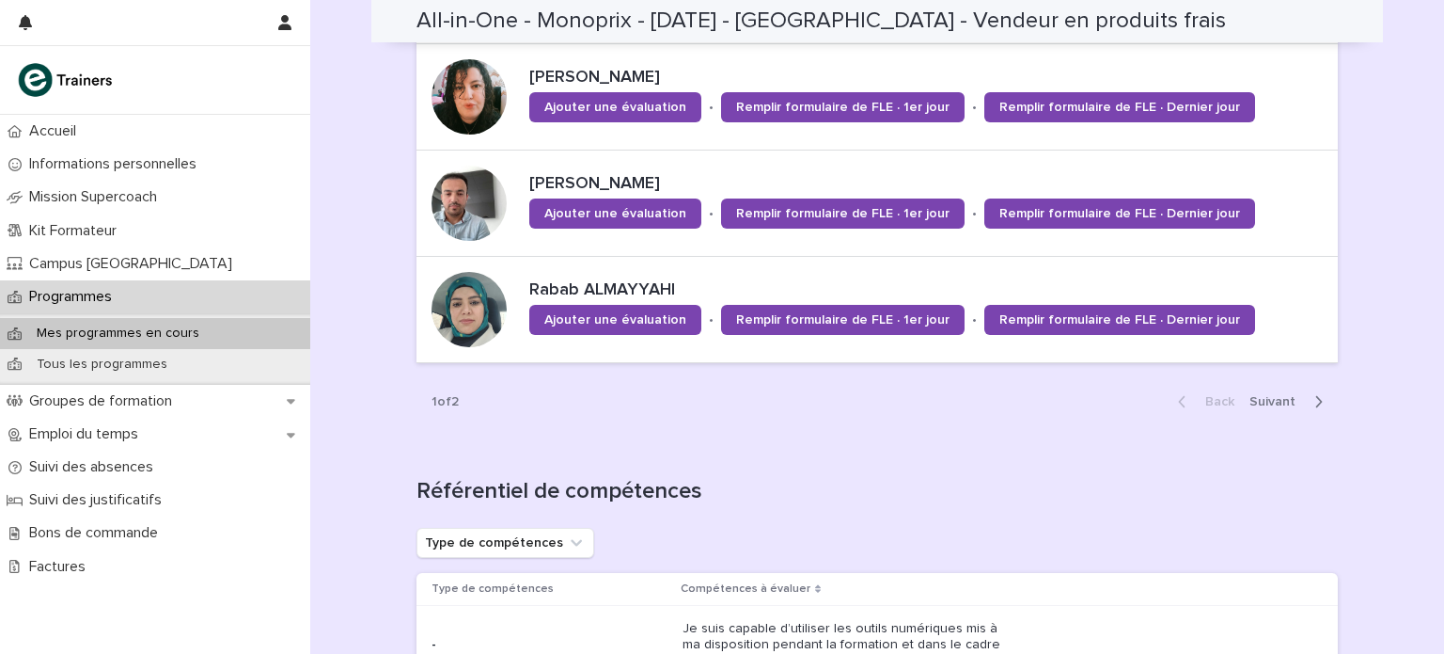
scroll to position [1463, 0]
click at [1265, 384] on div "Back Next" at bounding box center [1250, 400] width 175 height 47
click at [1265, 400] on span "Next" at bounding box center [1278, 400] width 57 height 13
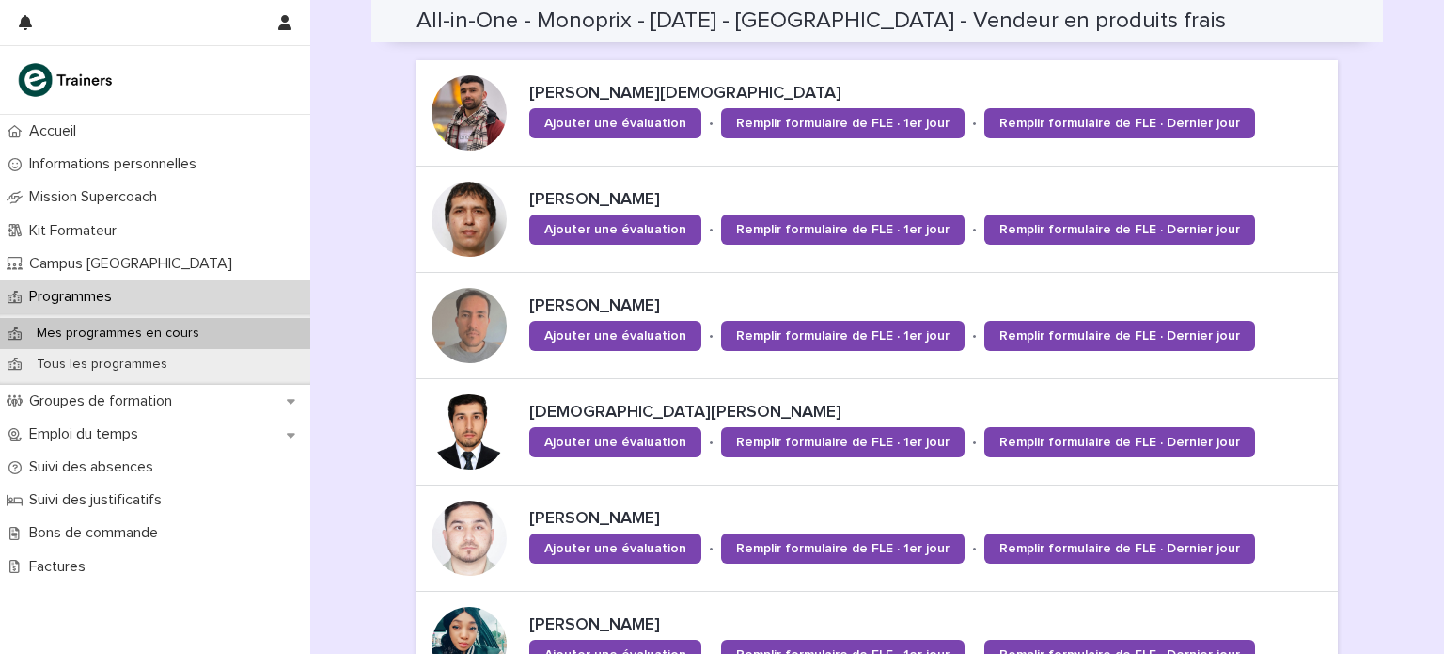
scroll to position [700, 0]
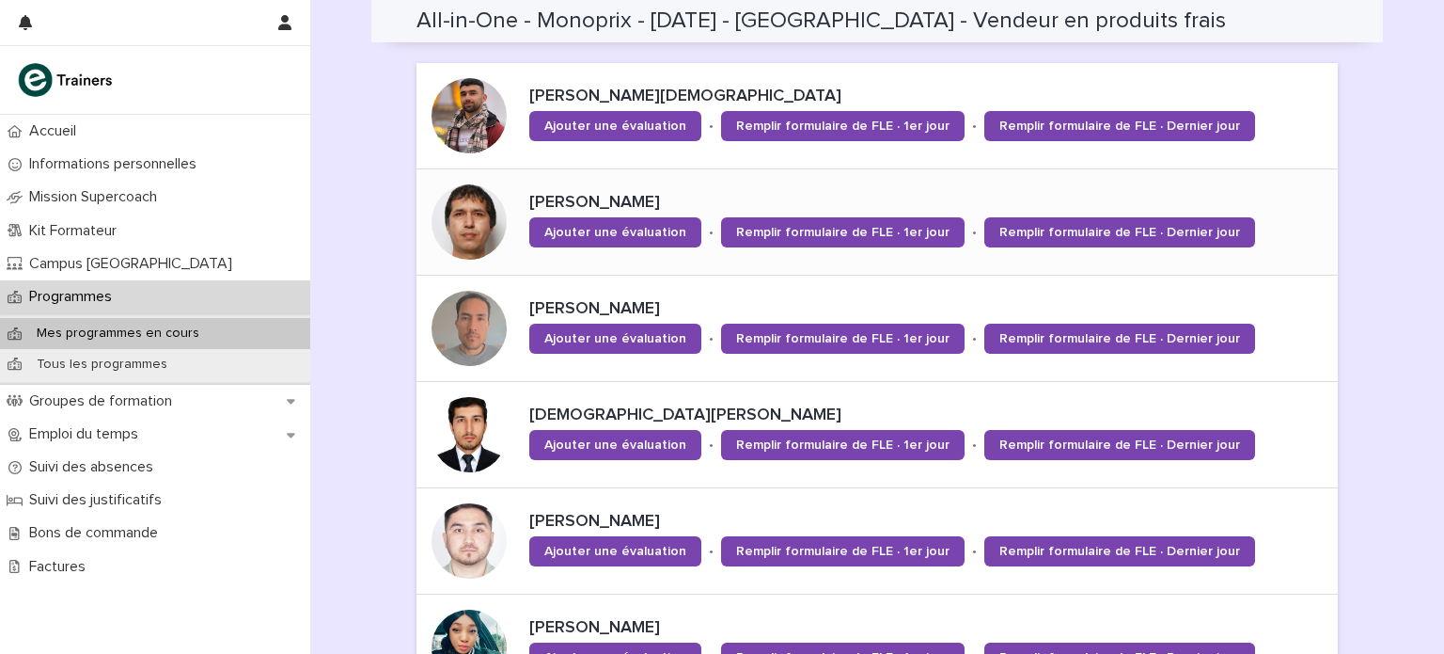
click at [466, 210] on div at bounding box center [469, 221] width 75 height 75
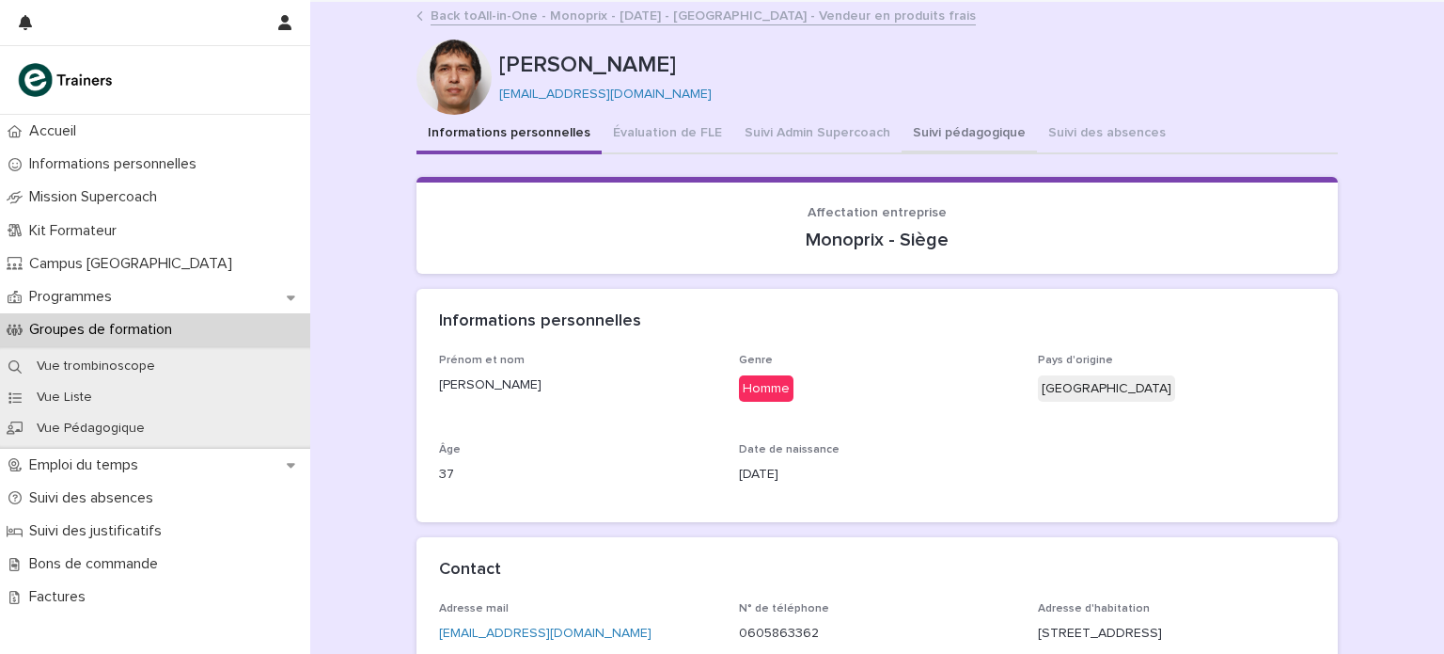
click at [923, 134] on button "Suivi pédagogique" at bounding box center [969, 134] width 135 height 39
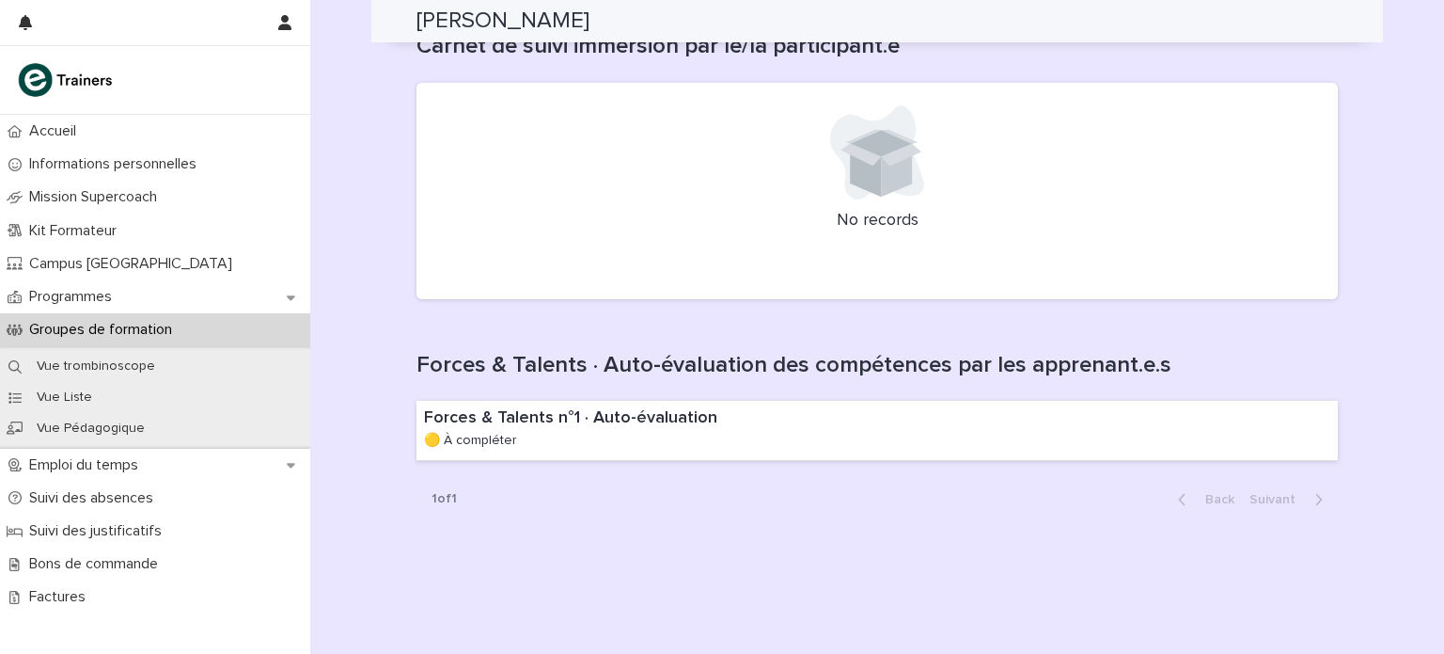
scroll to position [1320, 0]
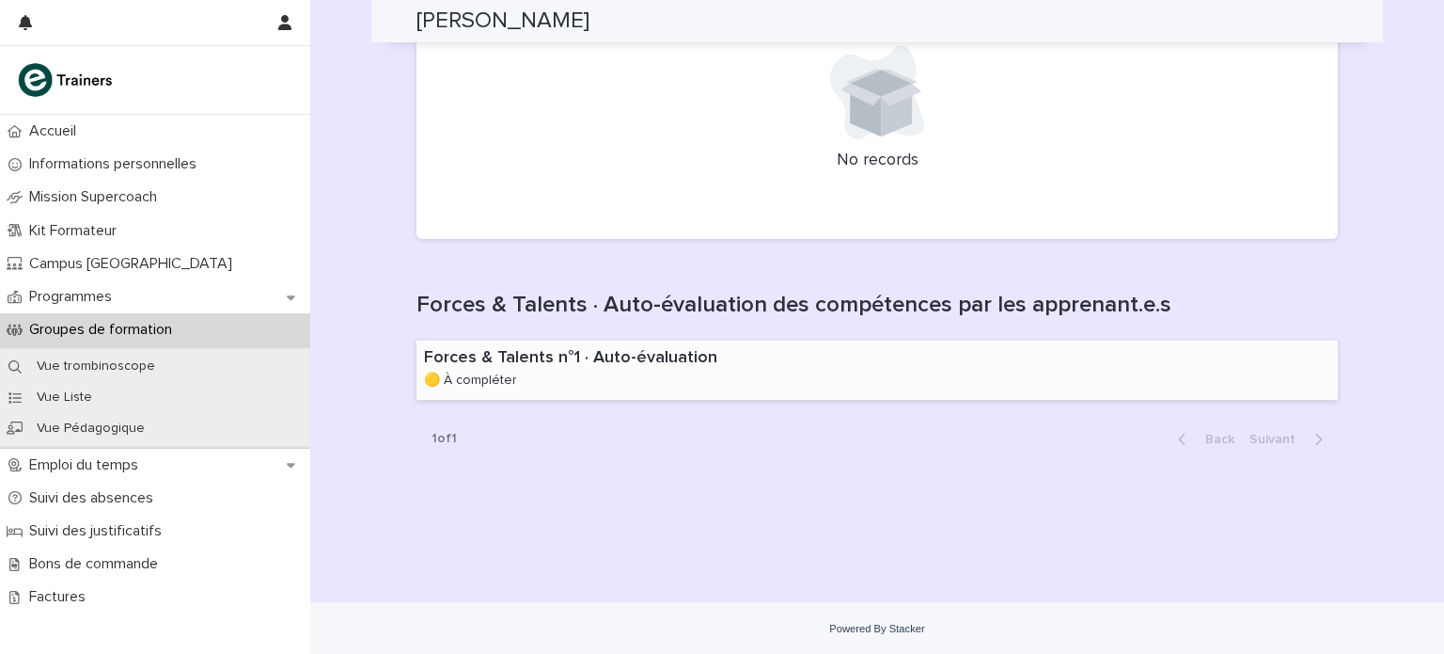
click at [616, 355] on p "Forces & Talents n°1 · Auto-évaluation" at bounding box center [617, 358] width 387 height 21
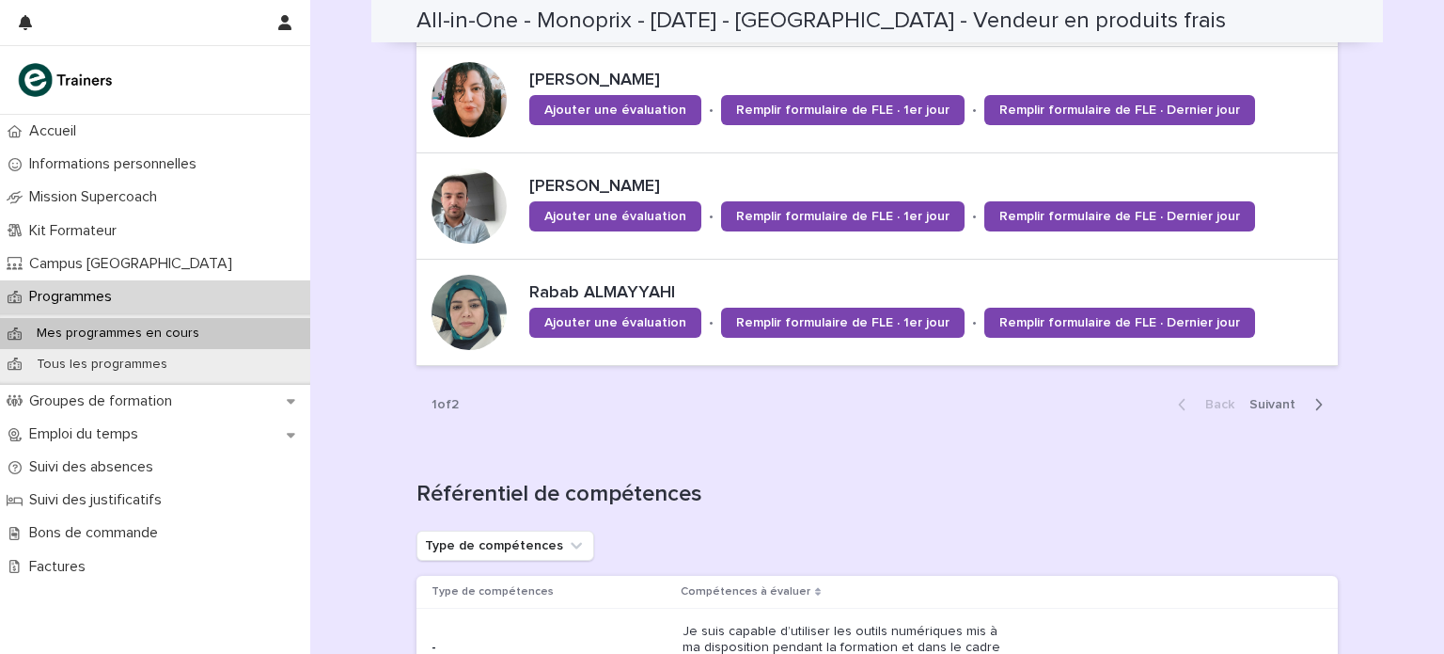
scroll to position [1461, 0]
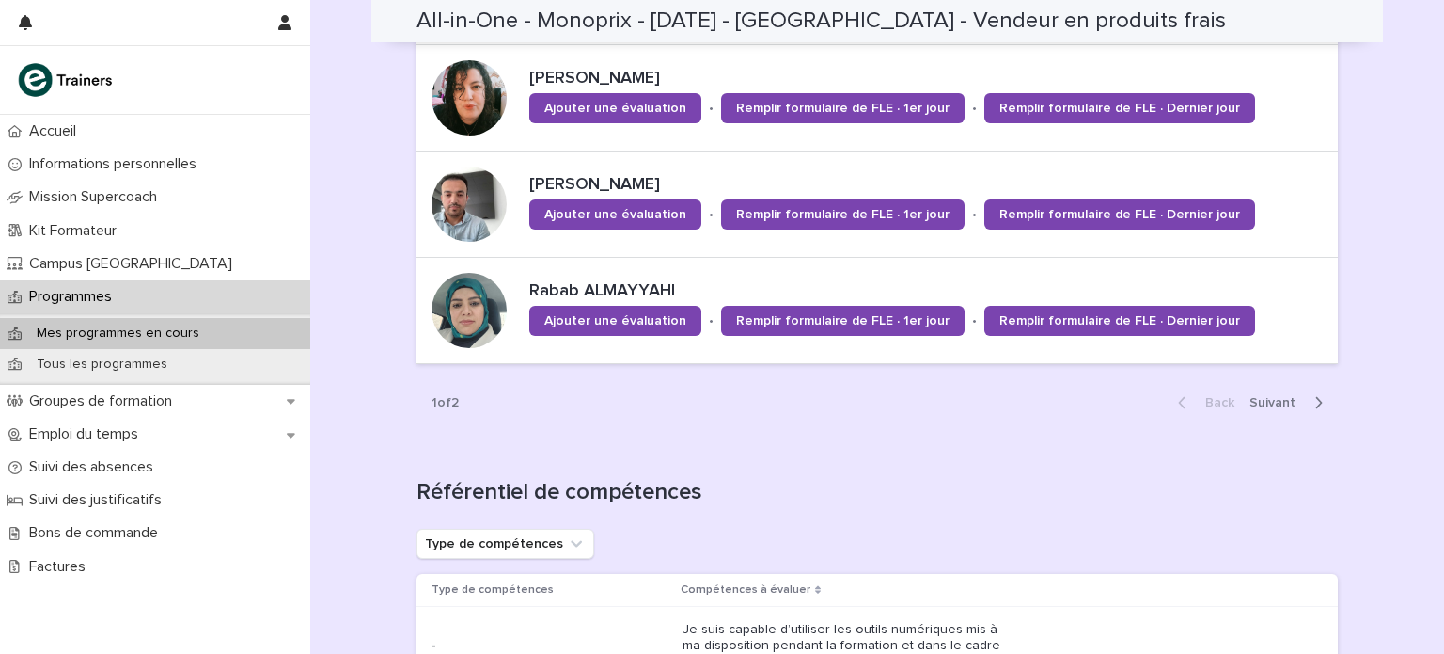
click at [1257, 400] on span "Next" at bounding box center [1278, 402] width 57 height 13
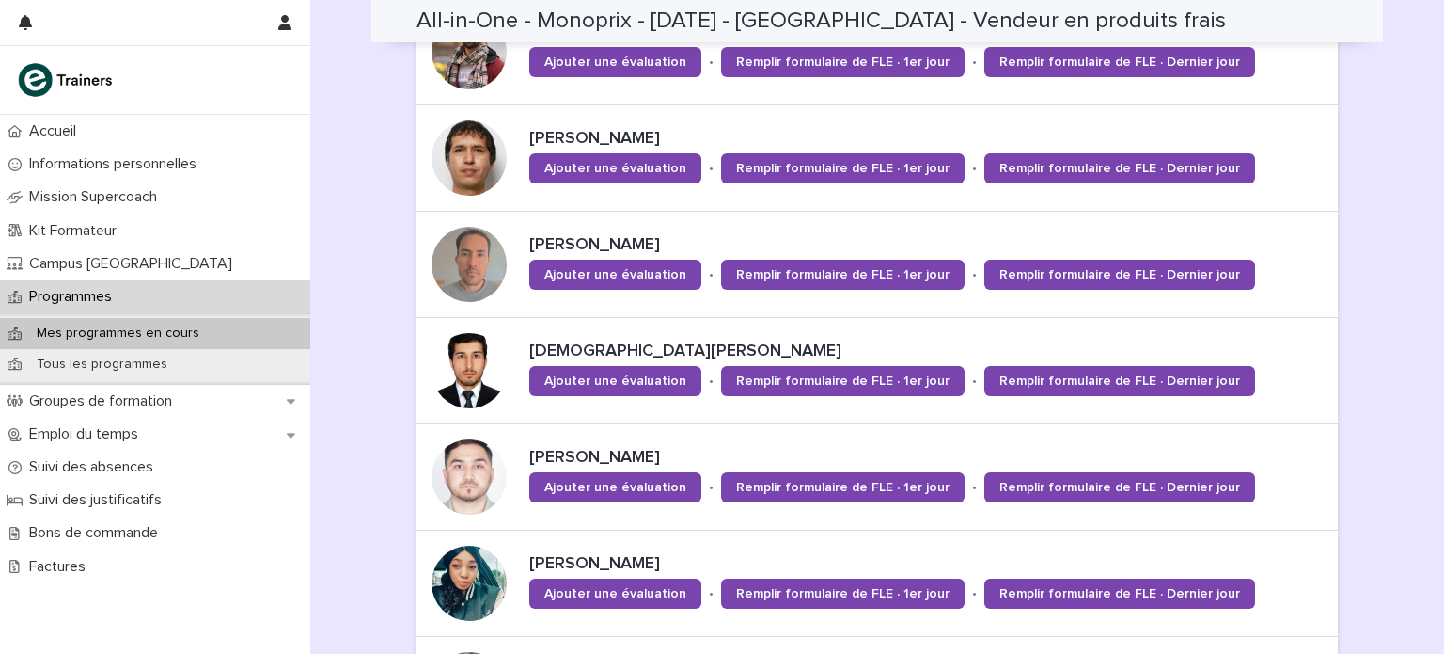
scroll to position [765, 0]
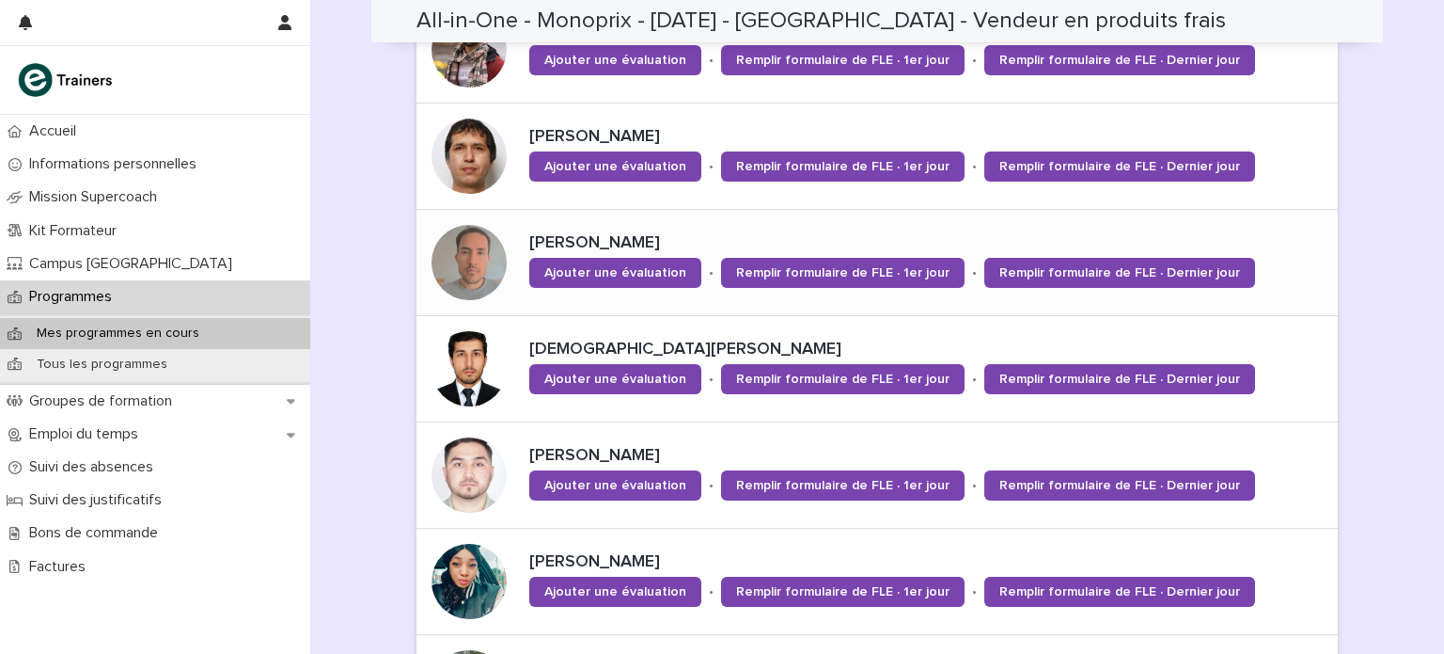
click at [464, 259] on div at bounding box center [469, 262] width 75 height 75
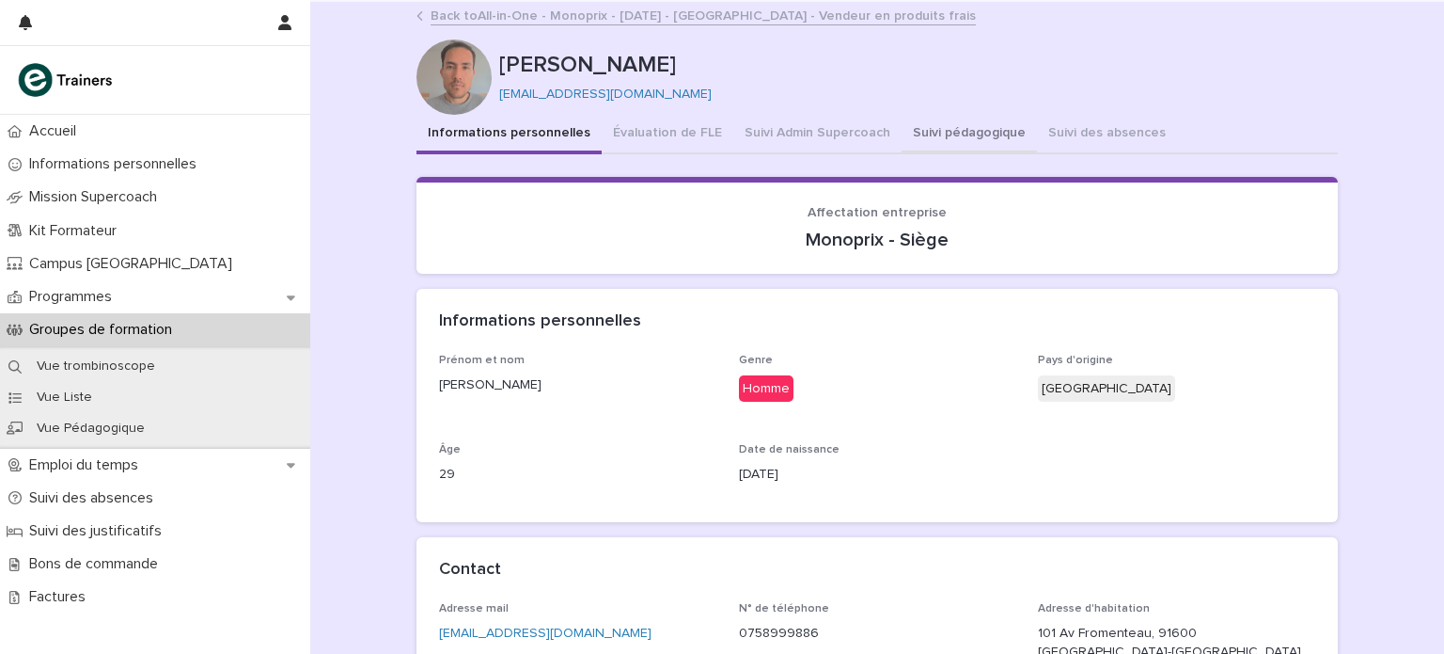
click at [923, 146] on button "Suivi pédagogique" at bounding box center [969, 134] width 135 height 39
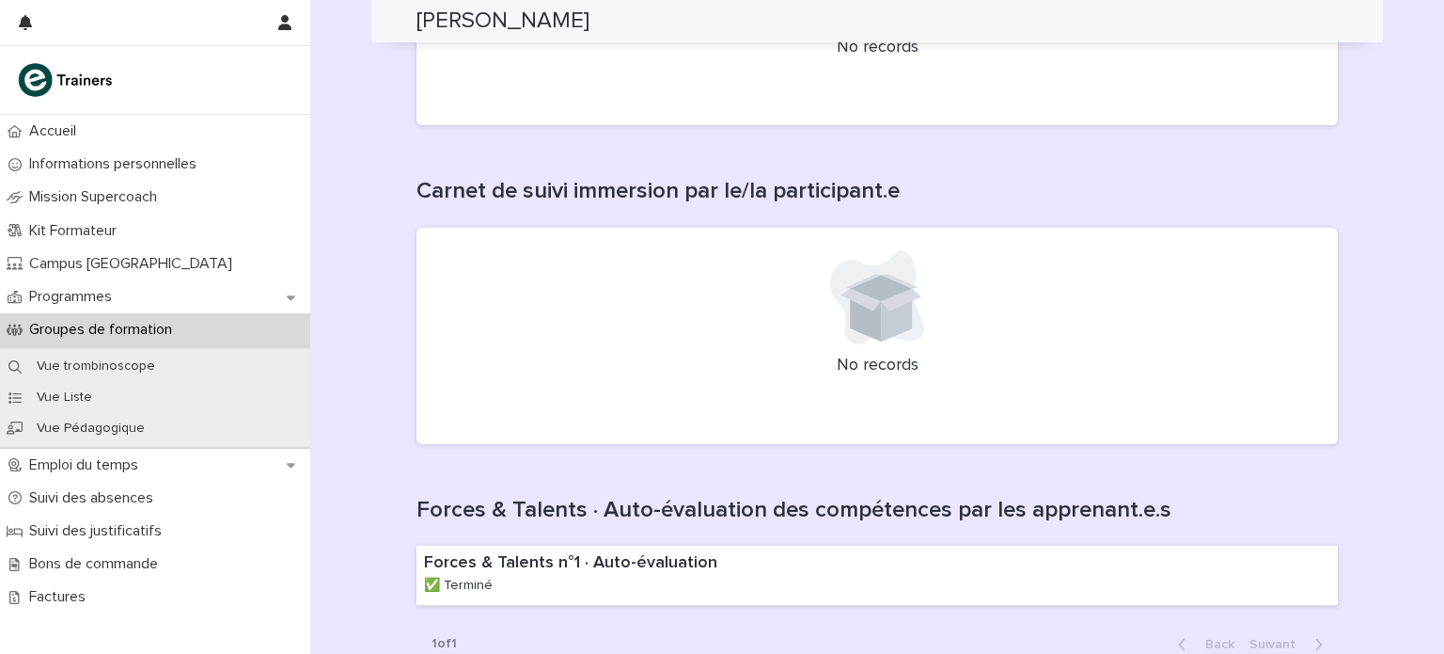
scroll to position [1283, 0]
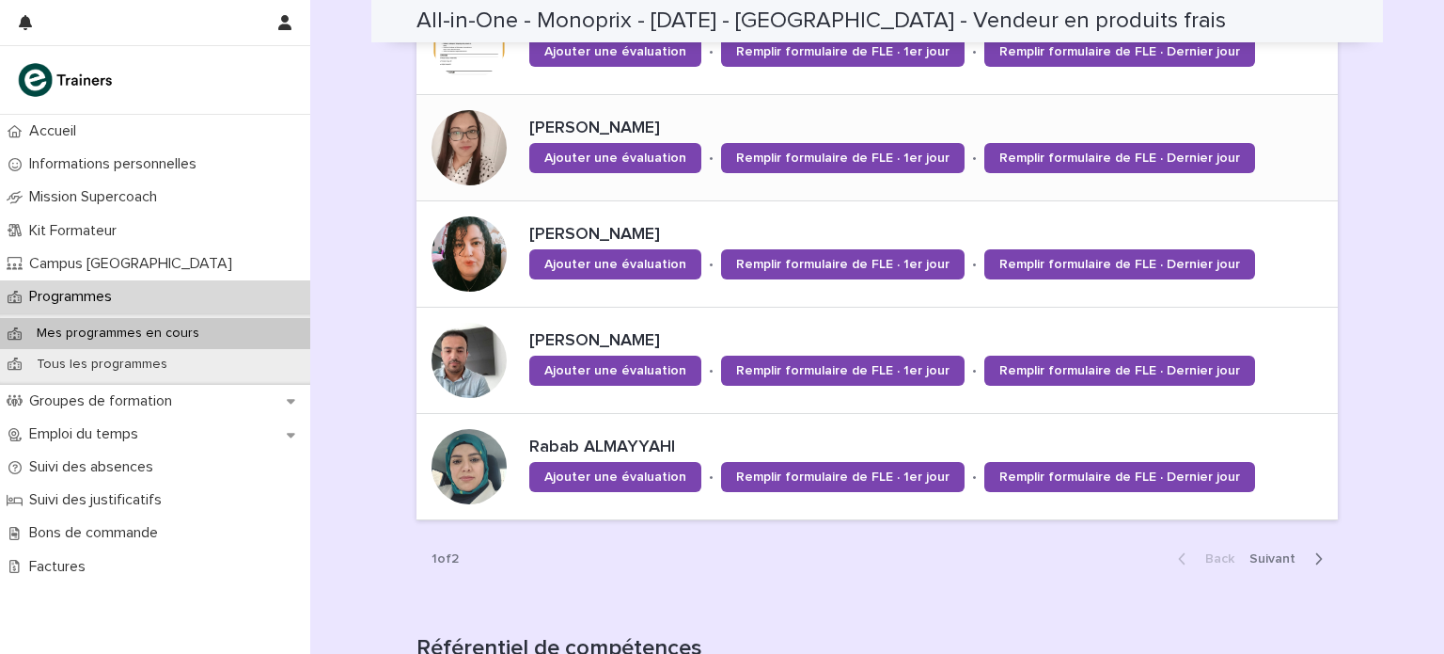
scroll to position [1392, 0]
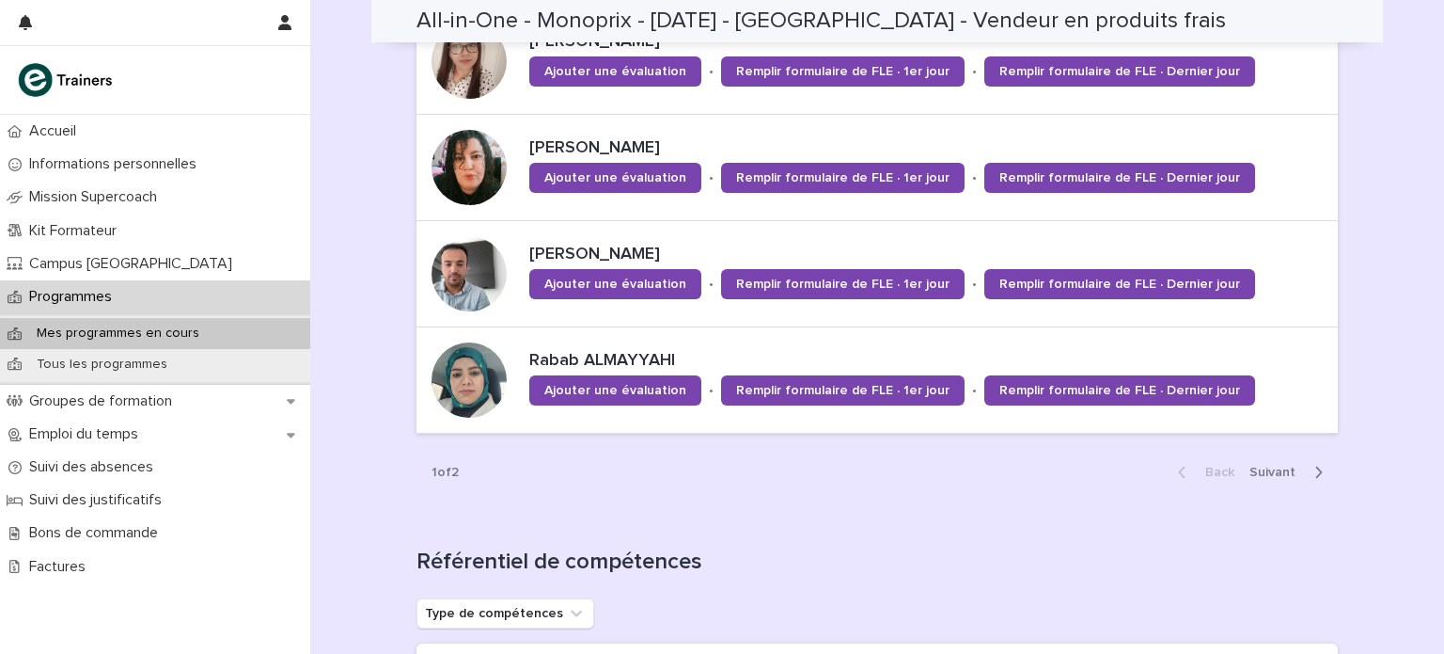
click at [1264, 472] on span "Next" at bounding box center [1278, 472] width 57 height 13
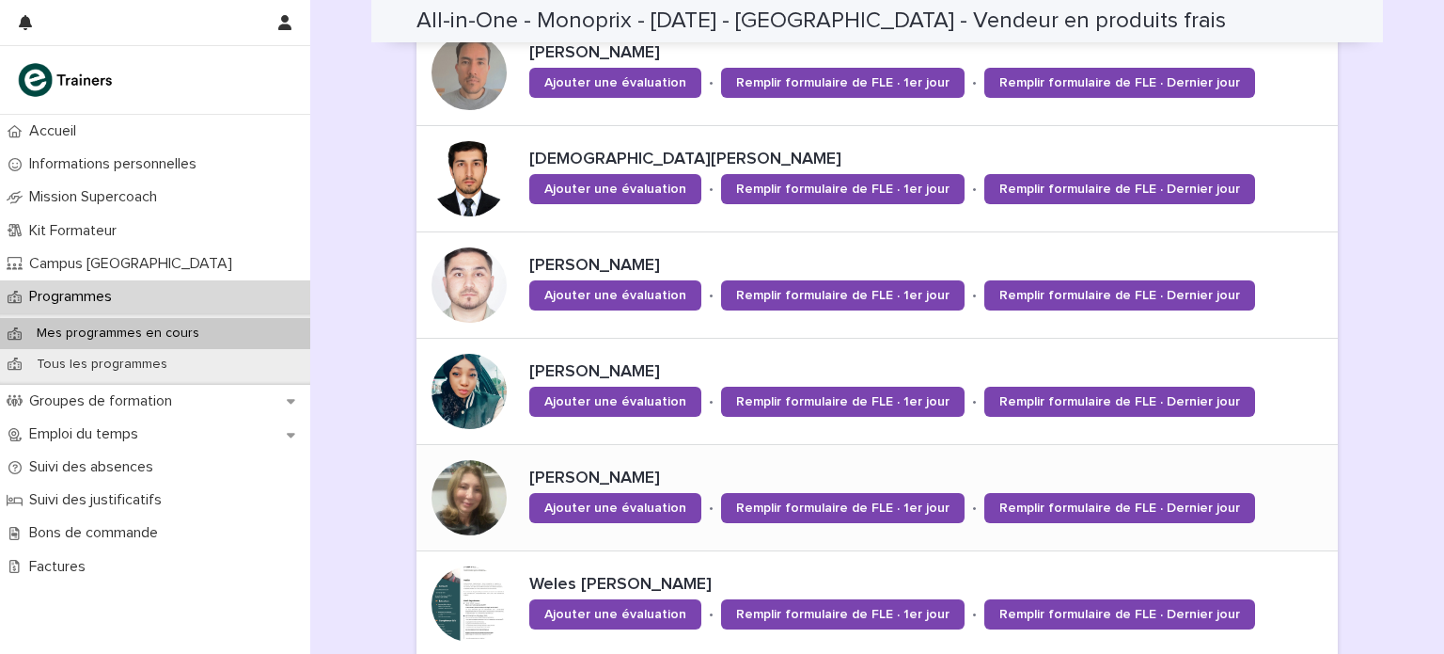
scroll to position [868, 0]
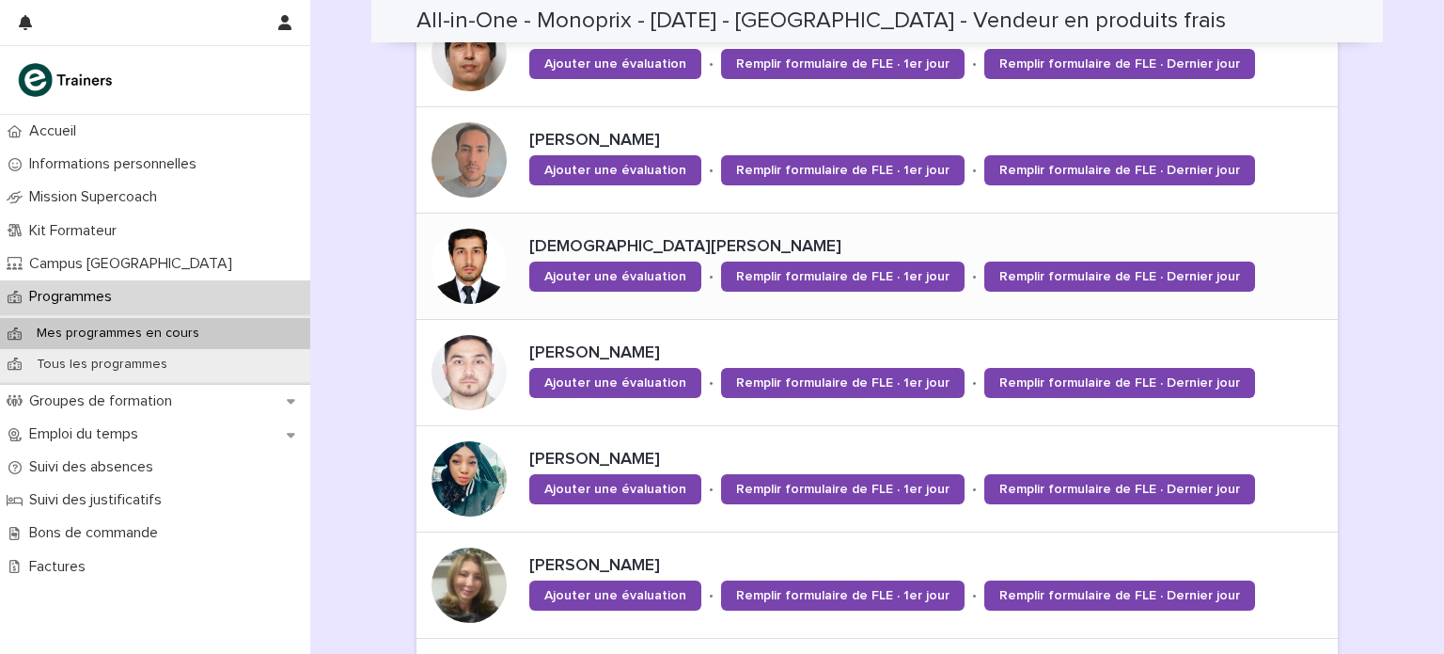
click at [466, 274] on div at bounding box center [469, 266] width 75 height 75
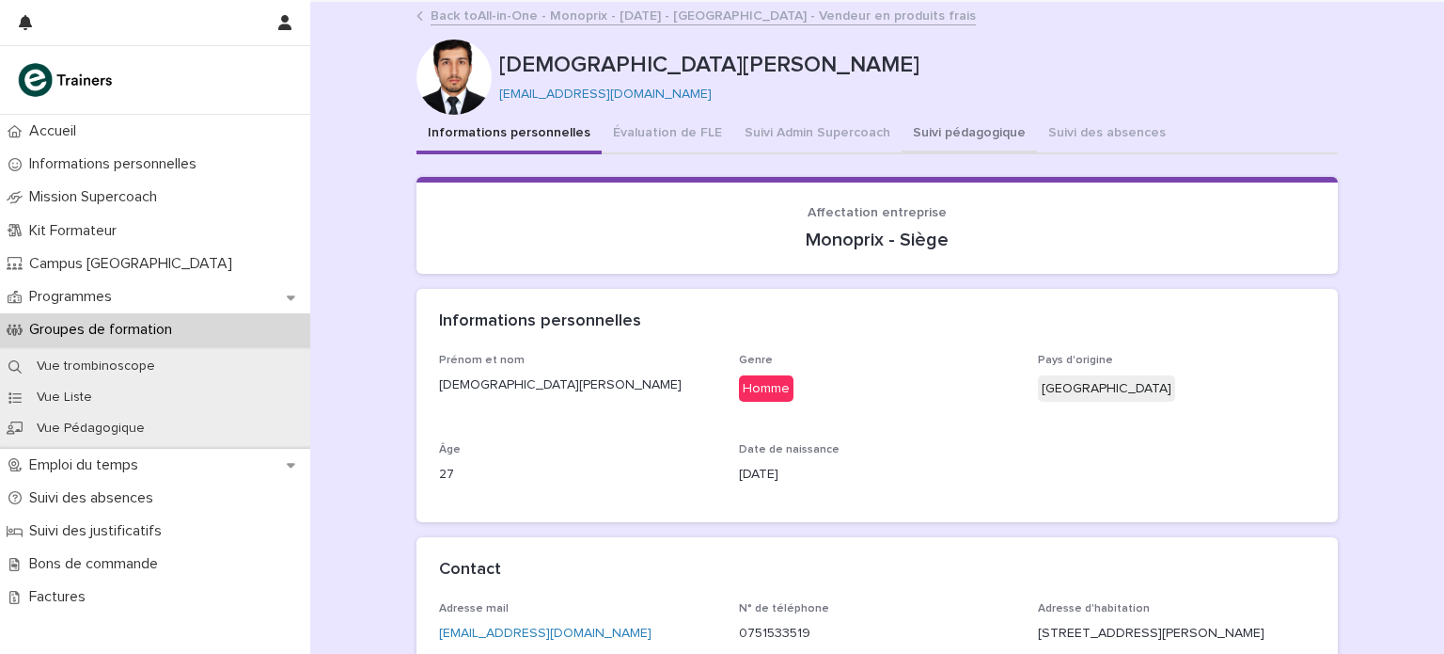
click at [935, 134] on button "Suivi pédagogique" at bounding box center [969, 134] width 135 height 39
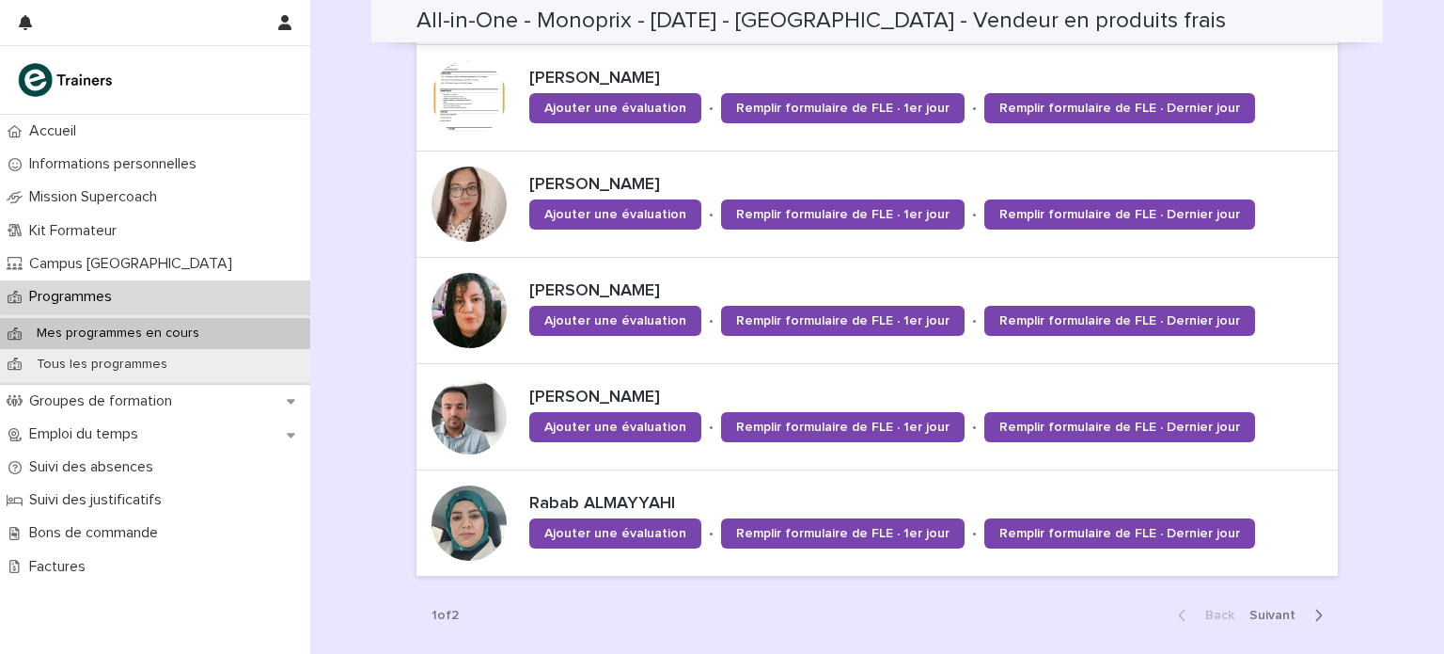
scroll to position [1252, 0]
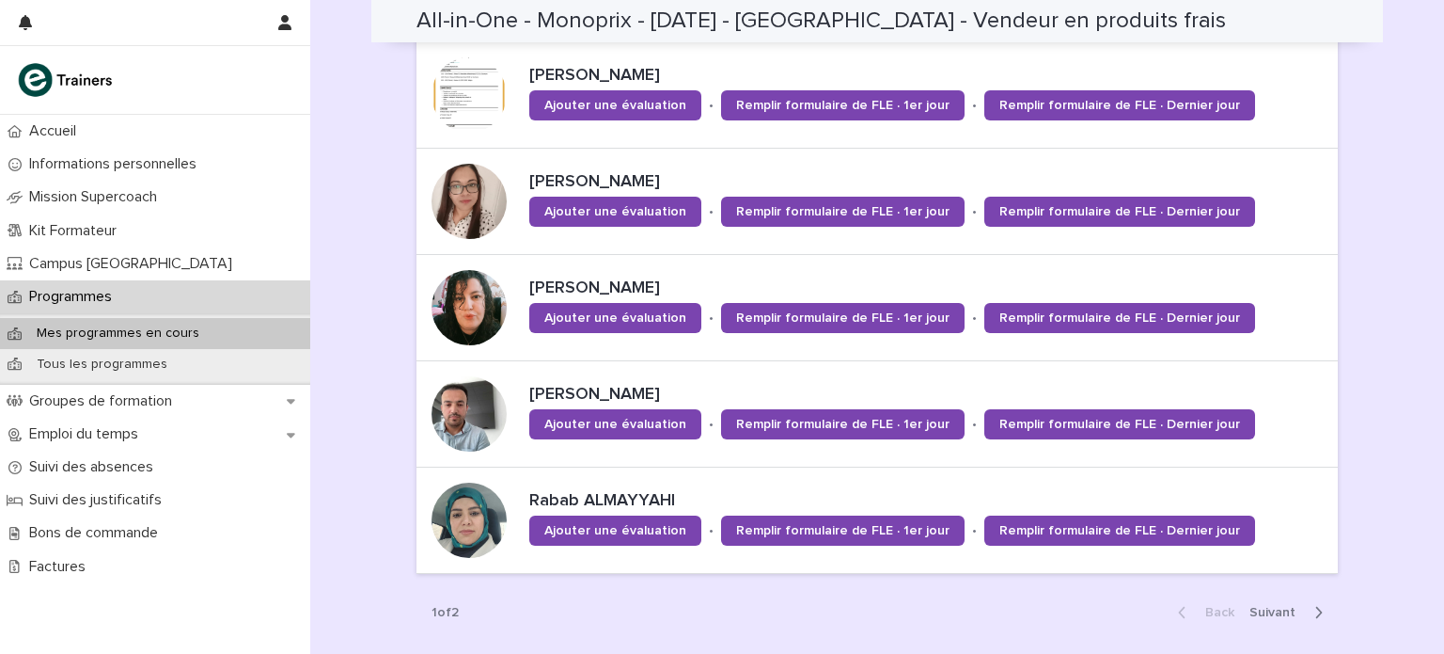
click at [1256, 606] on span "Next" at bounding box center [1278, 612] width 57 height 13
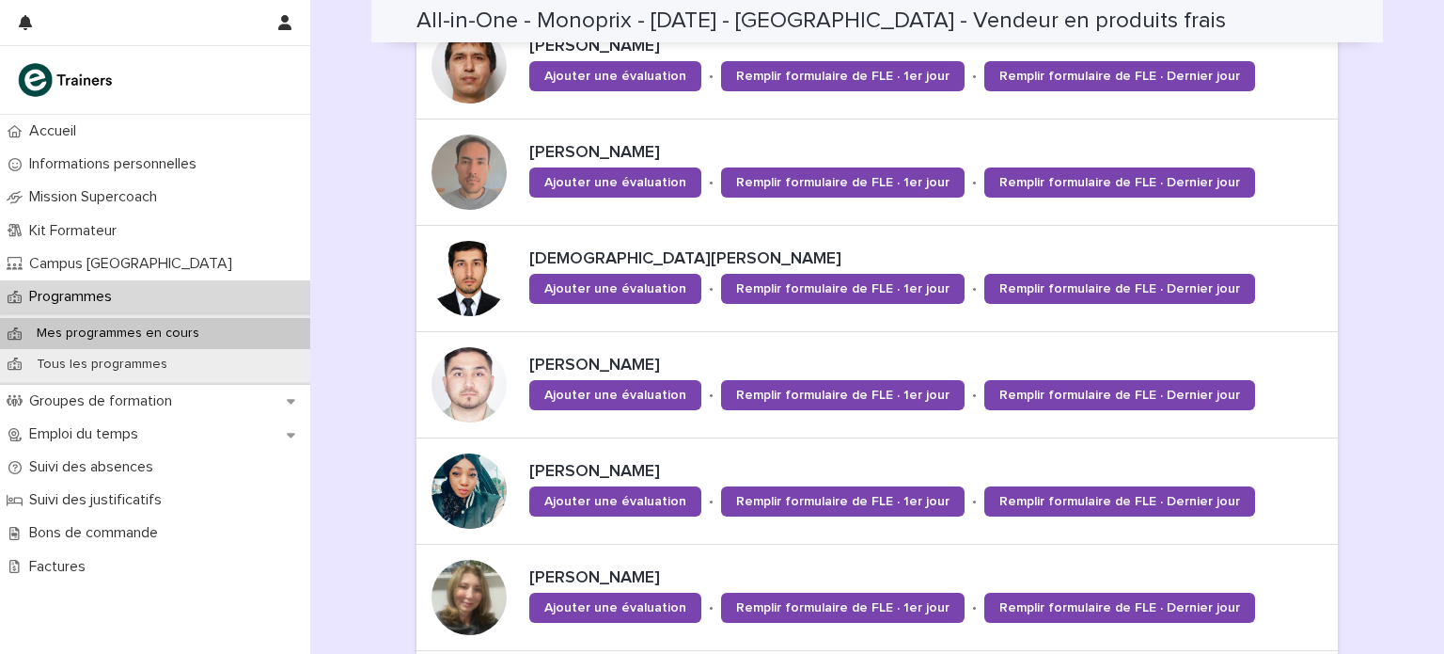
scroll to position [857, 0]
click at [481, 390] on div at bounding box center [469, 383] width 75 height 75
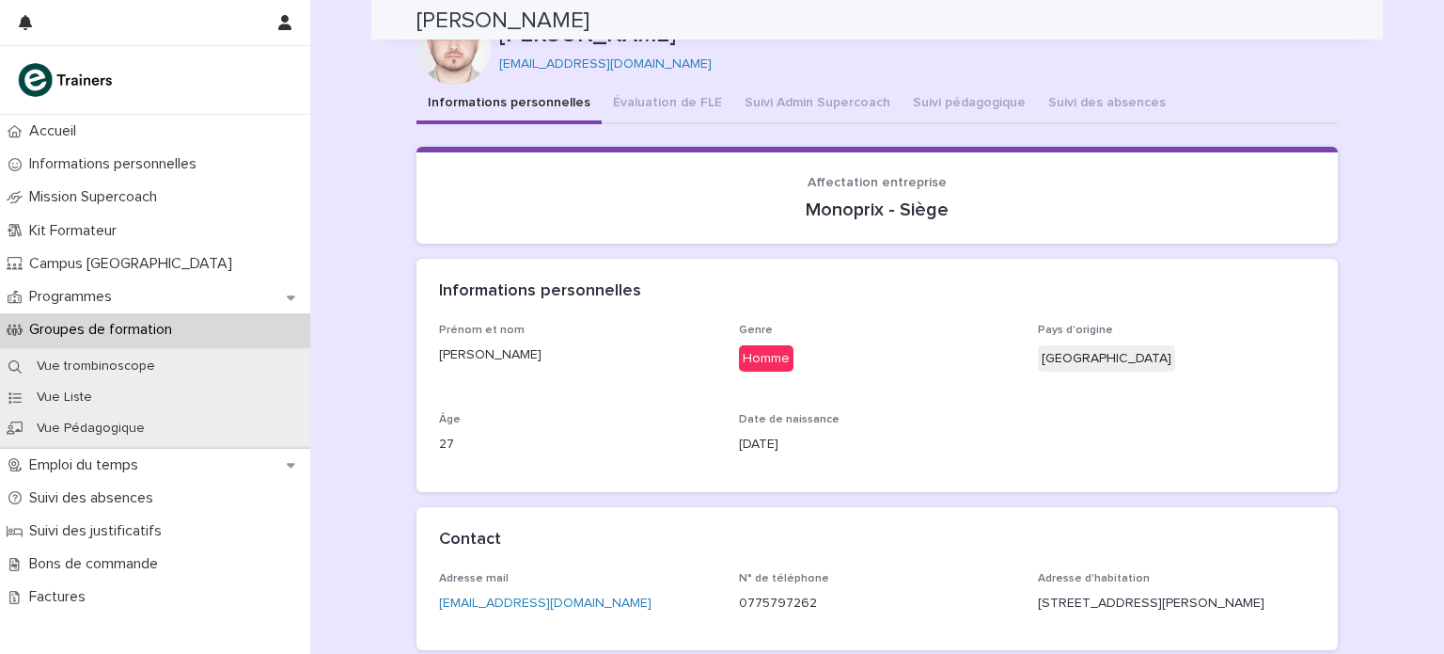
scroll to position [26, 0]
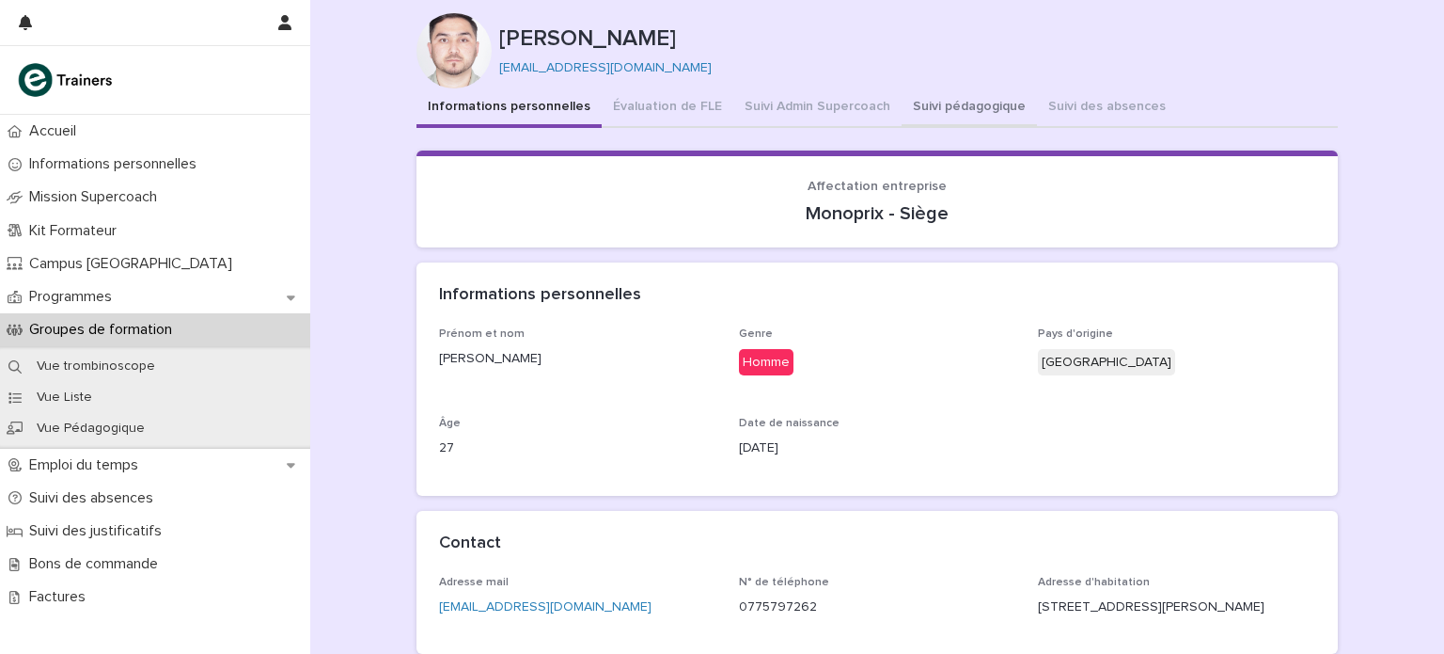
click at [955, 104] on button "Suivi pédagogique" at bounding box center [969, 107] width 135 height 39
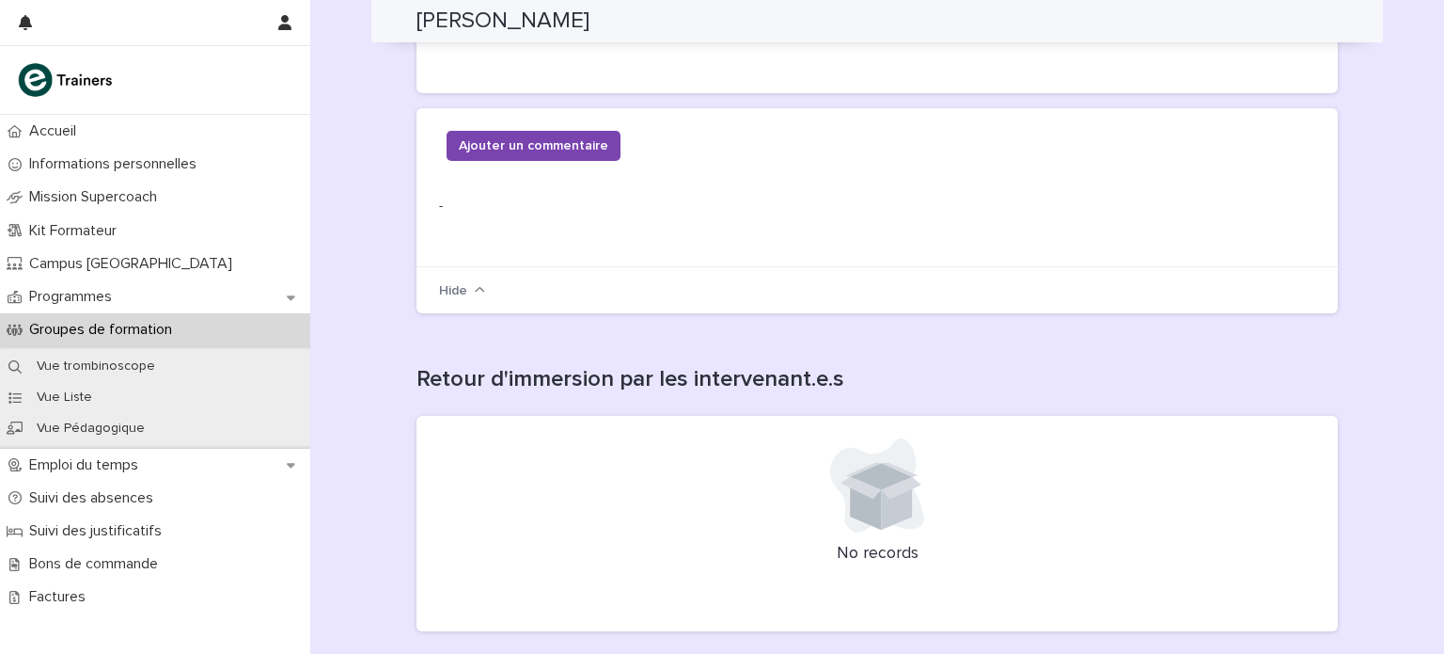
scroll to position [791, 0]
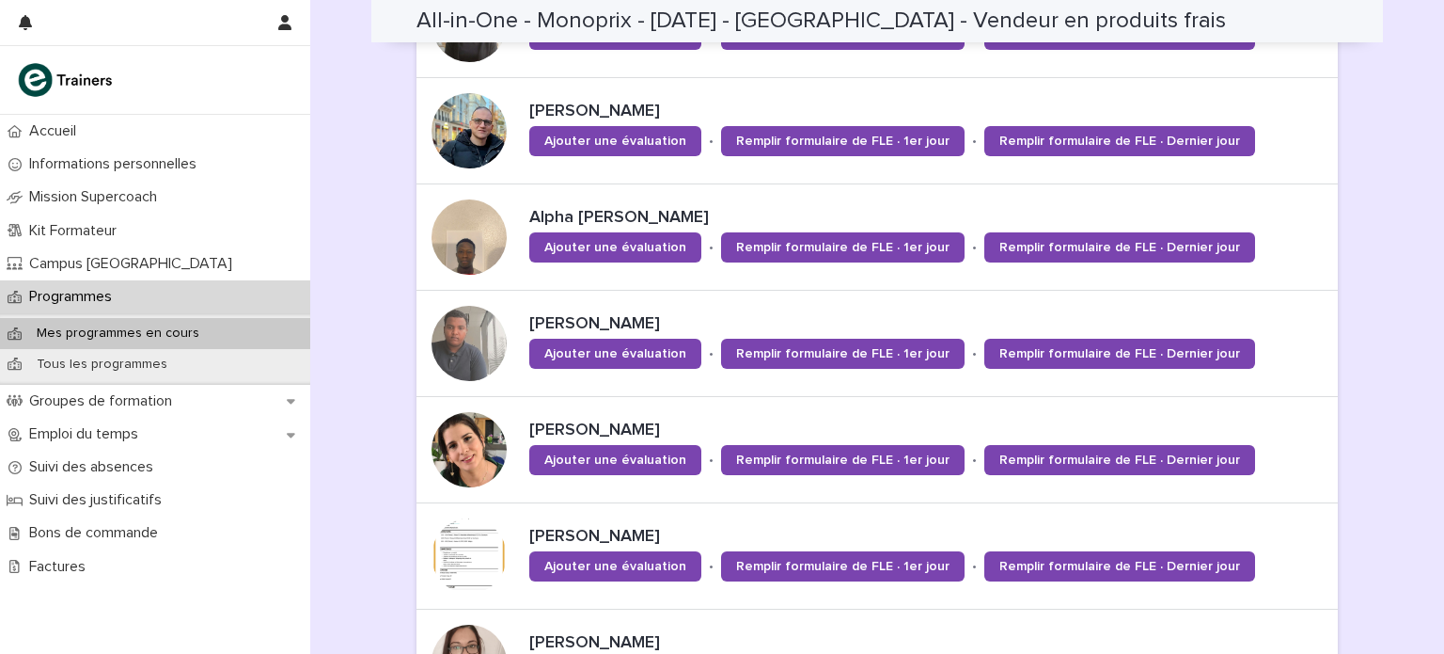
scroll to position [1413, 0]
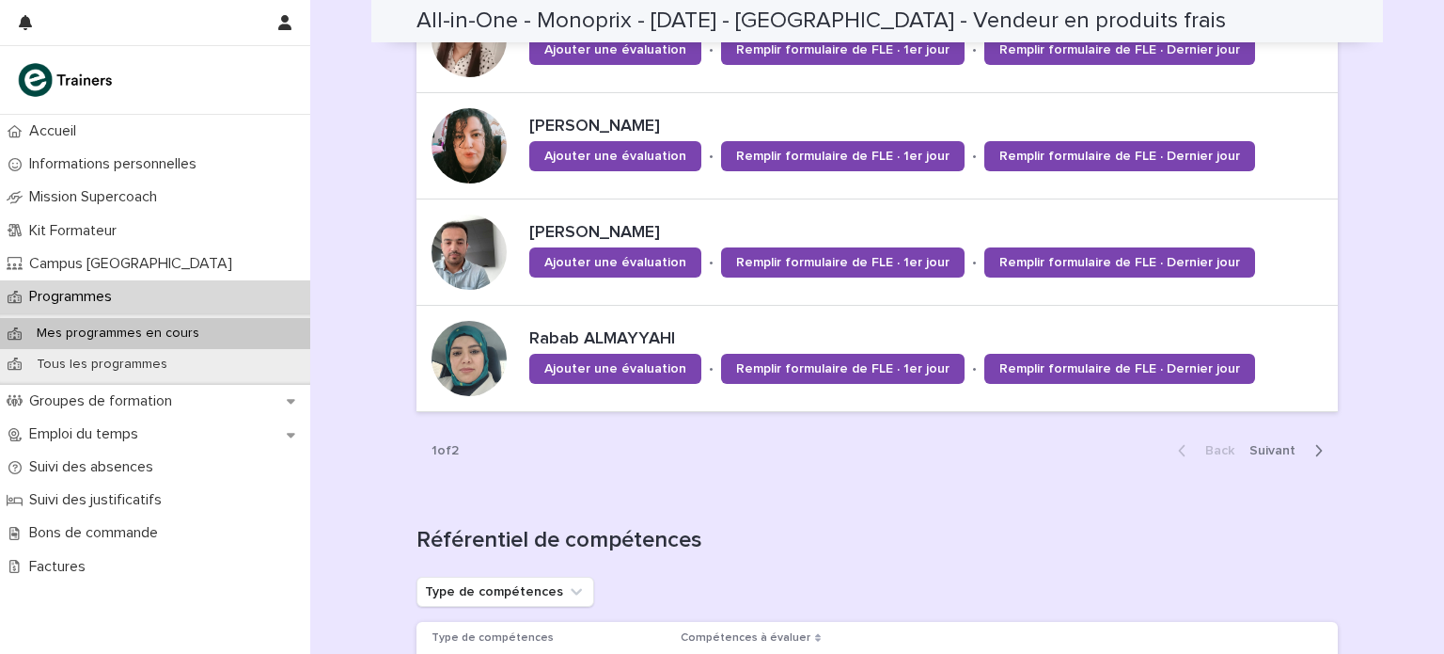
click at [1274, 448] on span "Next" at bounding box center [1278, 450] width 57 height 13
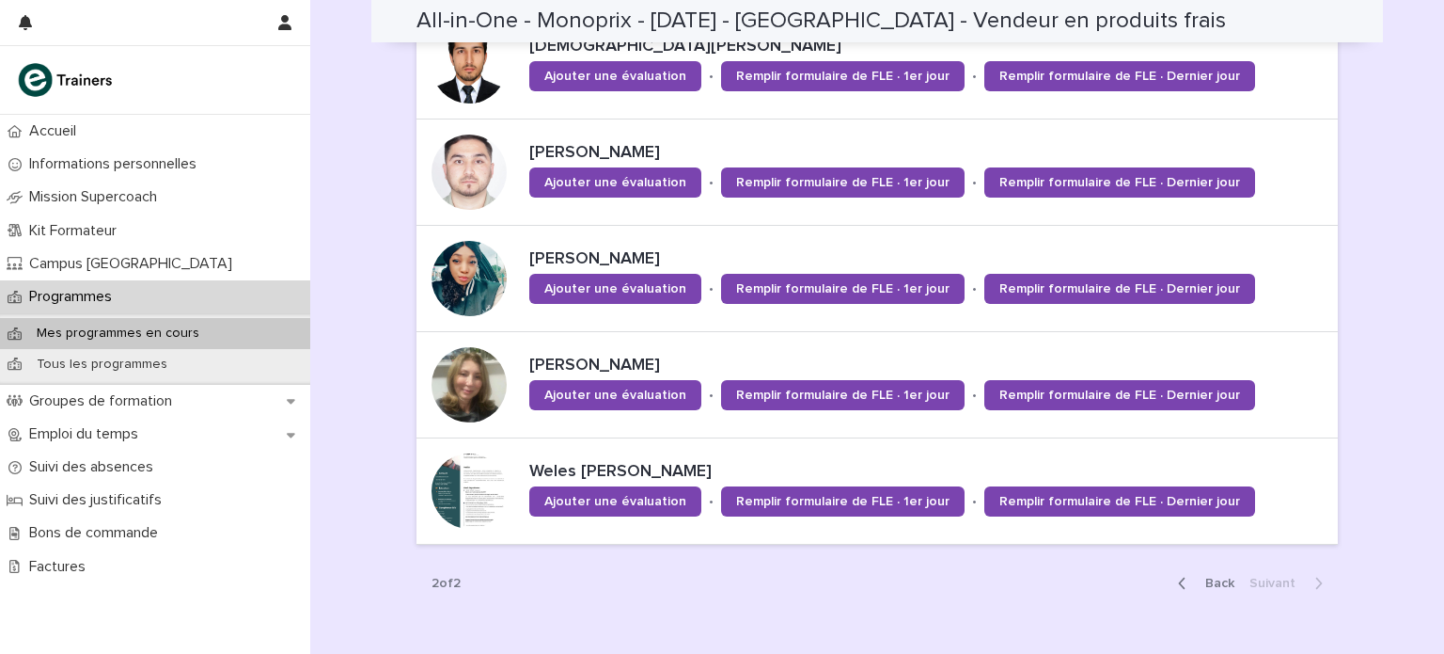
scroll to position [1068, 0]
click at [477, 269] on div at bounding box center [469, 278] width 75 height 75
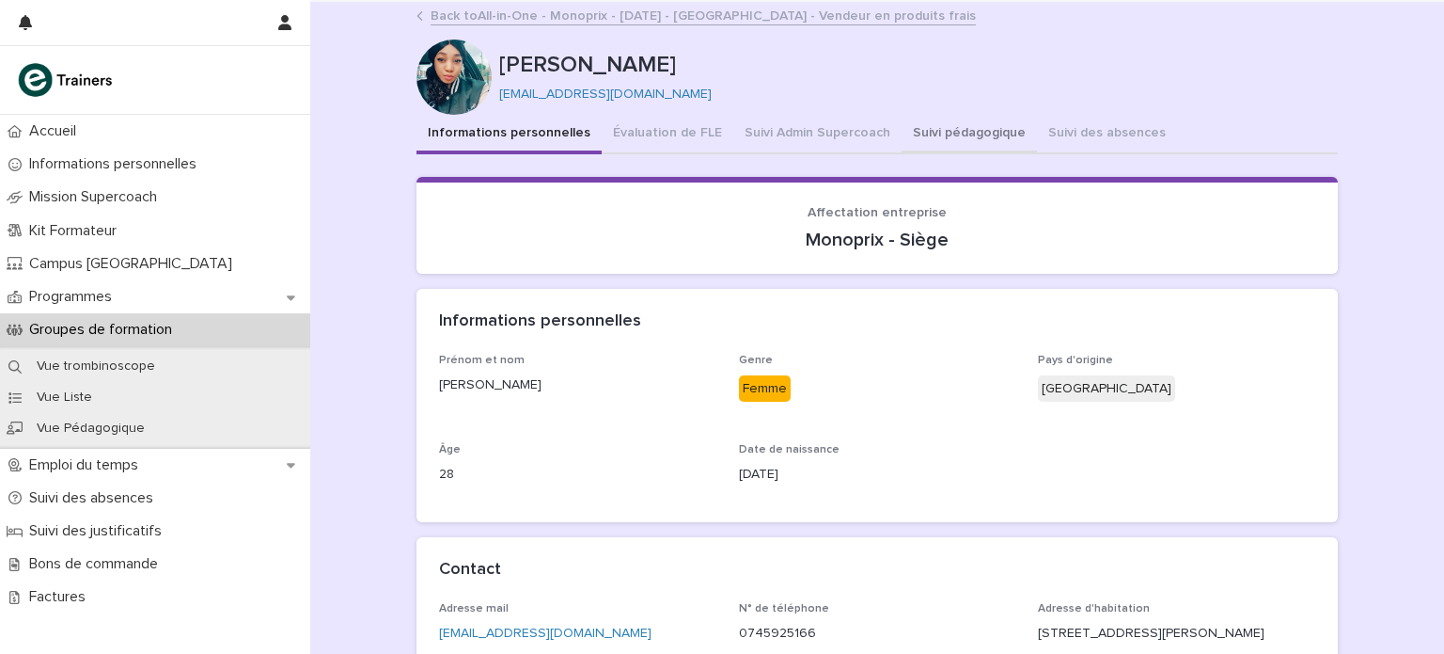
click at [940, 132] on button "Suivi pédagogique" at bounding box center [969, 134] width 135 height 39
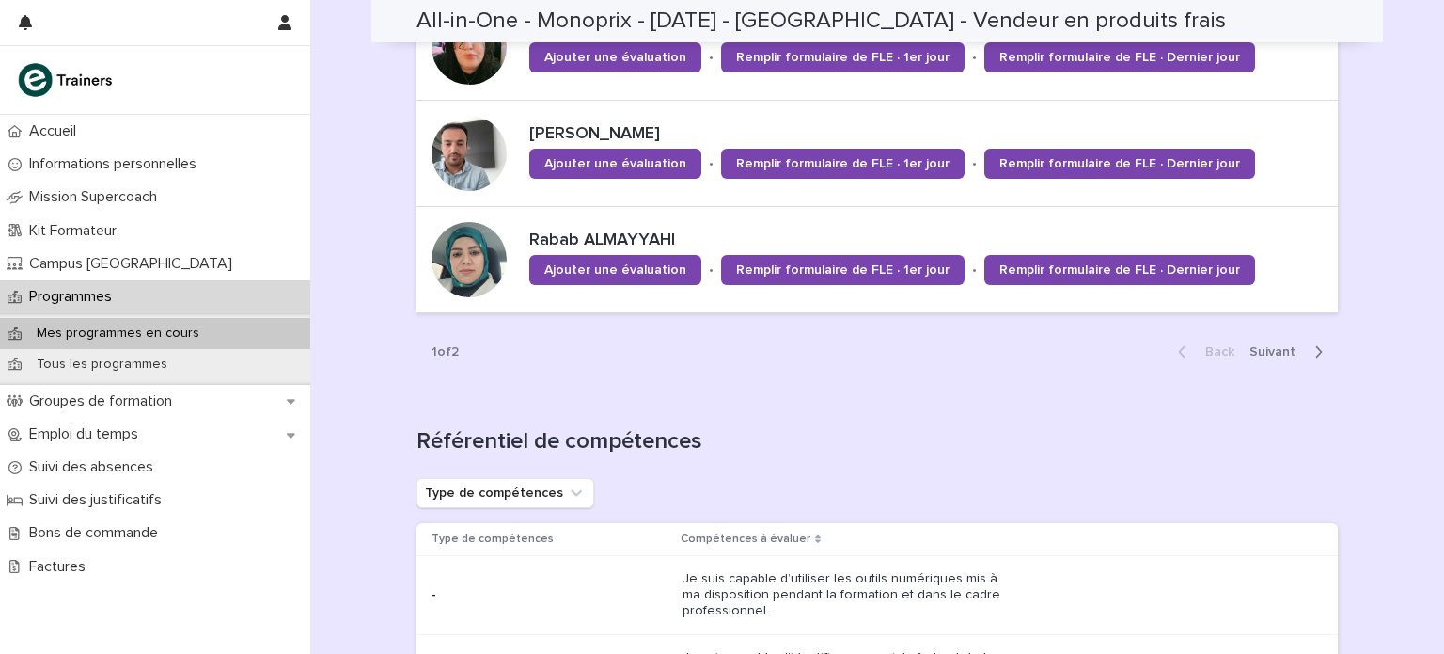
scroll to position [1510, 0]
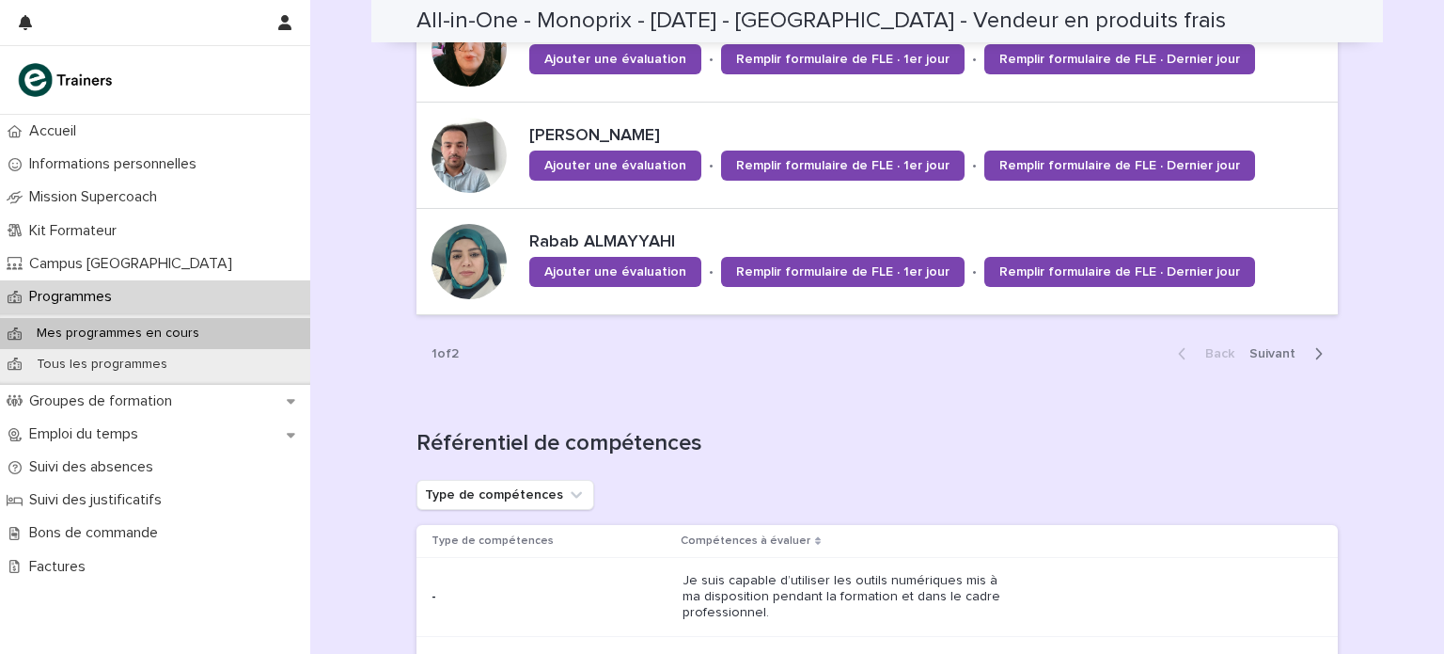
click at [1250, 351] on span "Next" at bounding box center [1278, 353] width 57 height 13
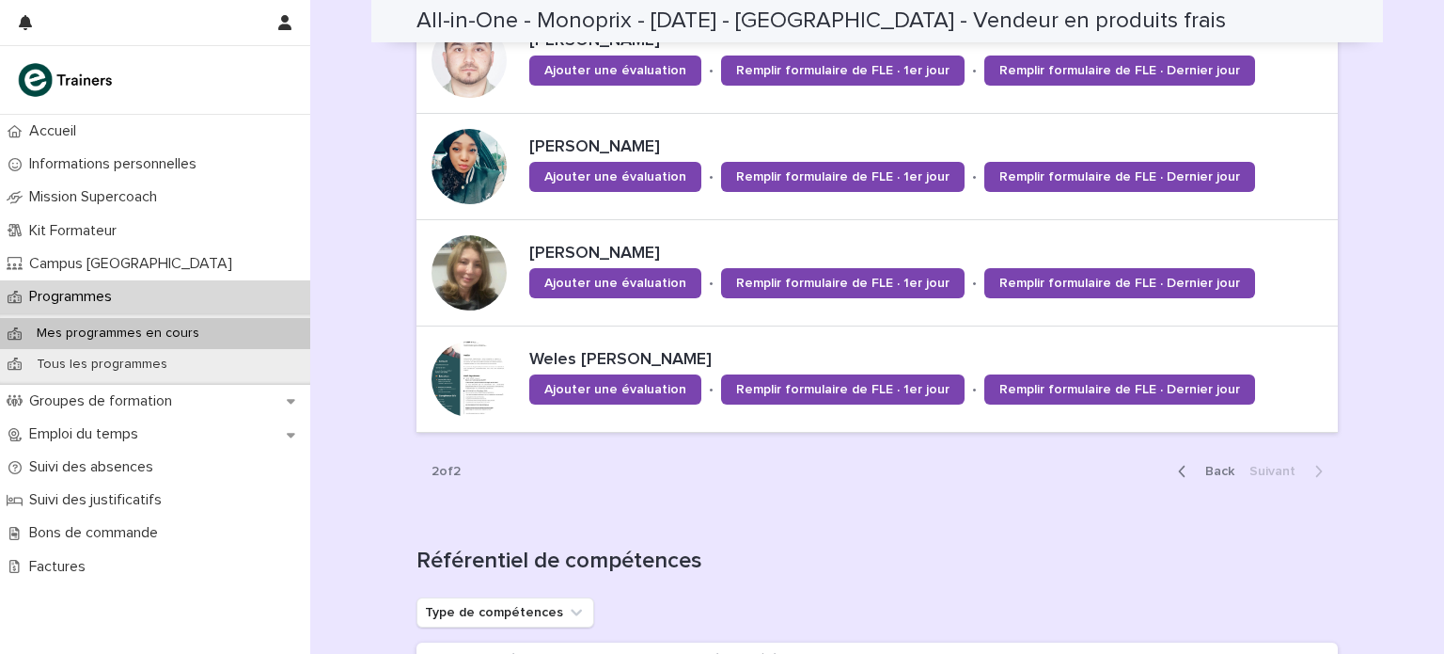
scroll to position [1165, 0]
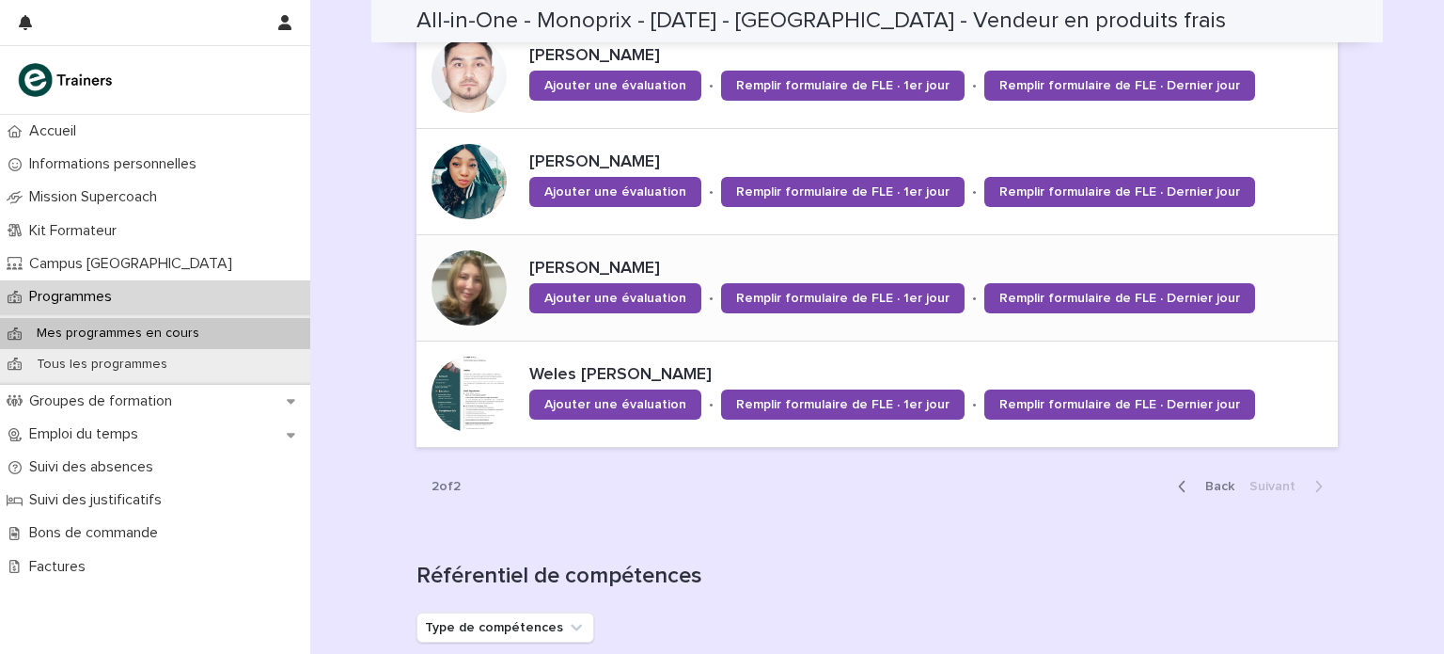
click at [461, 268] on div at bounding box center [469, 287] width 75 height 75
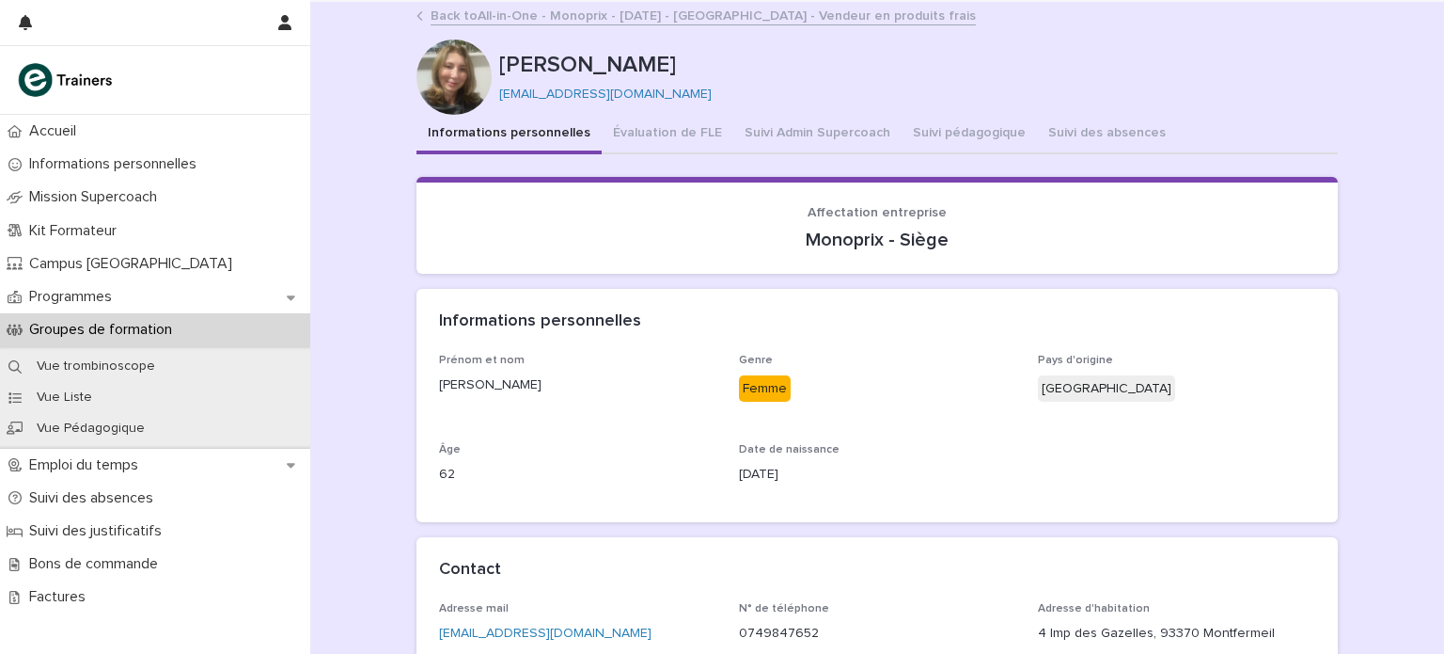
scroll to position [24, 0]
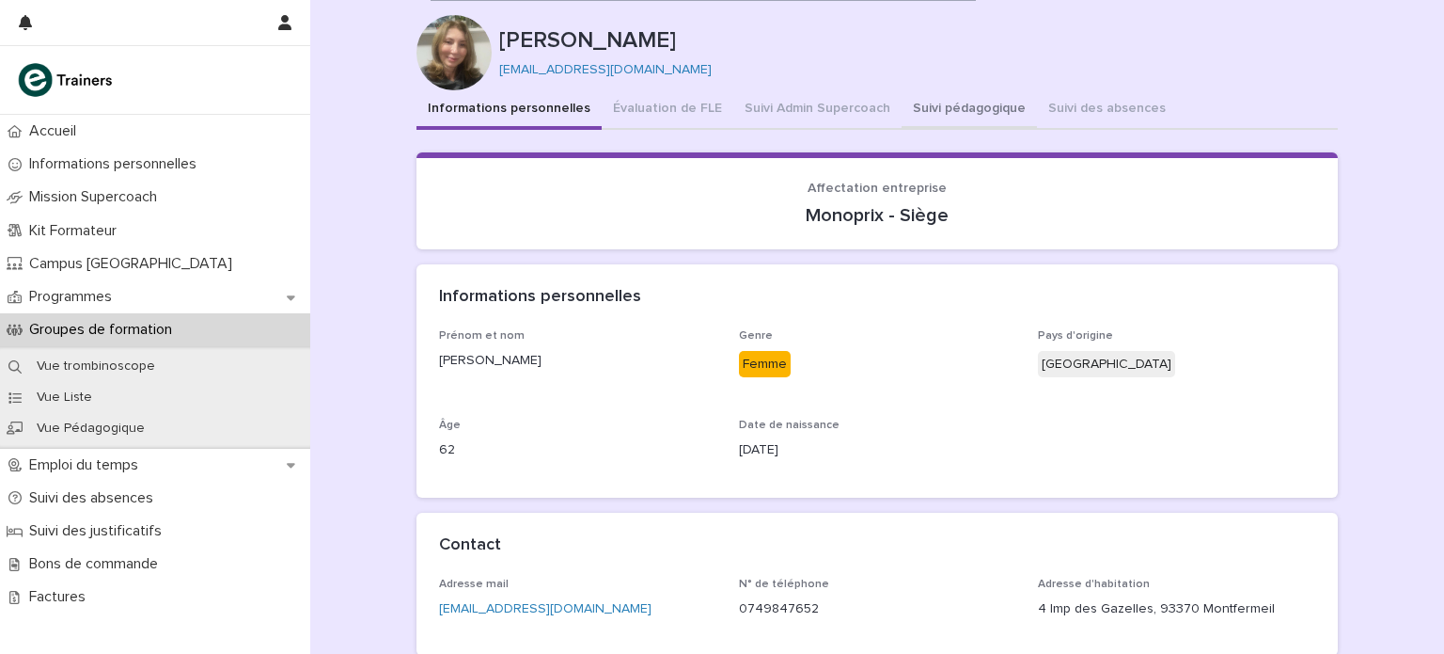
click at [929, 112] on button "Suivi pédagogique" at bounding box center [969, 109] width 135 height 39
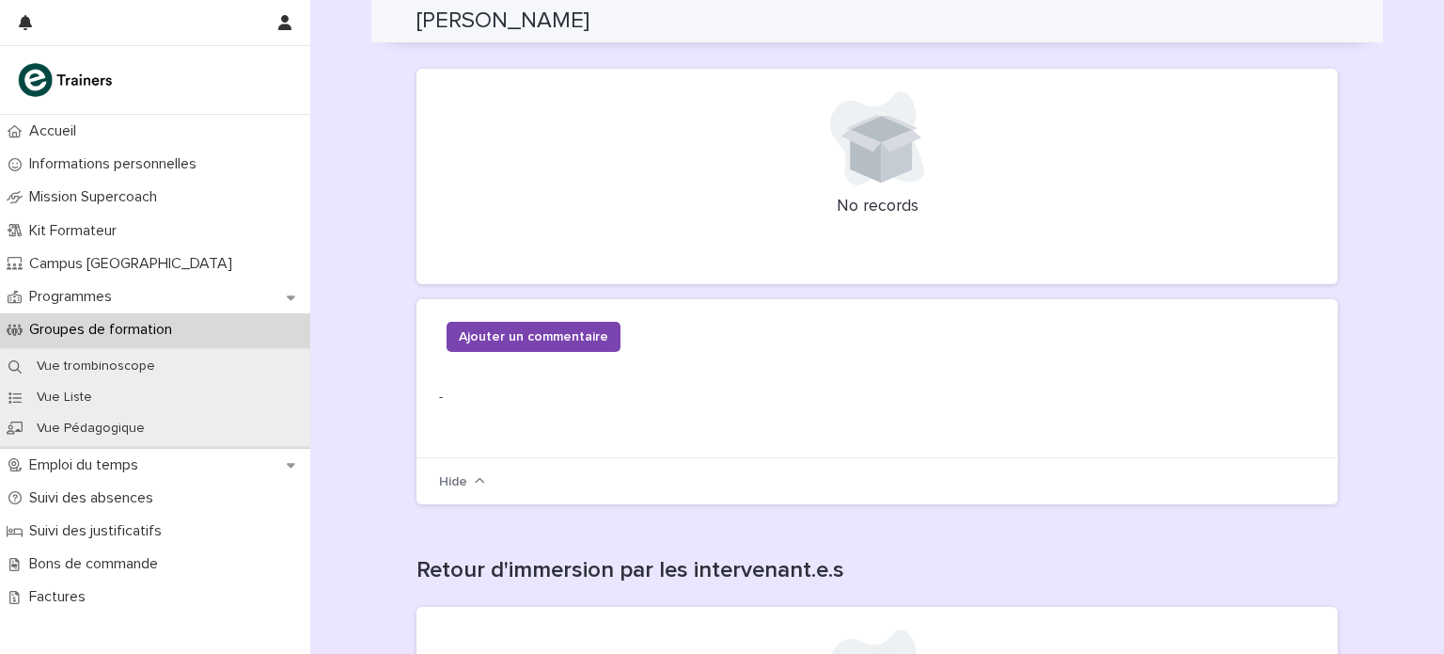
scroll to position [341, 0]
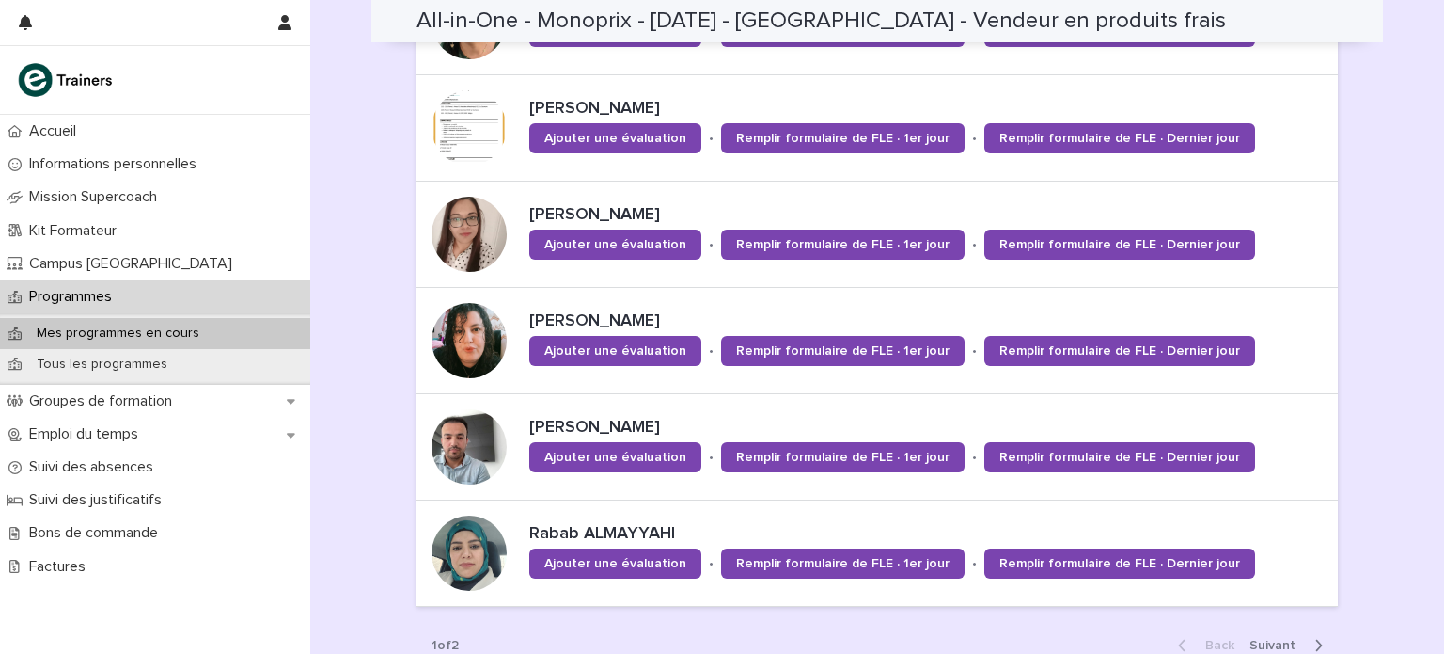
scroll to position [1221, 0]
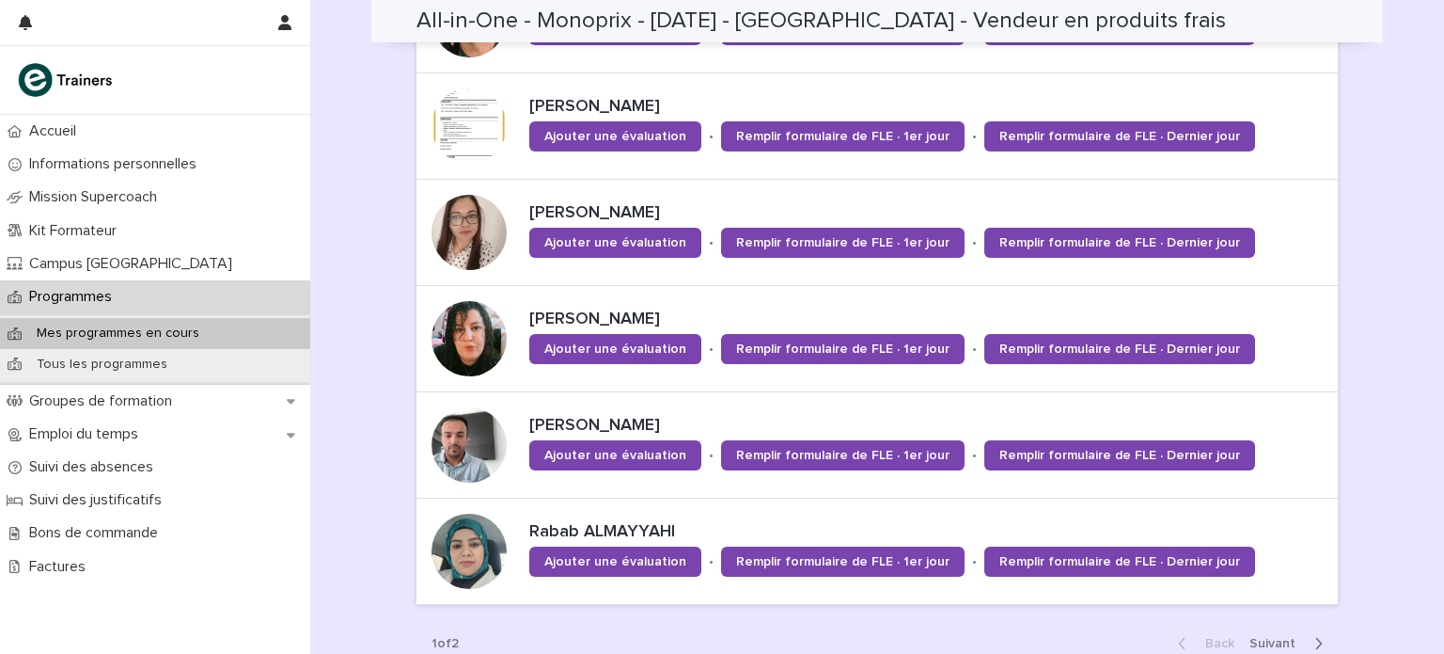
click at [1259, 640] on span "Next" at bounding box center [1278, 643] width 57 height 13
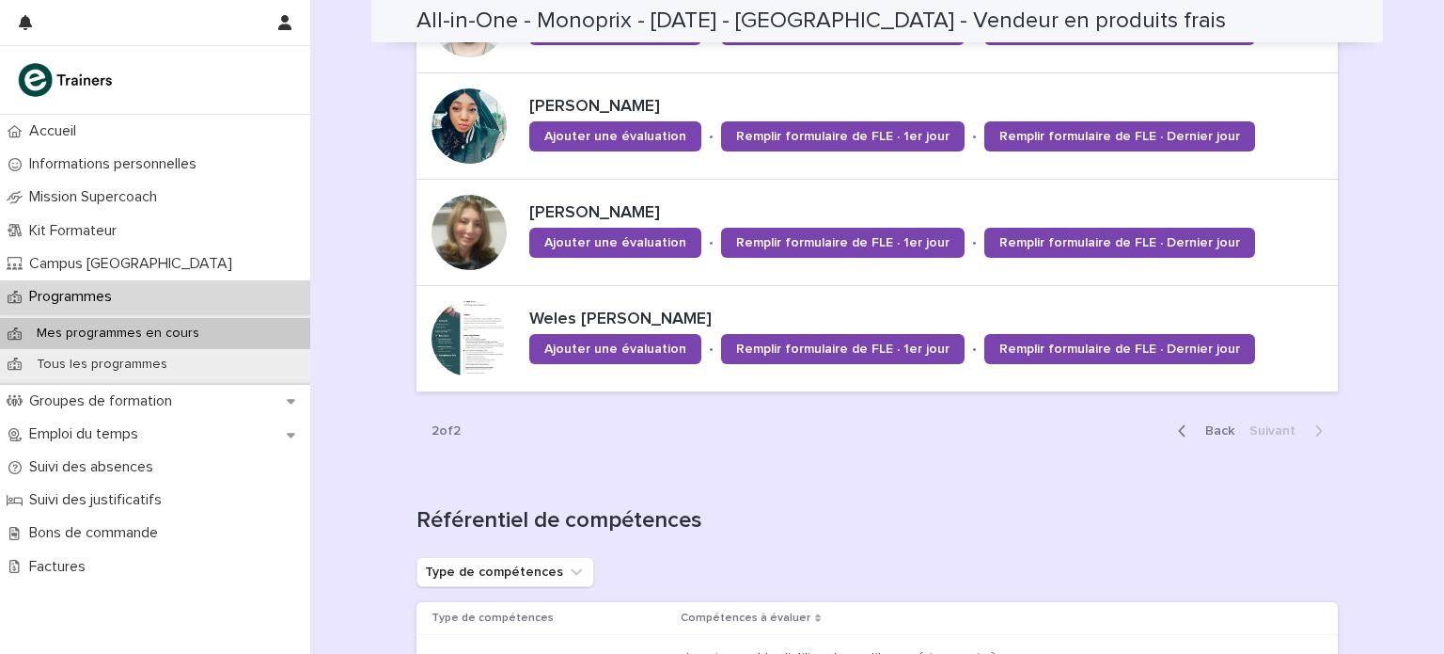
scroll to position [1114, 0]
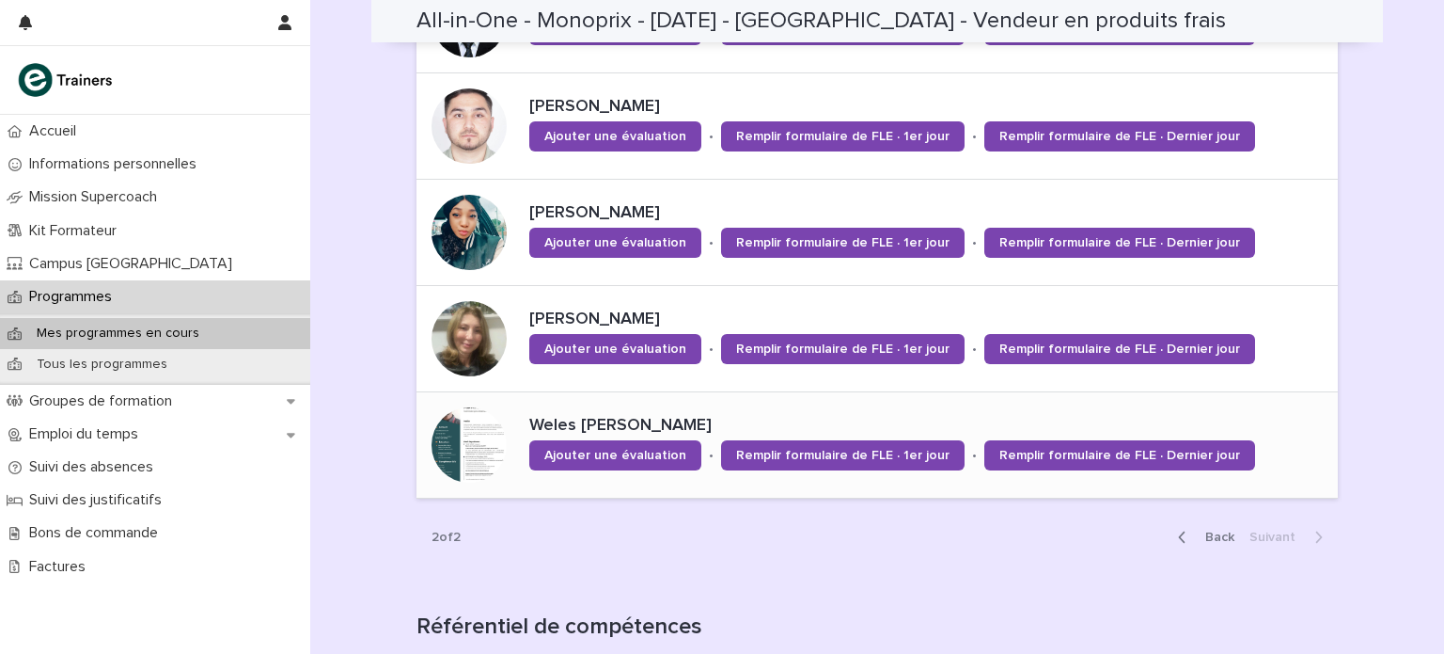
click at [450, 433] on div at bounding box center [469, 444] width 75 height 75
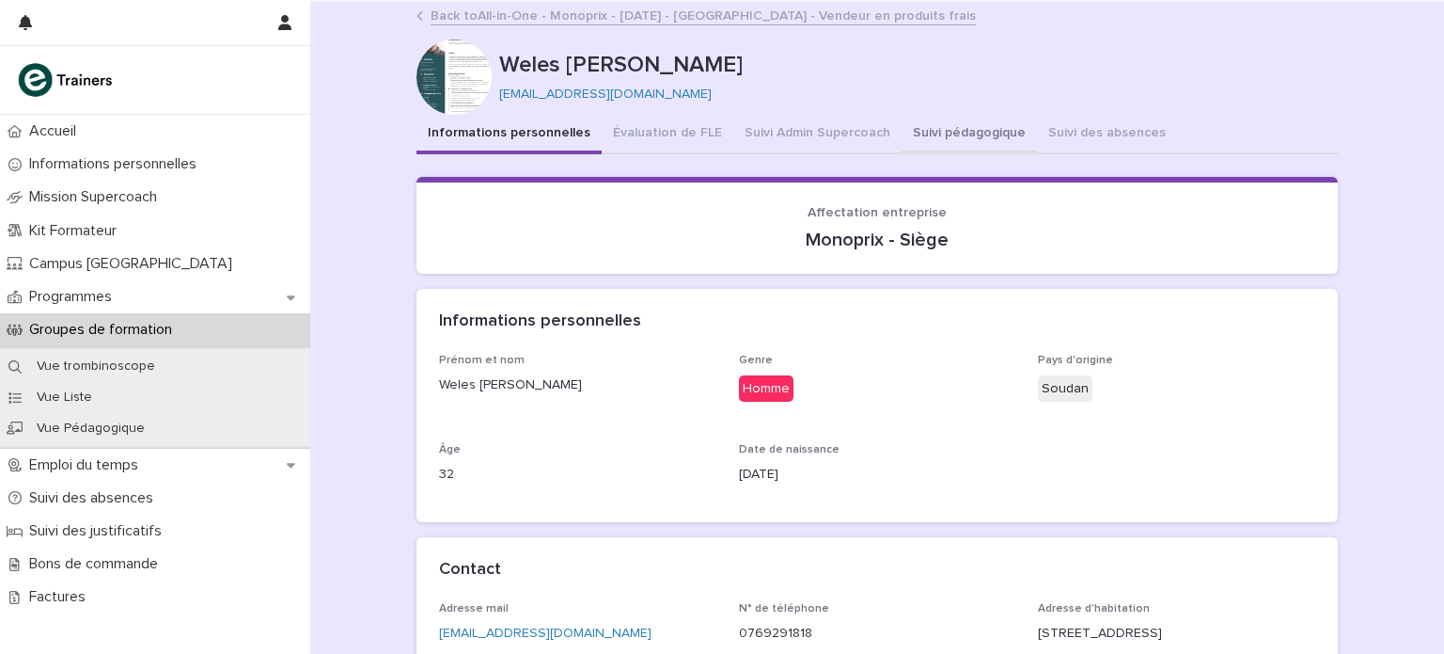
click at [942, 138] on button "Suivi pédagogique" at bounding box center [969, 134] width 135 height 39
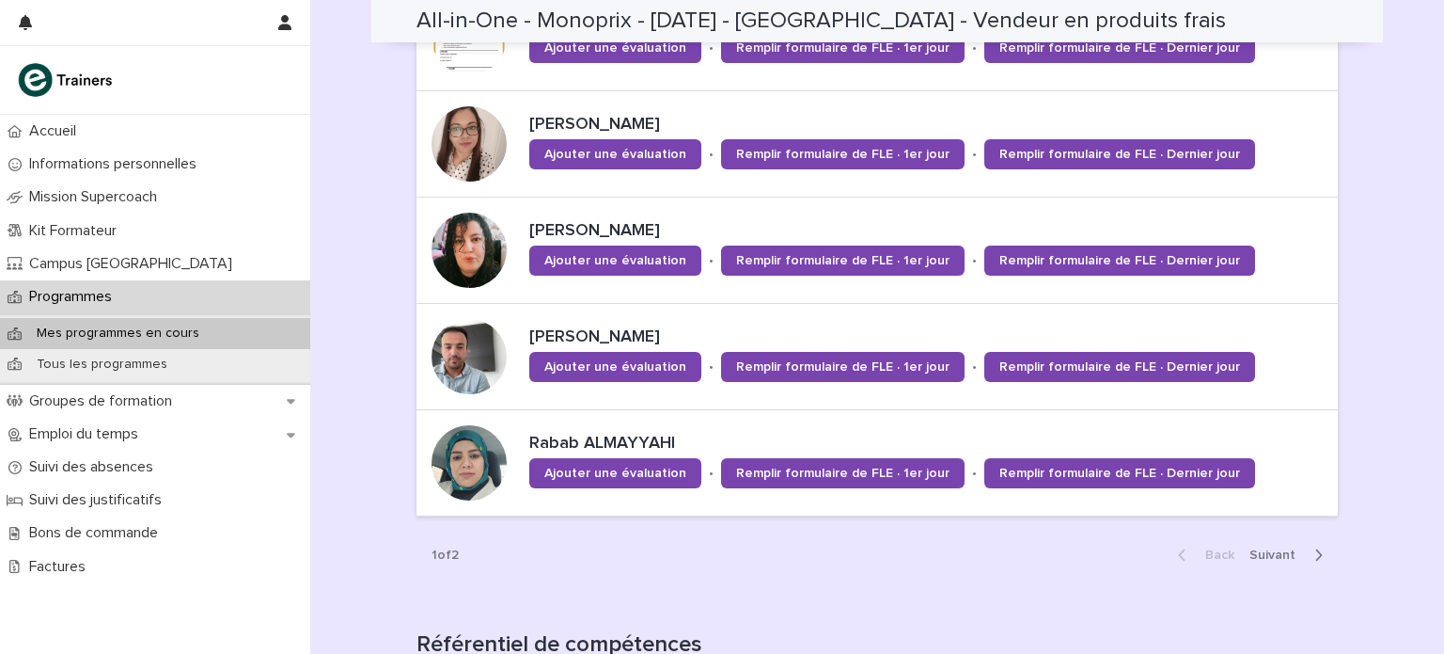
scroll to position [1339, 0]
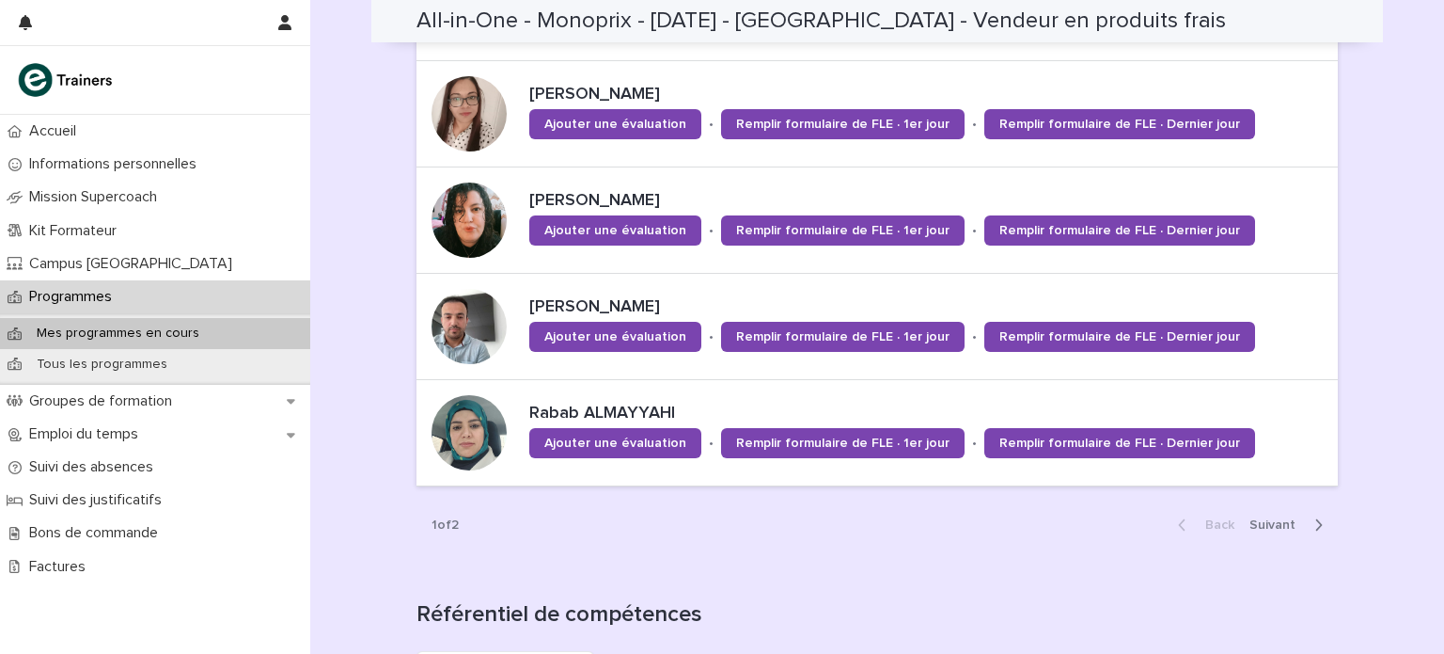
click at [1278, 518] on span "Next" at bounding box center [1278, 524] width 57 height 13
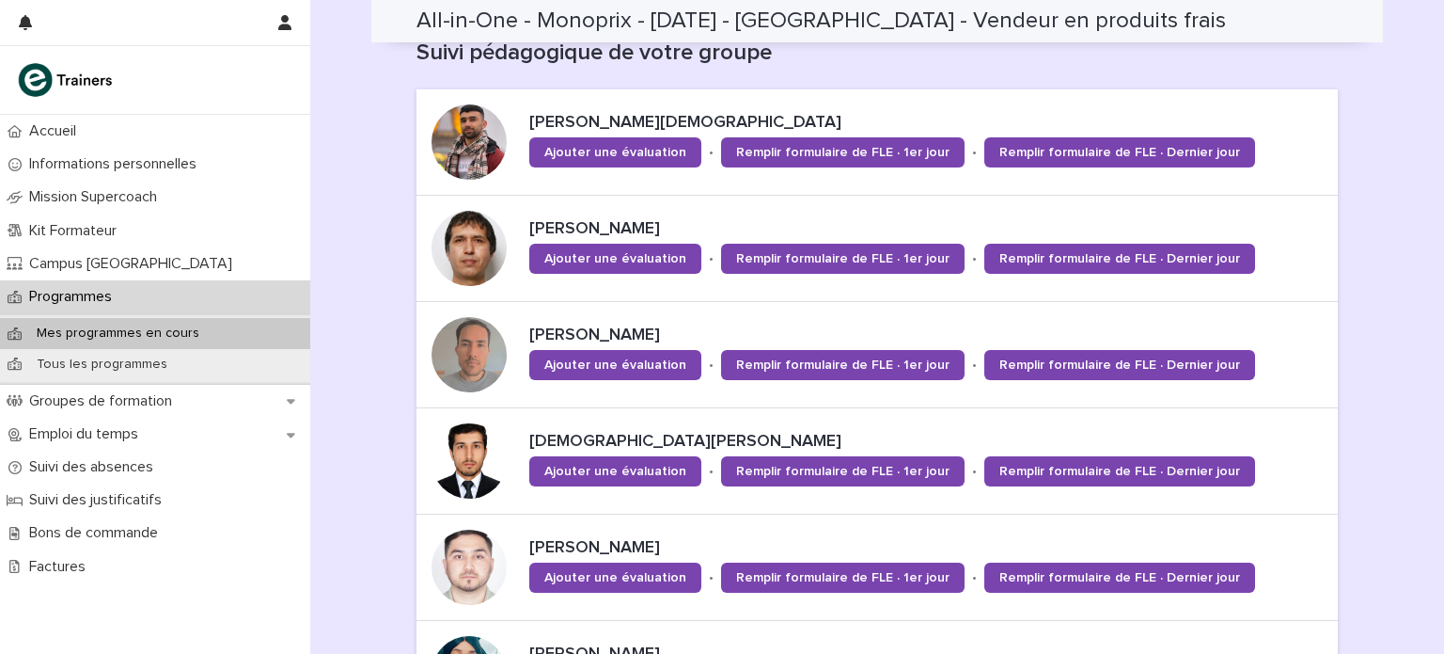
scroll to position [672, 0]
click at [478, 238] on div at bounding box center [469, 249] width 75 height 75
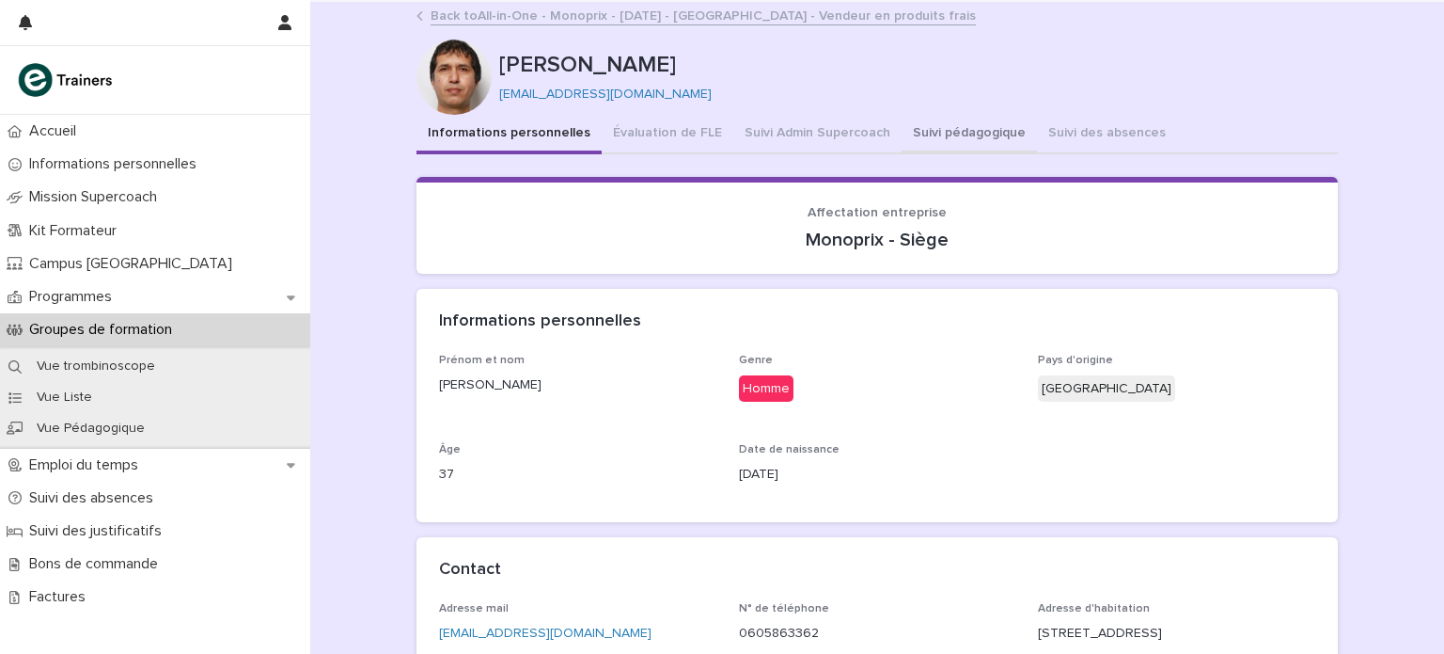
click at [918, 134] on button "Suivi pédagogique" at bounding box center [969, 134] width 135 height 39
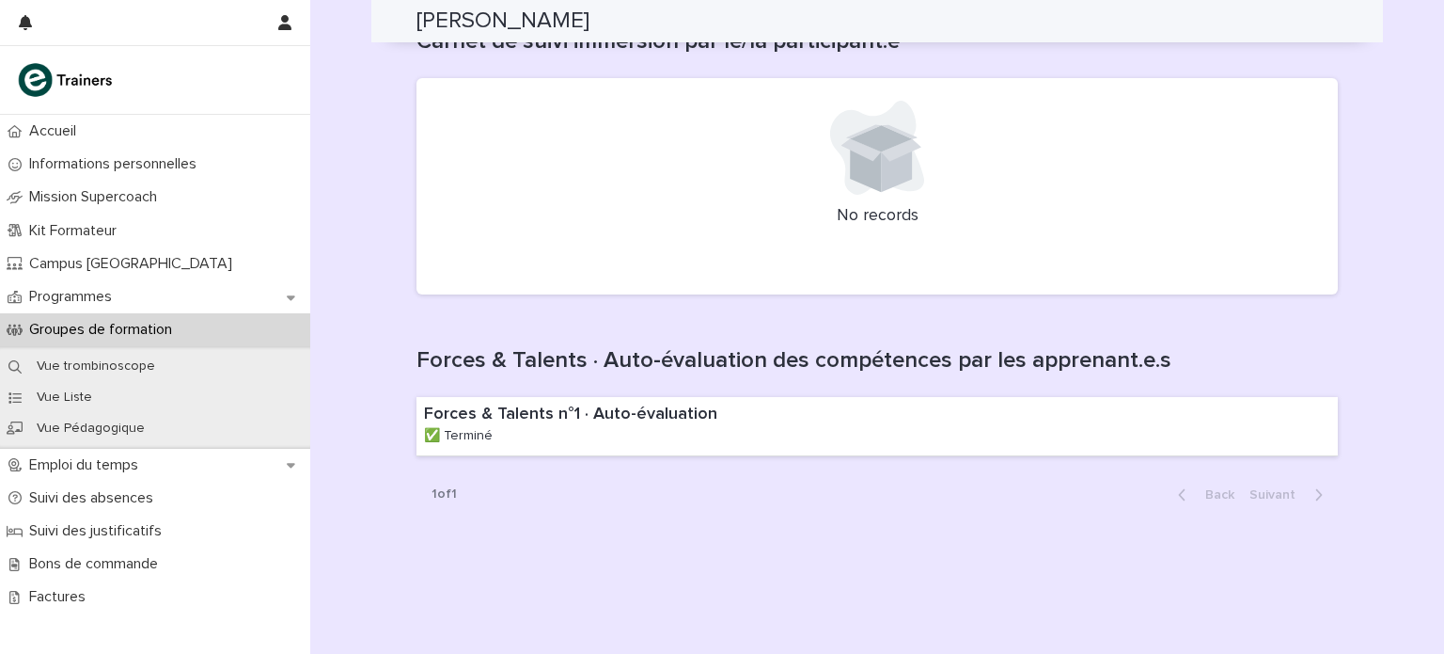
scroll to position [1556, 0]
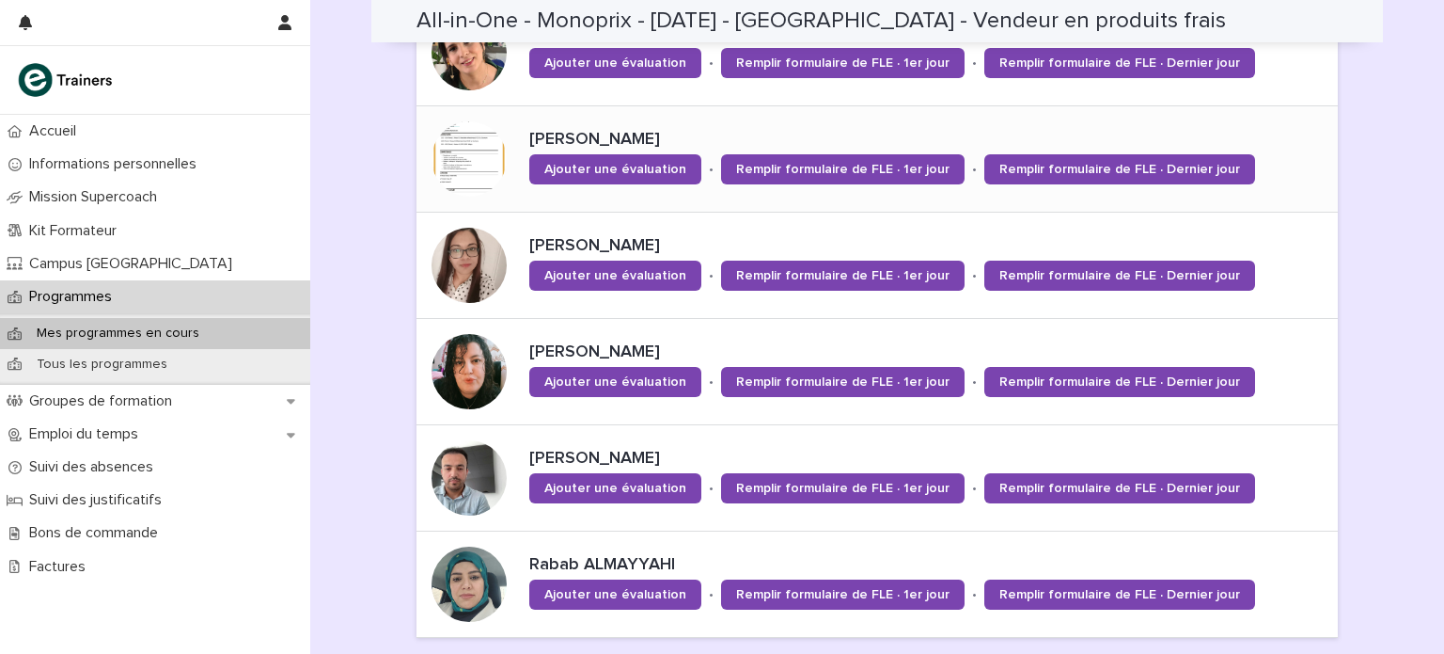
scroll to position [1346, 0]
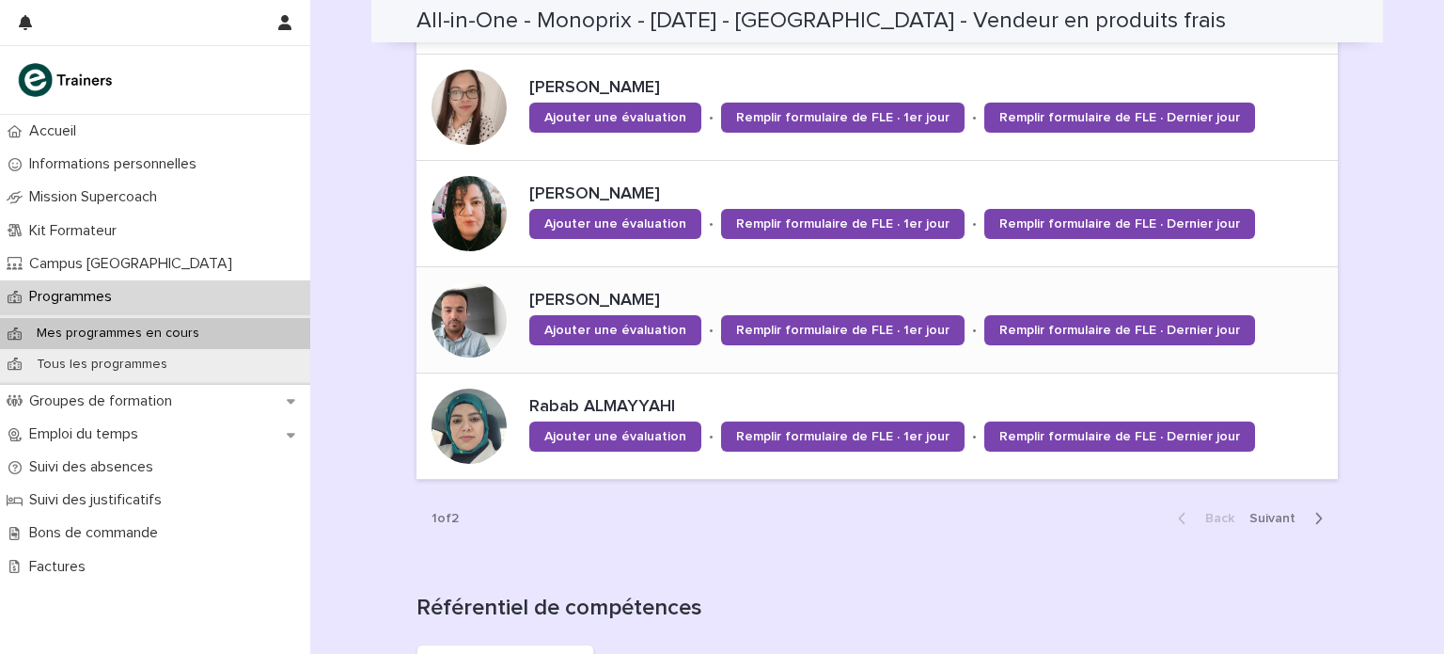
click at [448, 301] on div at bounding box center [469, 319] width 75 height 75
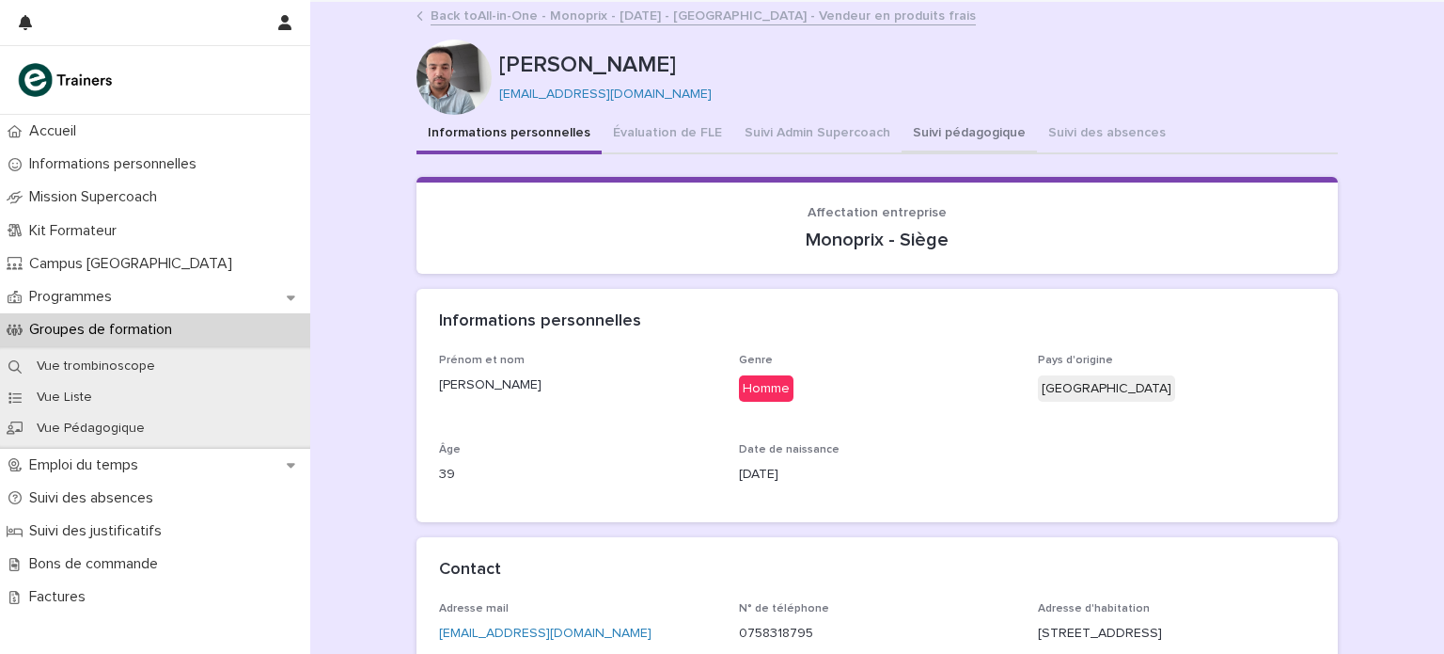
click at [922, 128] on button "Suivi pédagogique" at bounding box center [969, 134] width 135 height 39
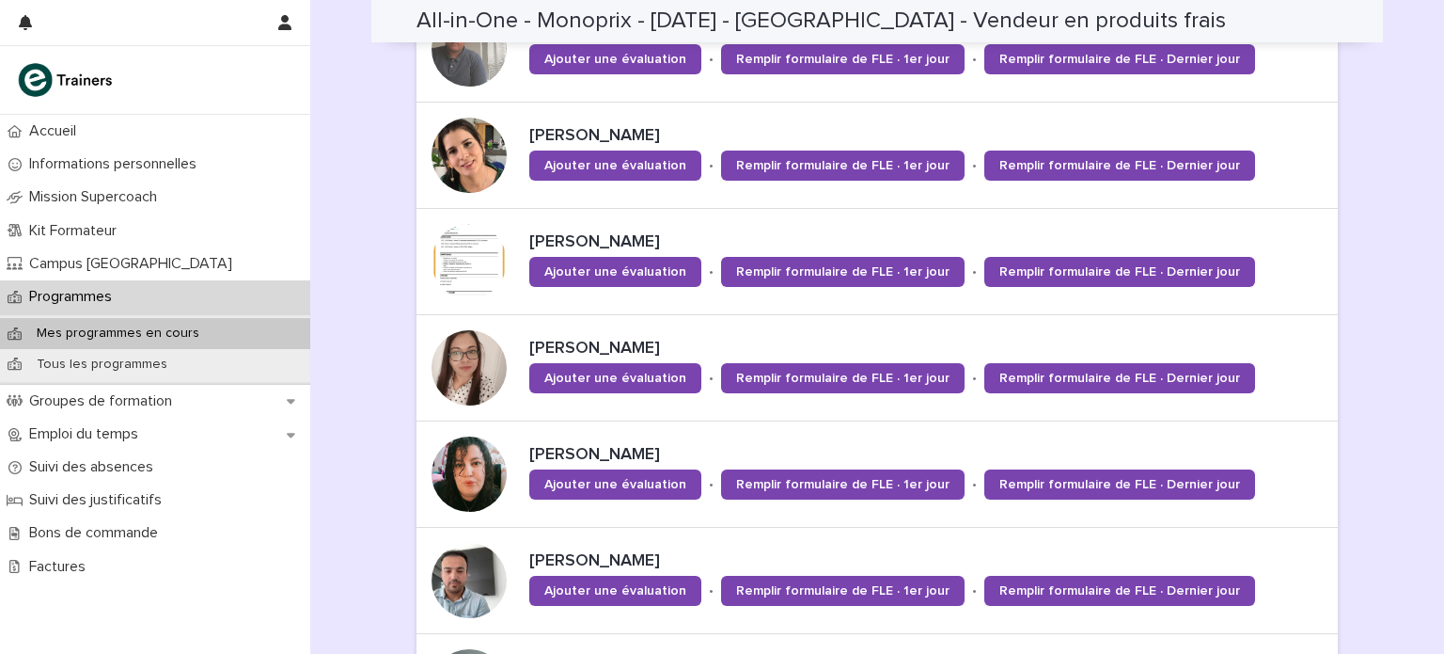
scroll to position [1352, 0]
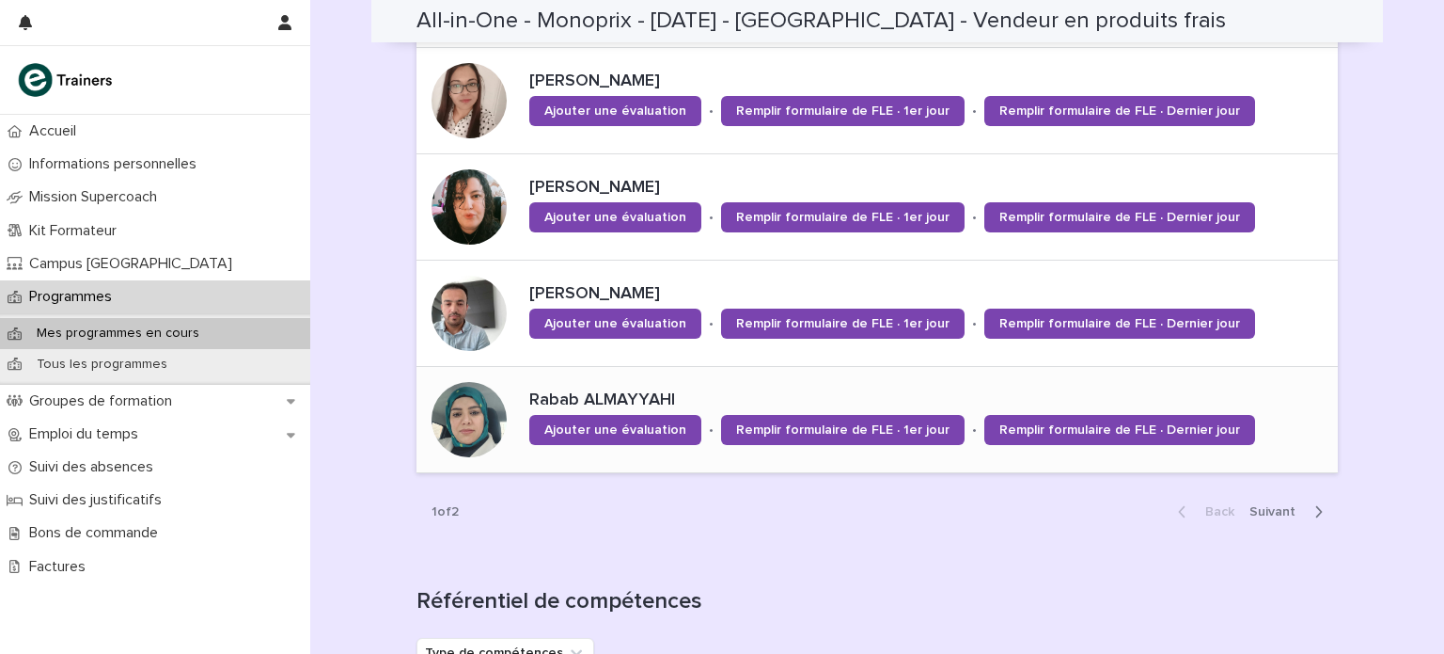
click at [451, 398] on div at bounding box center [469, 419] width 75 height 75
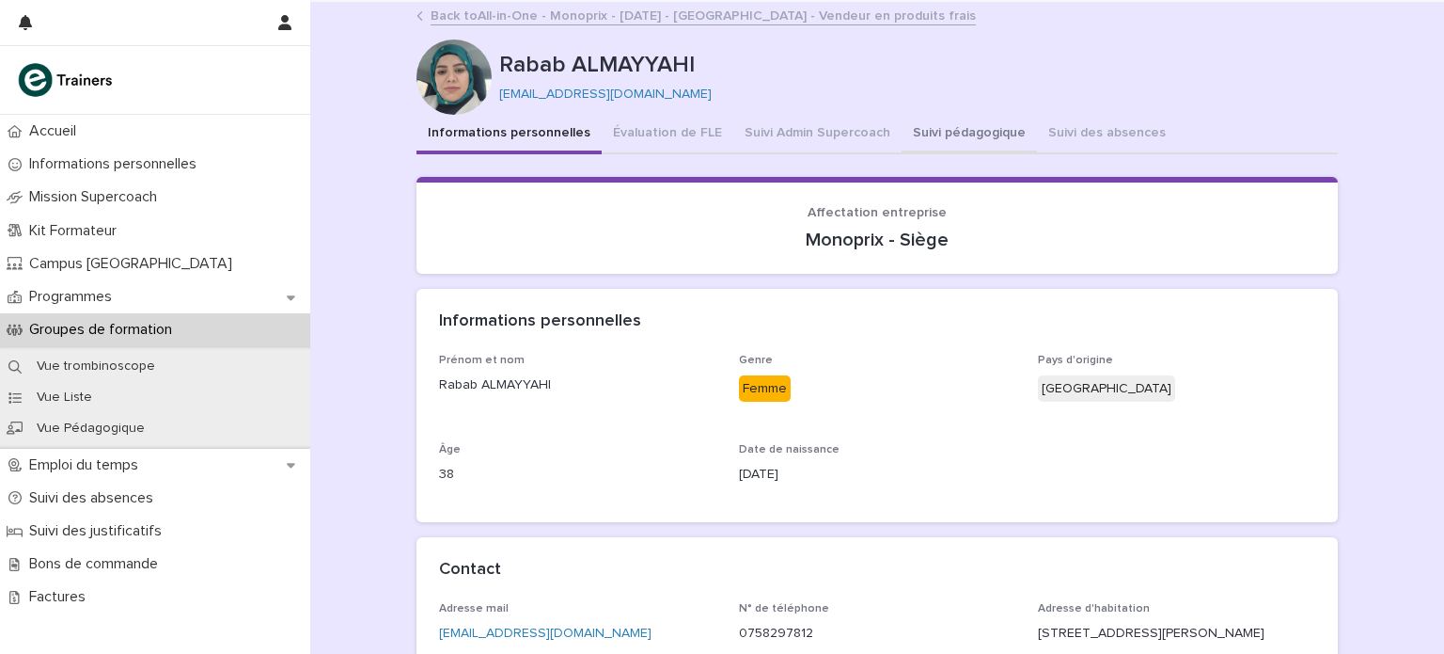
click at [935, 137] on button "Suivi pédagogique" at bounding box center [969, 134] width 135 height 39
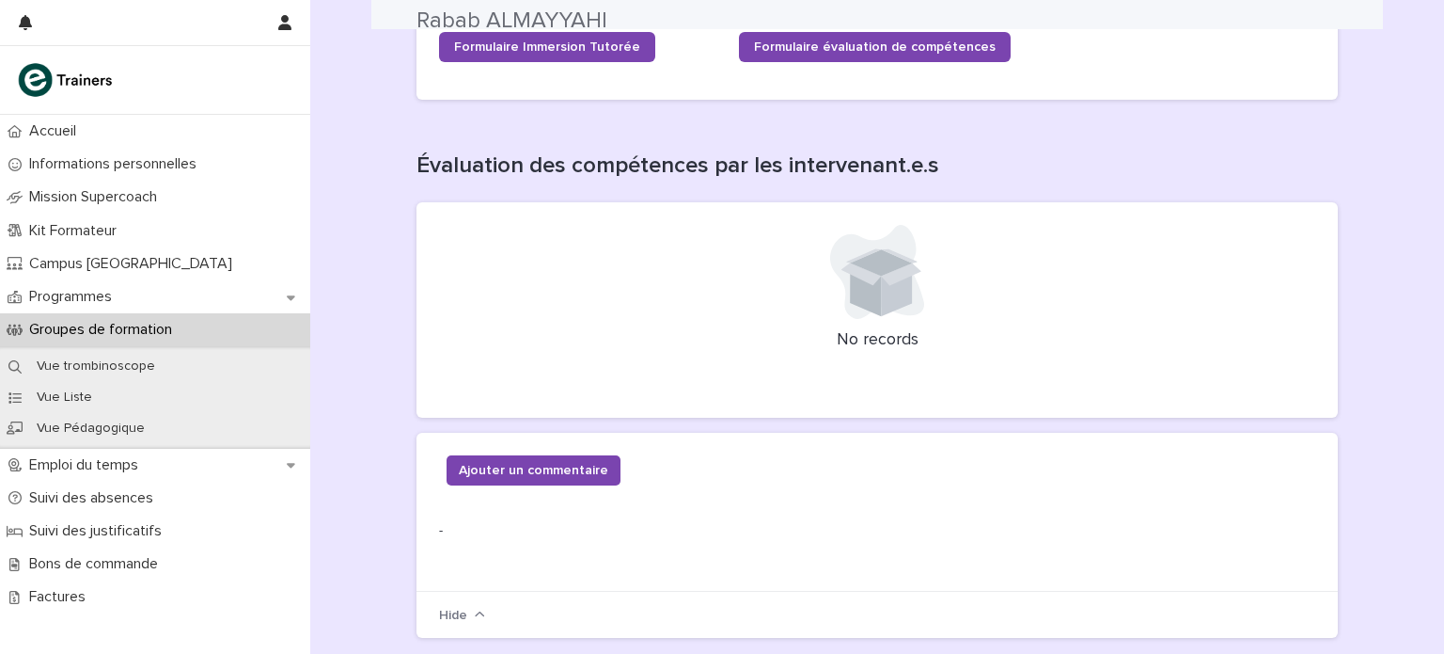
scroll to position [286, 0]
